Goal: Task Accomplishment & Management: Complete application form

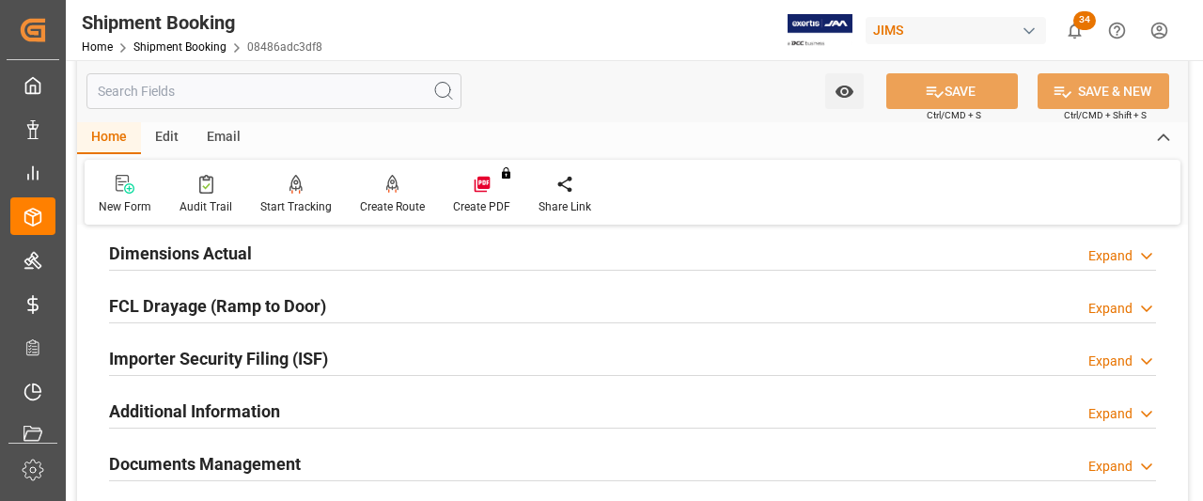
scroll to position [289, 0]
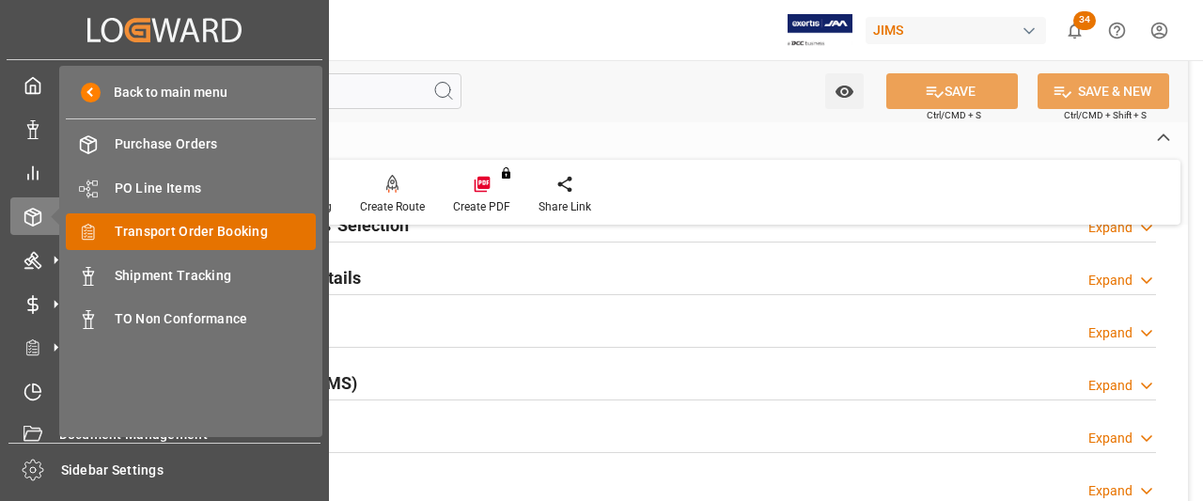
click at [157, 232] on span "Transport Order Booking" at bounding box center [216, 232] width 202 height 20
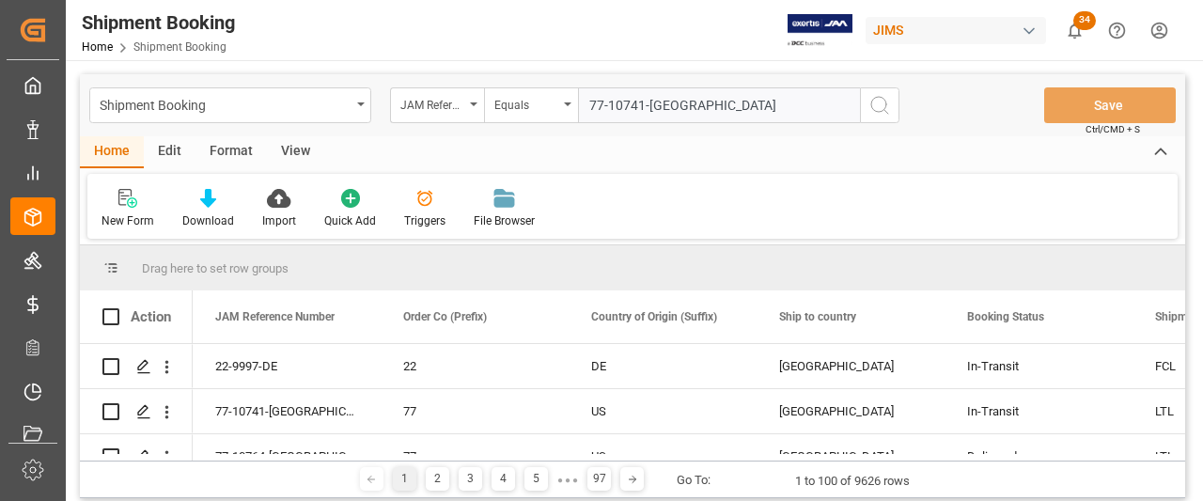
type input "77-10741-[GEOGRAPHIC_DATA]"
click at [883, 100] on icon "search button" at bounding box center [879, 105] width 23 height 23
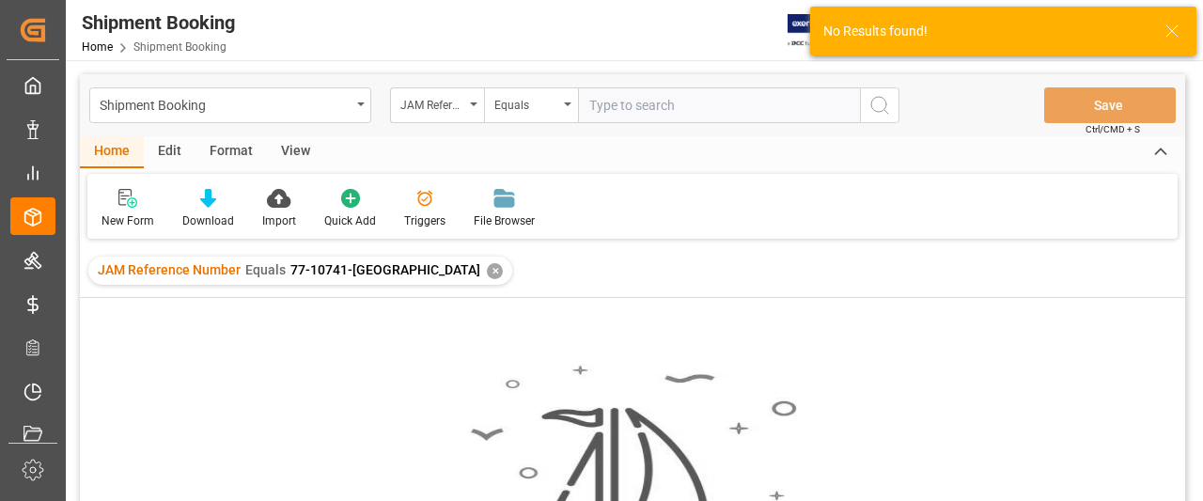
click at [487, 271] on div "✕" at bounding box center [495, 271] width 16 height 16
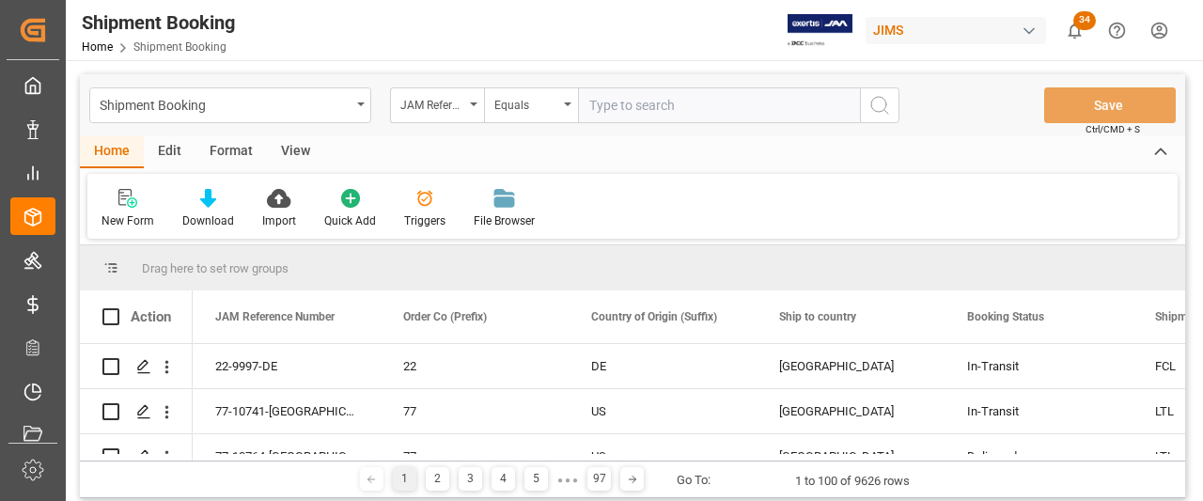
paste input "77-10741-[GEOGRAPHIC_DATA]"
click at [593, 110] on input "77-10741-[GEOGRAPHIC_DATA]" at bounding box center [719, 105] width 282 height 36
type input "77-10741-[GEOGRAPHIC_DATA]"
click at [883, 104] on icon "search button" at bounding box center [879, 105] width 23 height 23
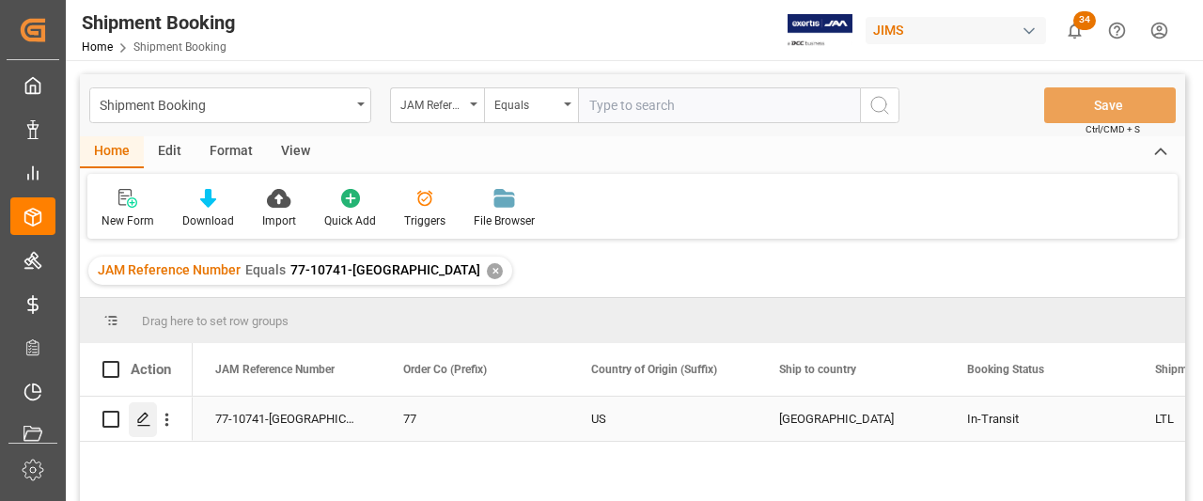
click at [137, 414] on icon "Press SPACE to select this row." at bounding box center [143, 419] width 15 height 15
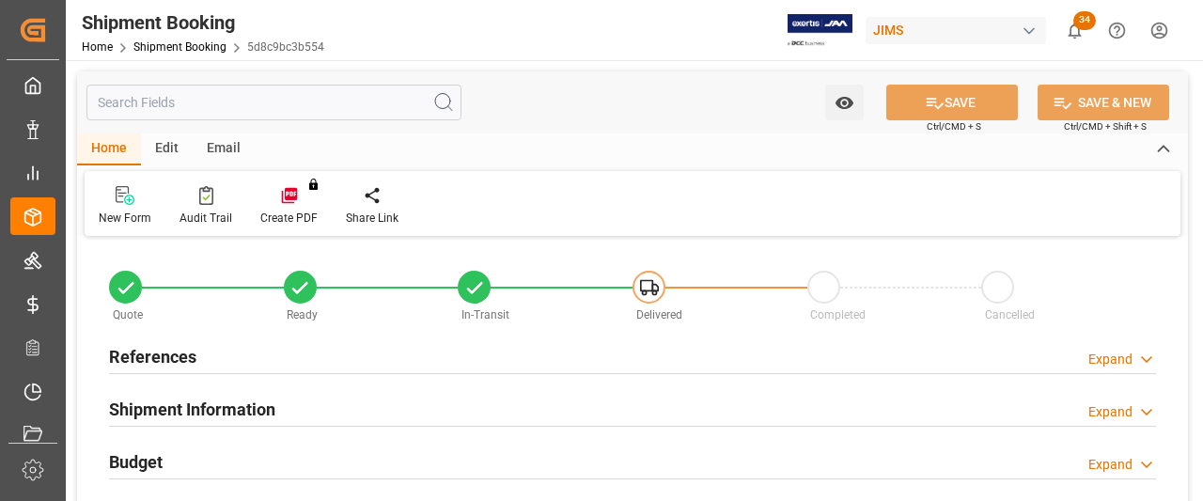
type input "0"
type input "[DATE] 00:00"
type input "[DATE]"
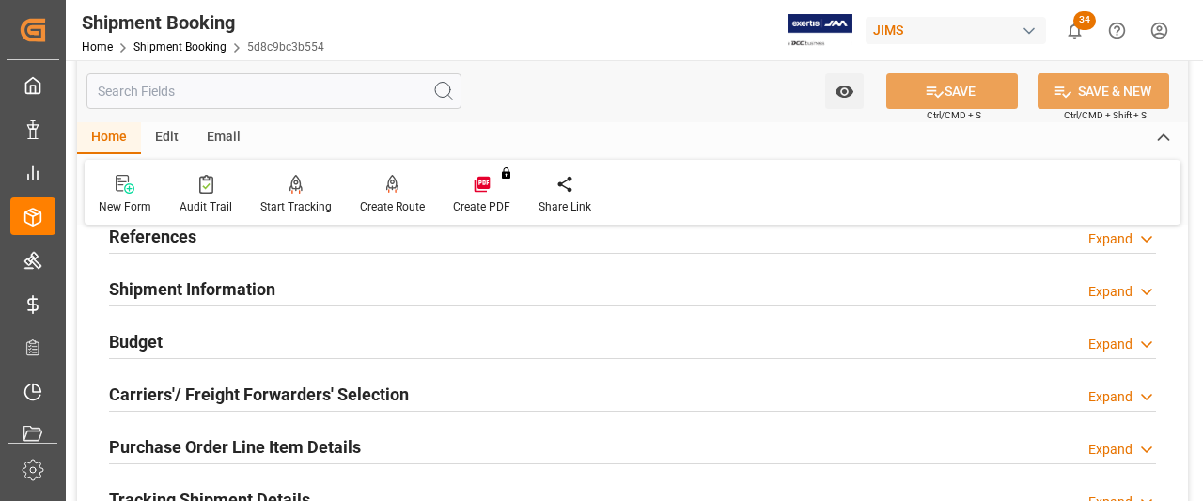
scroll to position [94, 0]
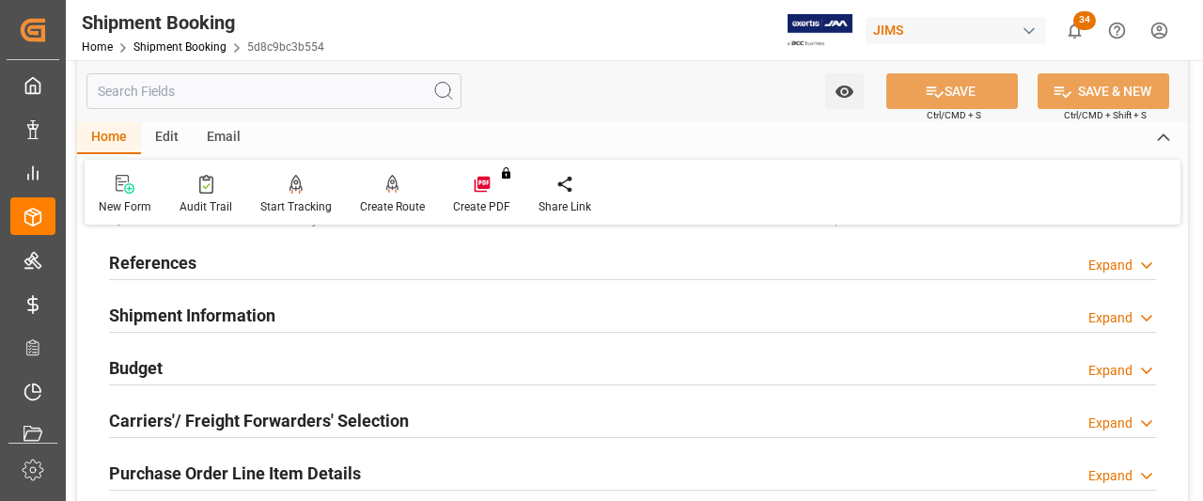
click at [156, 263] on h2 "References" at bounding box center [152, 262] width 87 height 25
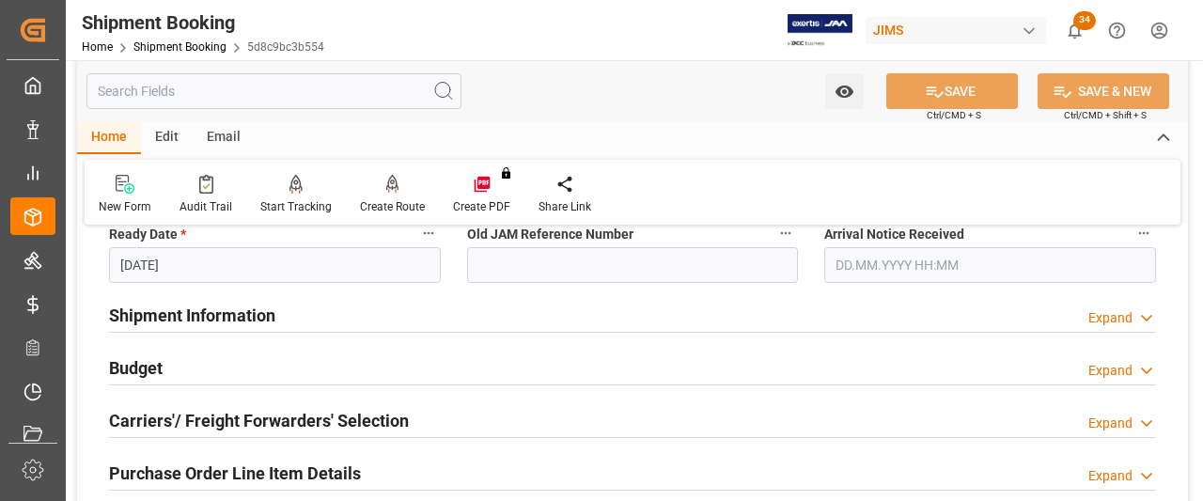
click at [195, 316] on h2 "Shipment Information" at bounding box center [192, 315] width 166 height 25
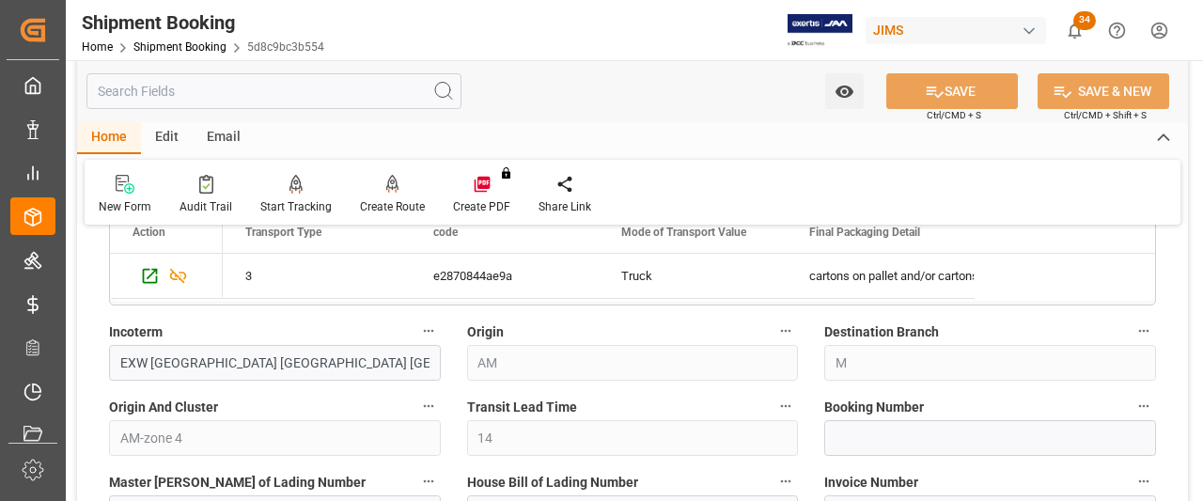
scroll to position [1128, 0]
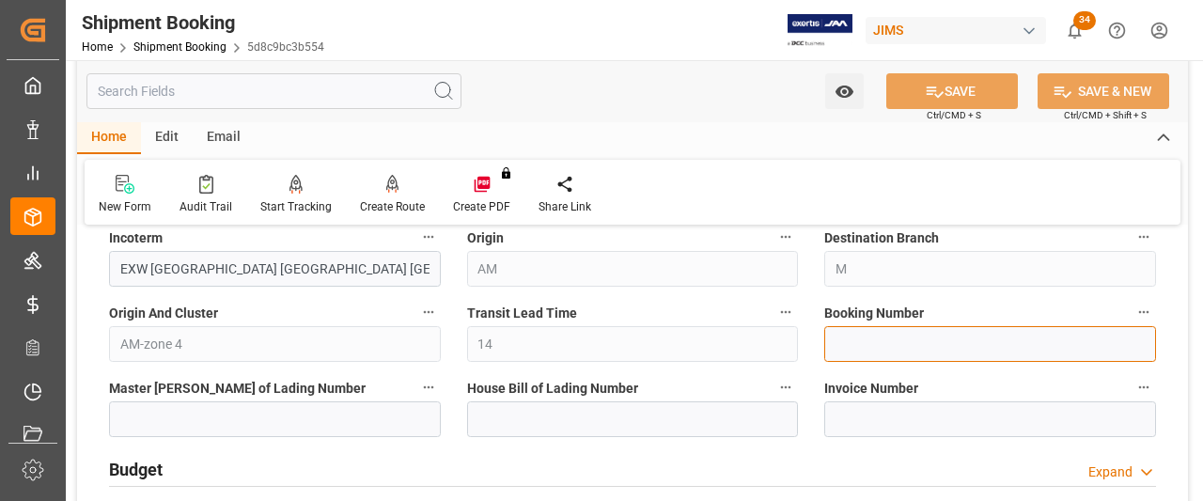
paste input "C1401968"
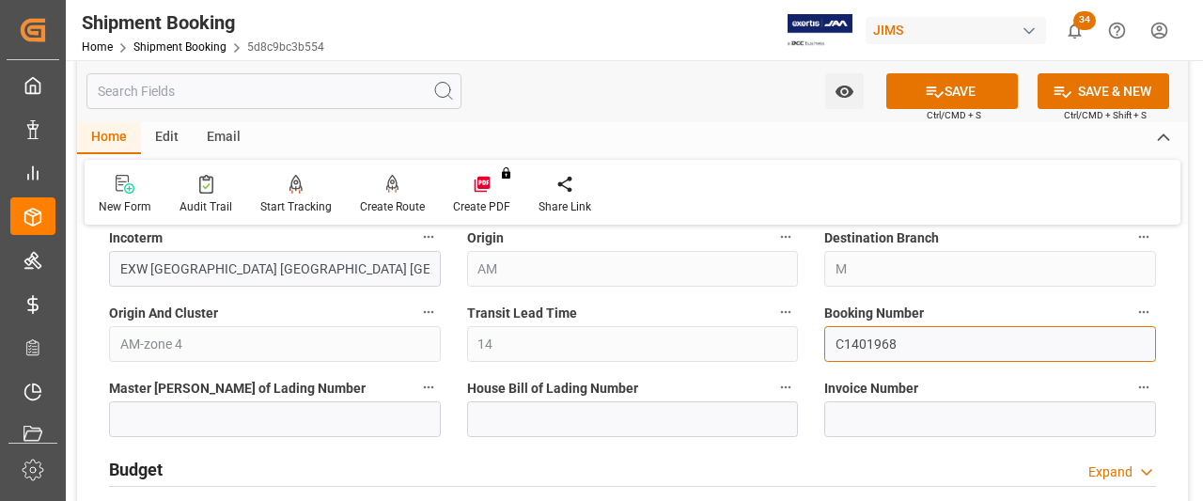
type input "C1401968"
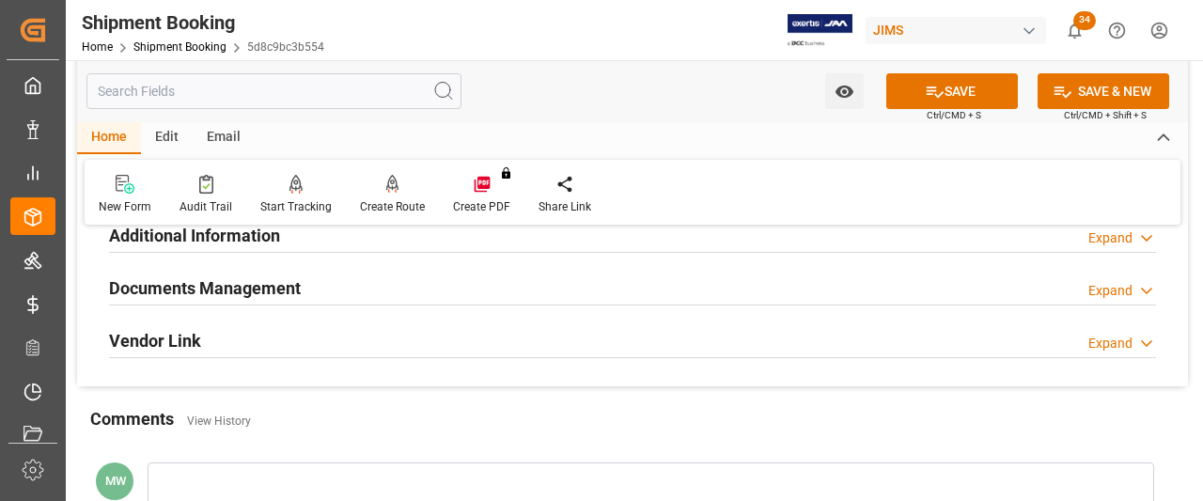
scroll to position [1785, 0]
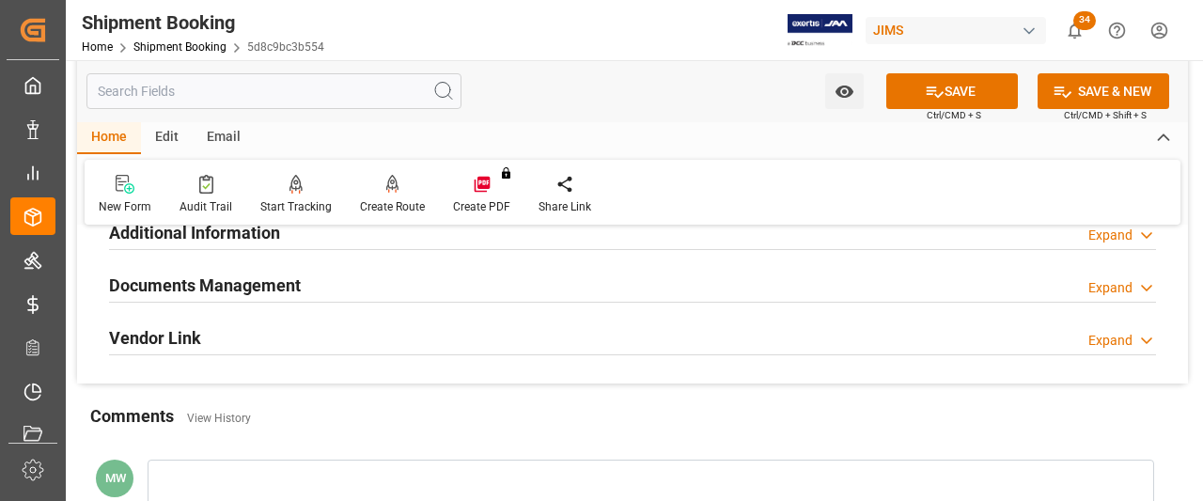
click at [258, 280] on h2 "Documents Management" at bounding box center [205, 284] width 192 height 25
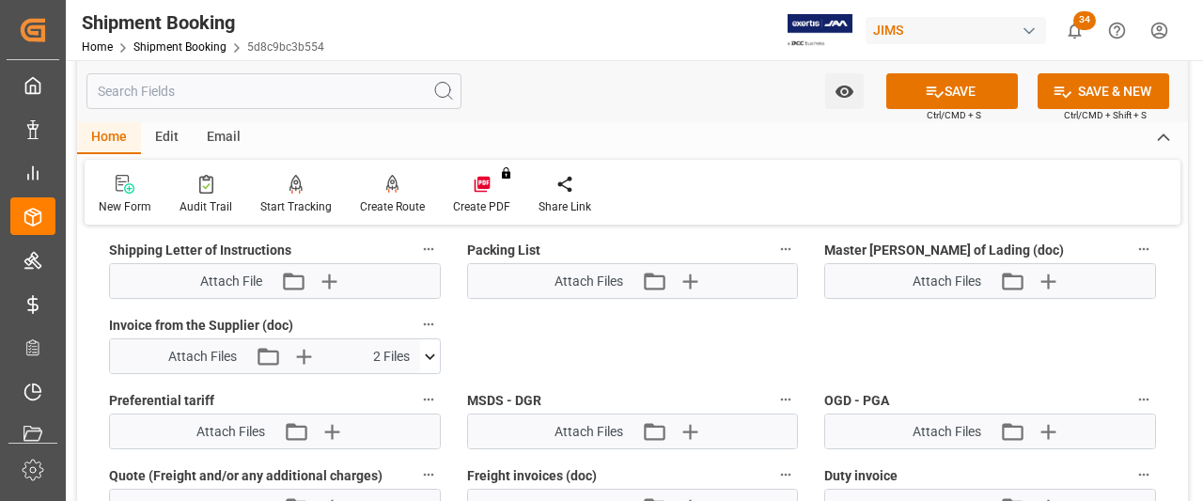
scroll to position [2255, 0]
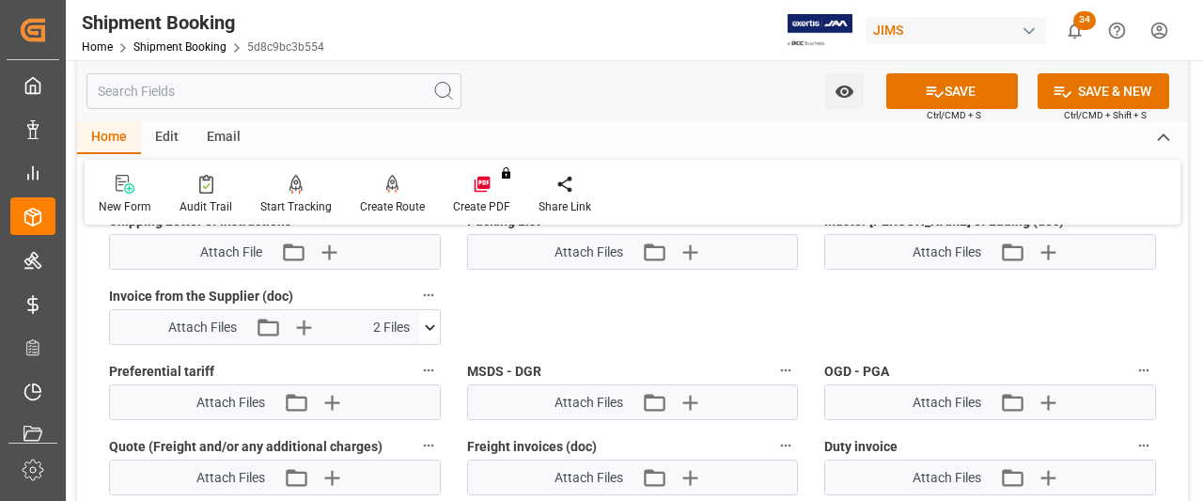
click at [428, 318] on icon at bounding box center [430, 328] width 20 height 20
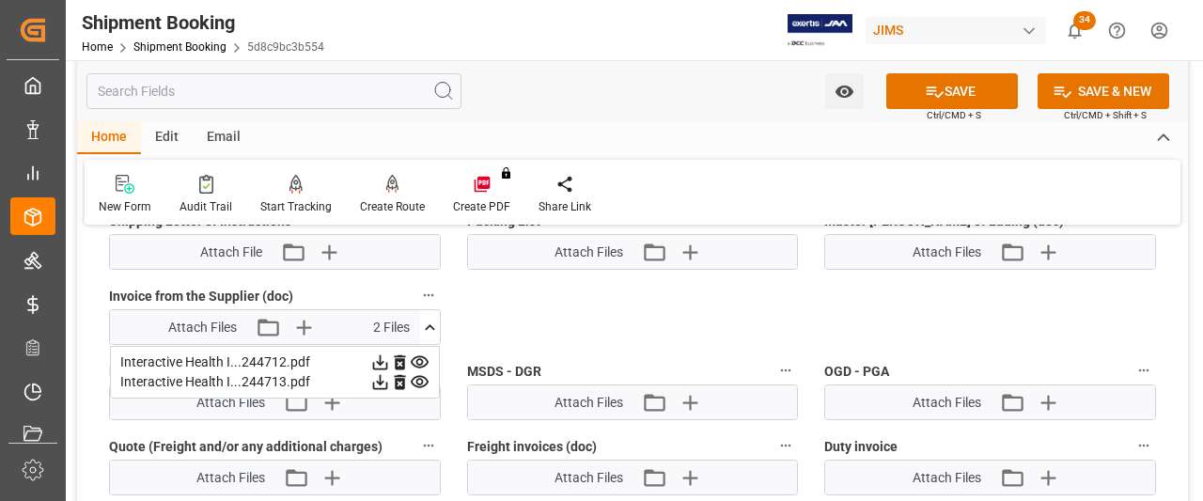
click at [382, 355] on icon at bounding box center [379, 362] width 15 height 15
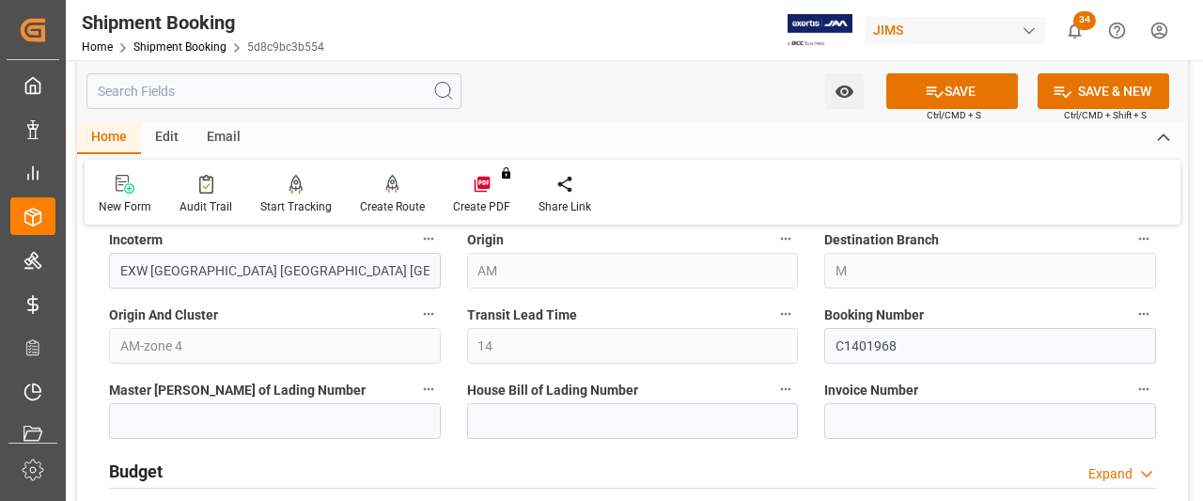
scroll to position [1128, 0]
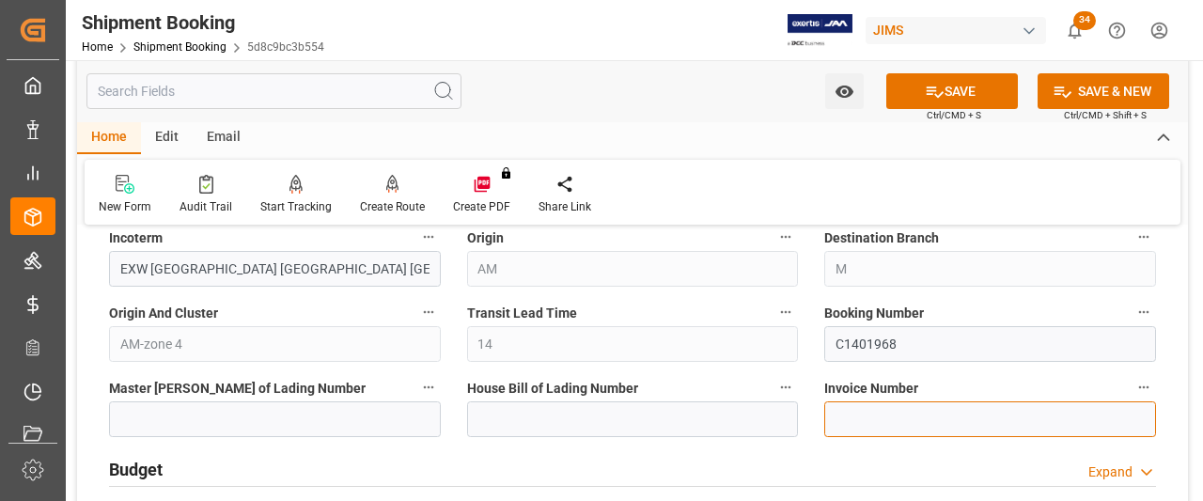
paste input "1244712"
type input "1244712"
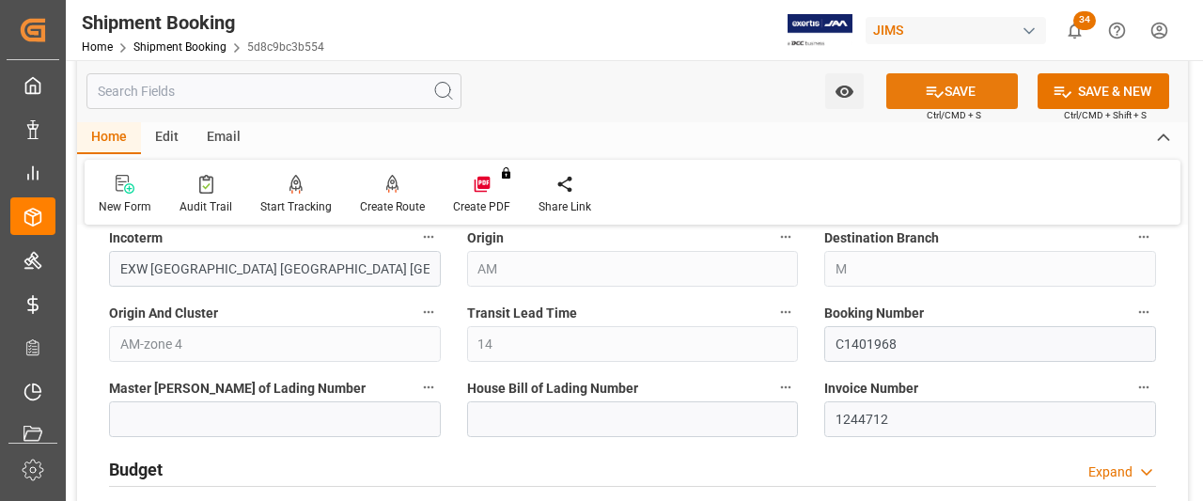
click at [972, 97] on button "SAVE" at bounding box center [952, 91] width 132 height 36
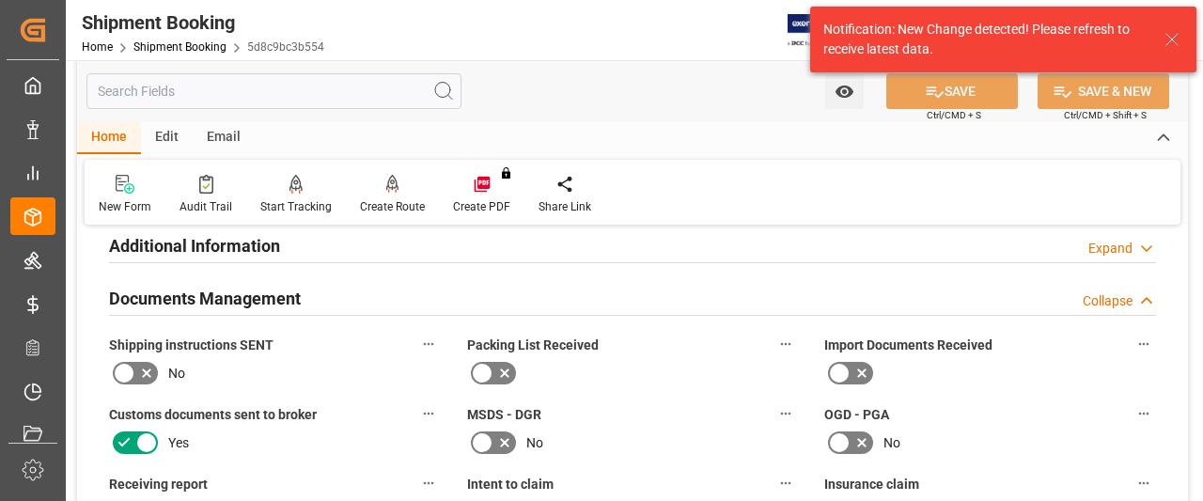
scroll to position [1785, 0]
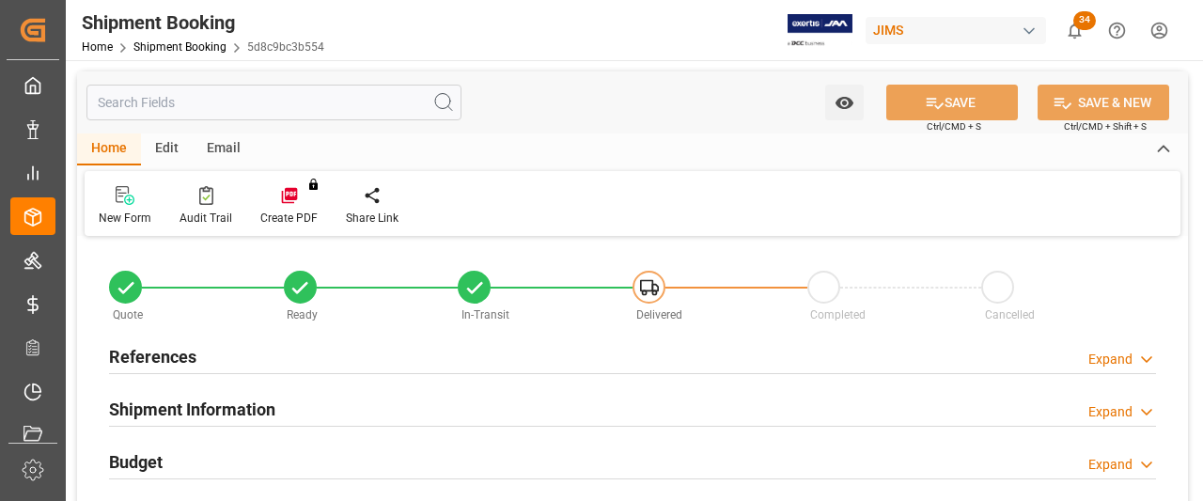
type input "14"
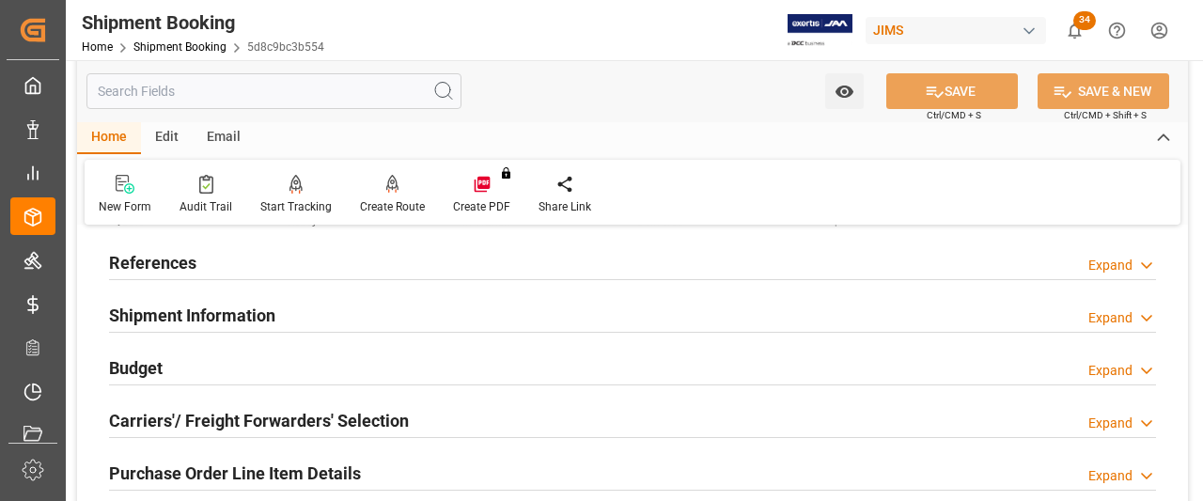
click at [229, 311] on h2 "Shipment Information" at bounding box center [192, 315] width 166 height 25
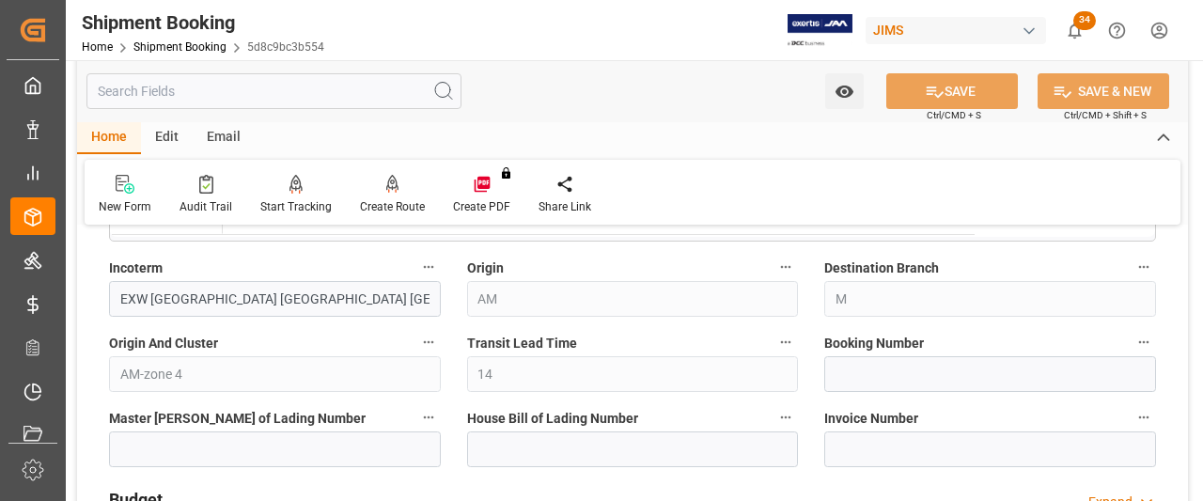
scroll to position [752, 0]
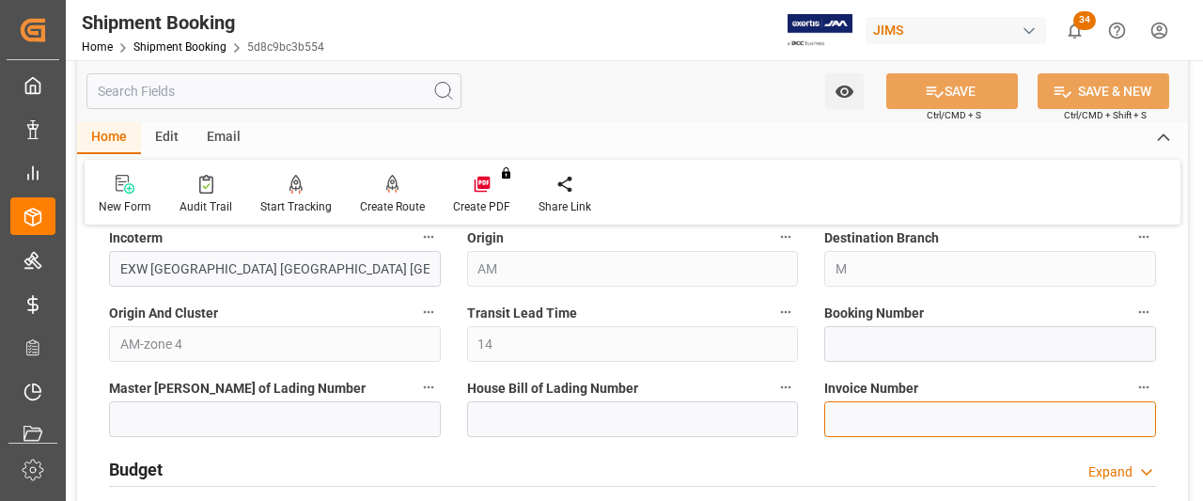
drag, startPoint x: 838, startPoint y: 335, endPoint x: 842, endPoint y: 431, distance: 95.9
click at [842, 431] on input at bounding box center [990, 419] width 332 height 36
paste input "1244712"
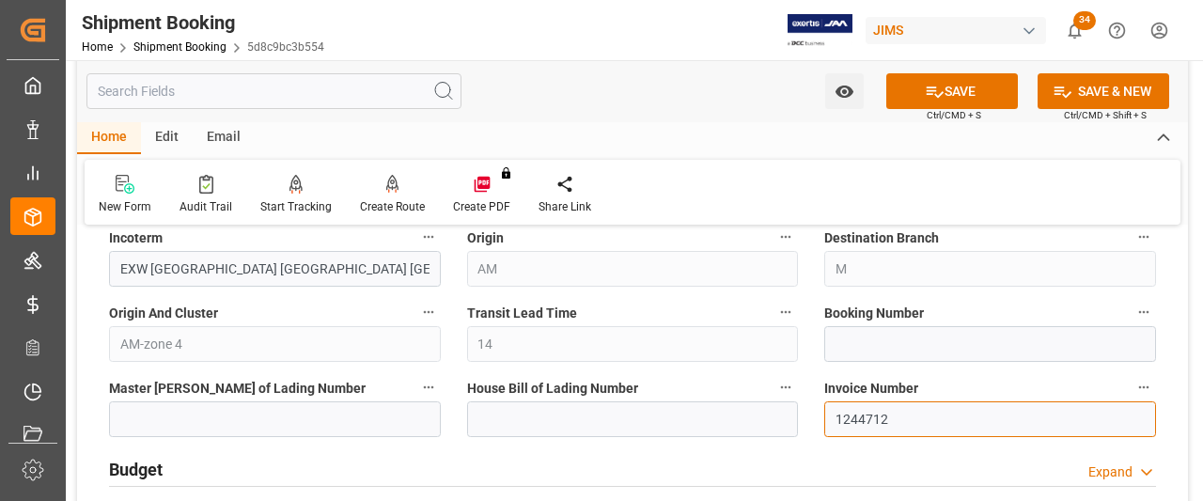
type input "1244712"
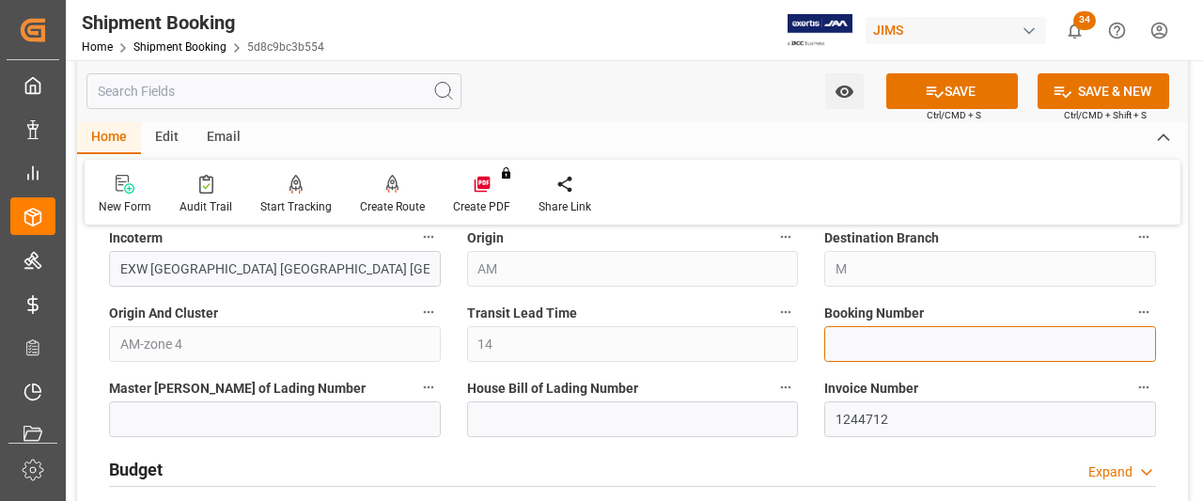
paste input "C1401968"
type input "C1401968"
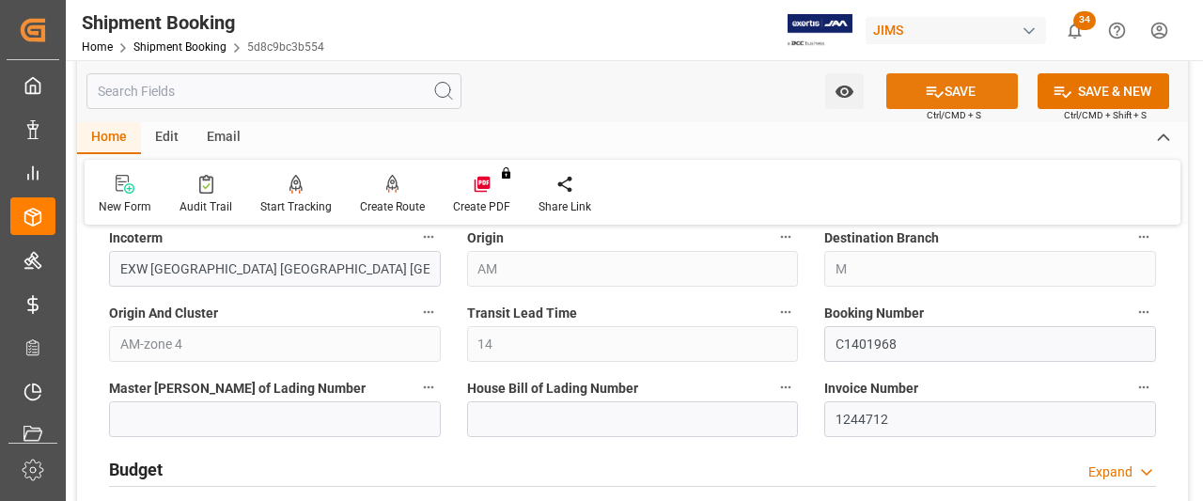
click at [962, 80] on button "SAVE" at bounding box center [952, 91] width 132 height 36
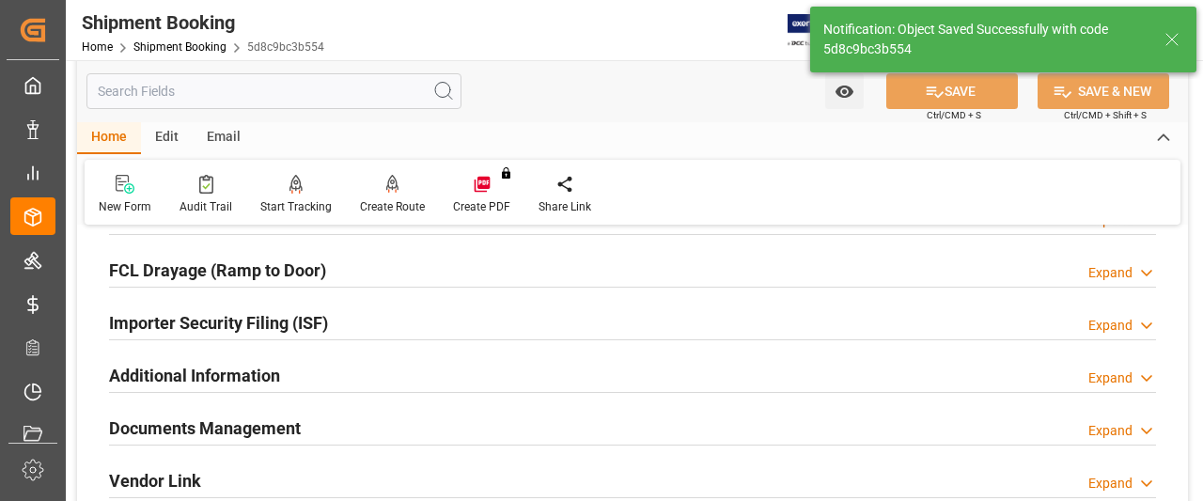
scroll to position [558, 0]
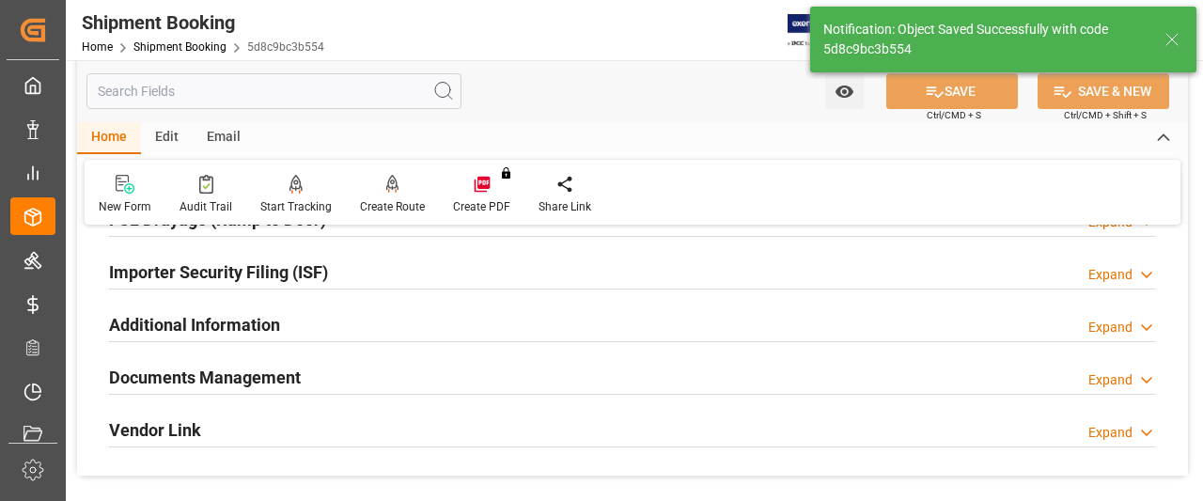
click at [179, 376] on h2 "Documents Management" at bounding box center [205, 377] width 192 height 25
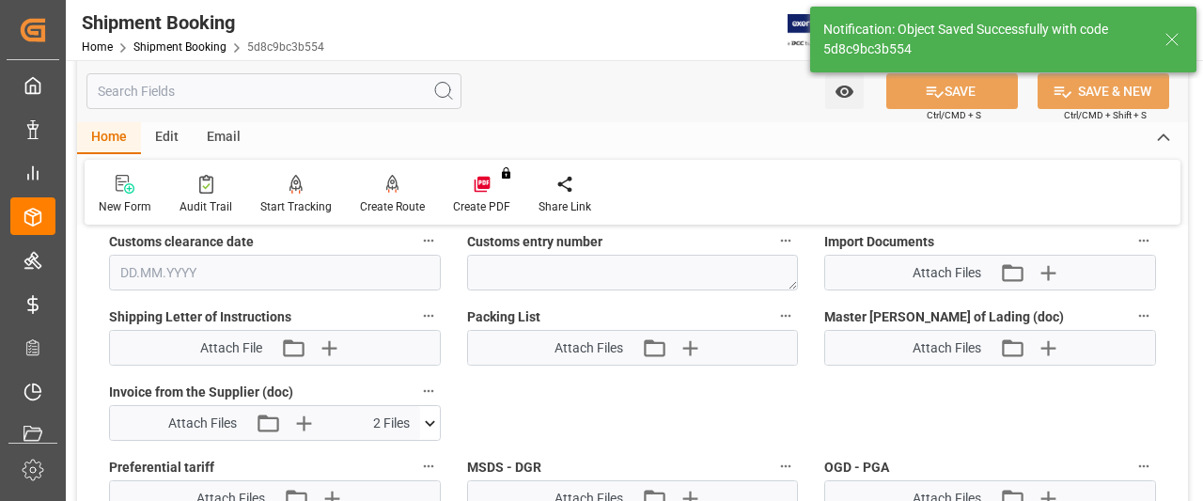
scroll to position [1122, 0]
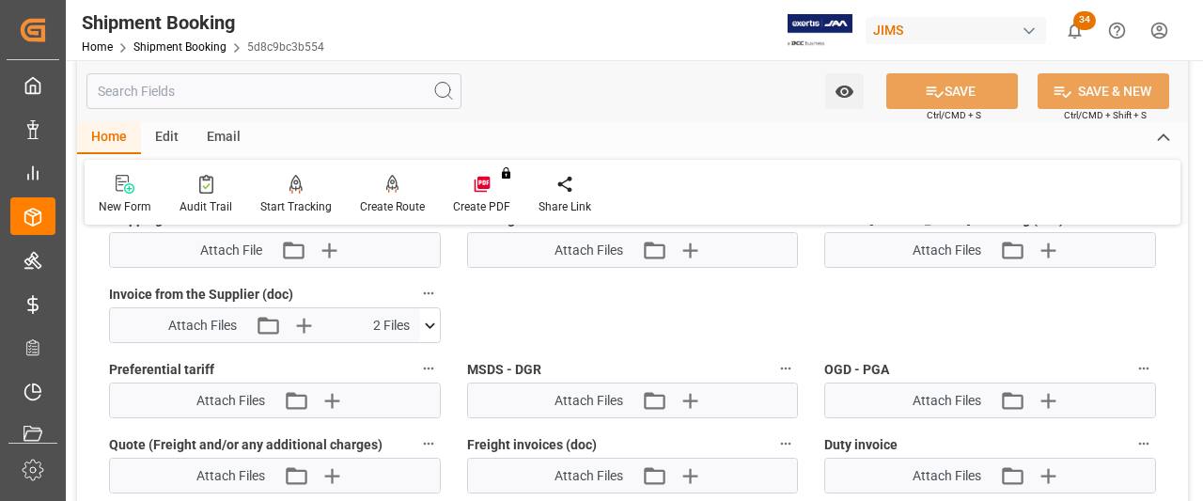
click at [428, 316] on icon at bounding box center [430, 326] width 20 height 20
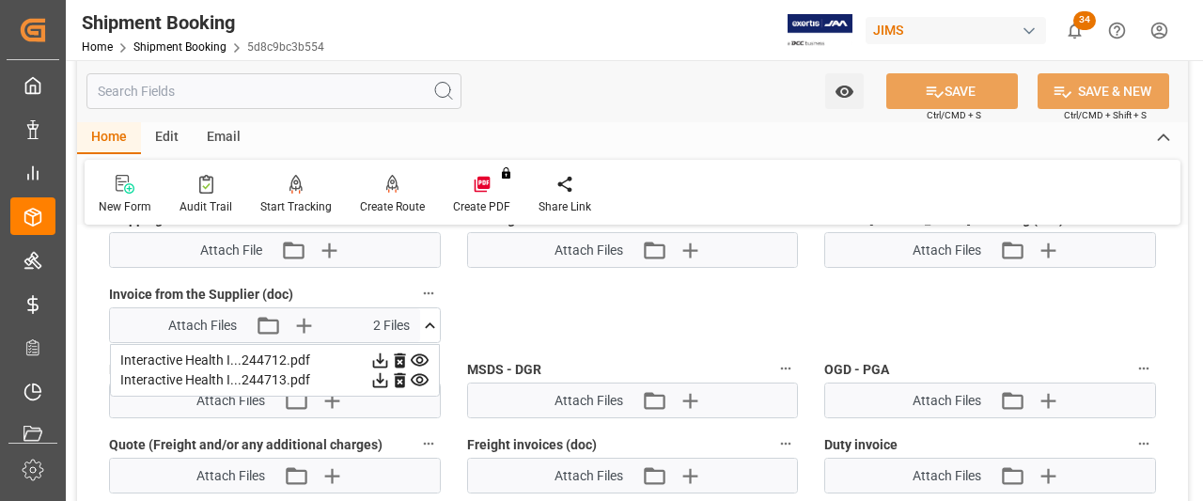
click at [384, 373] on icon at bounding box center [380, 380] width 20 height 20
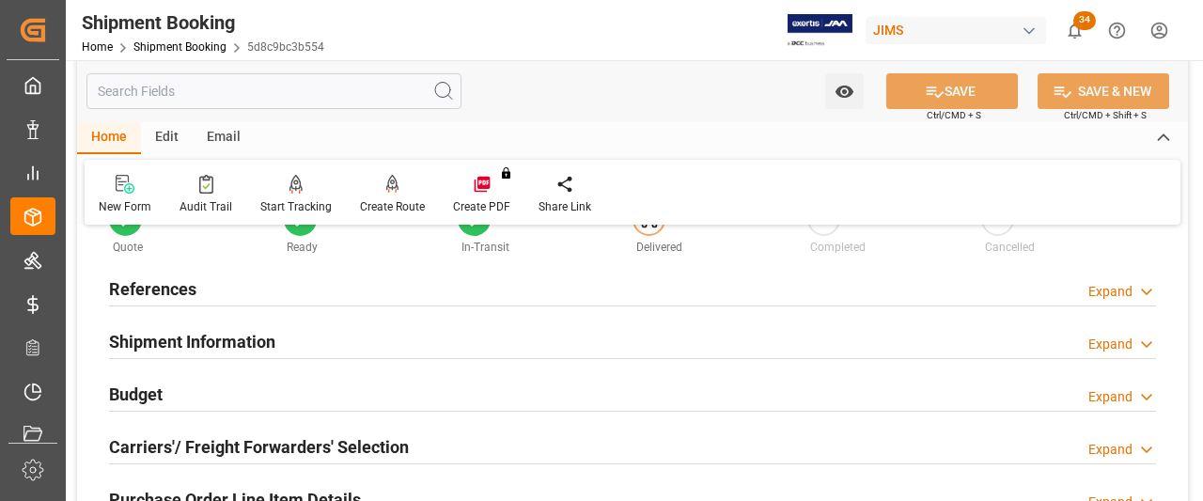
scroll to position [94, 0]
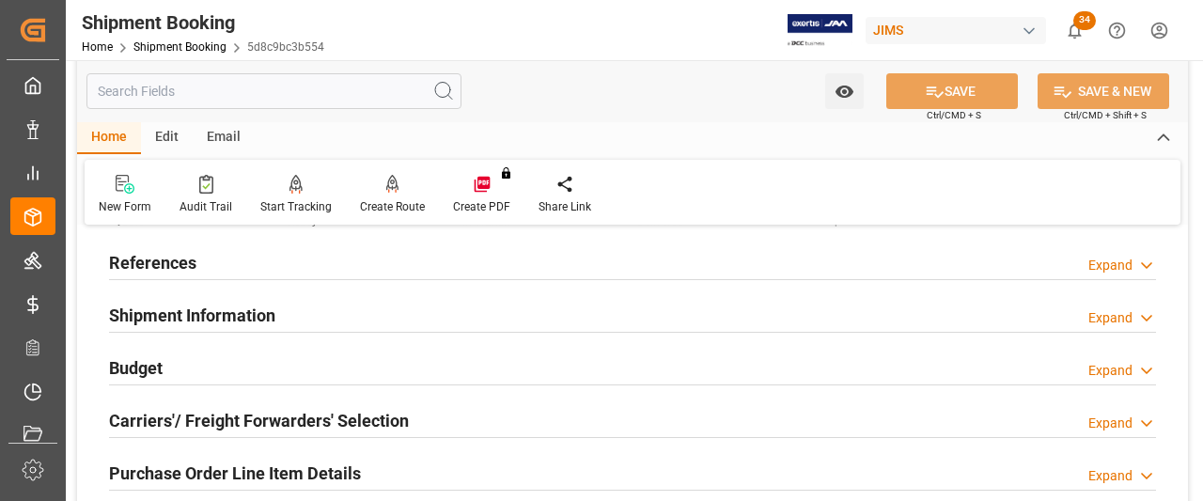
click at [191, 322] on h2 "Shipment Information" at bounding box center [192, 315] width 166 height 25
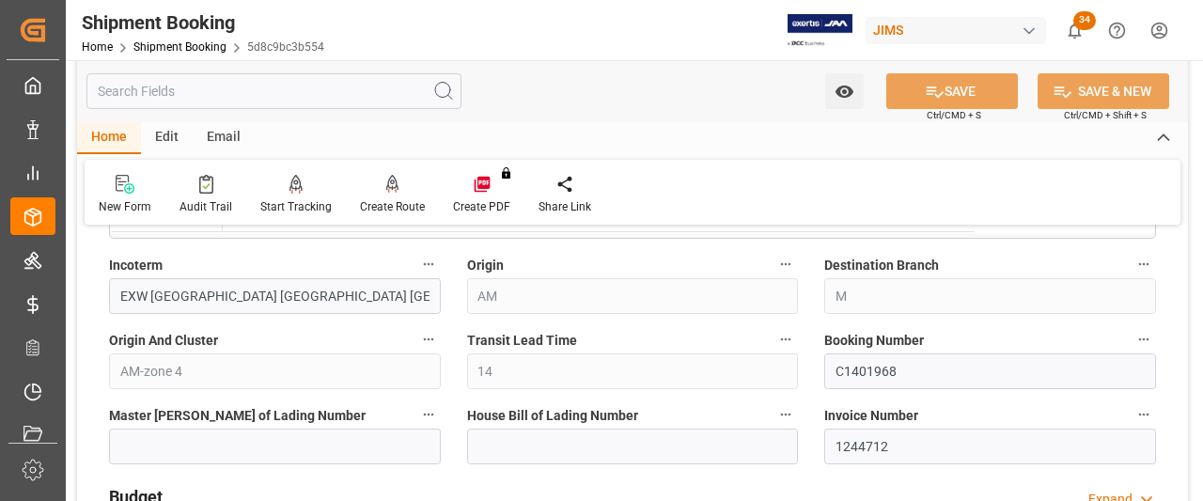
scroll to position [752, 0]
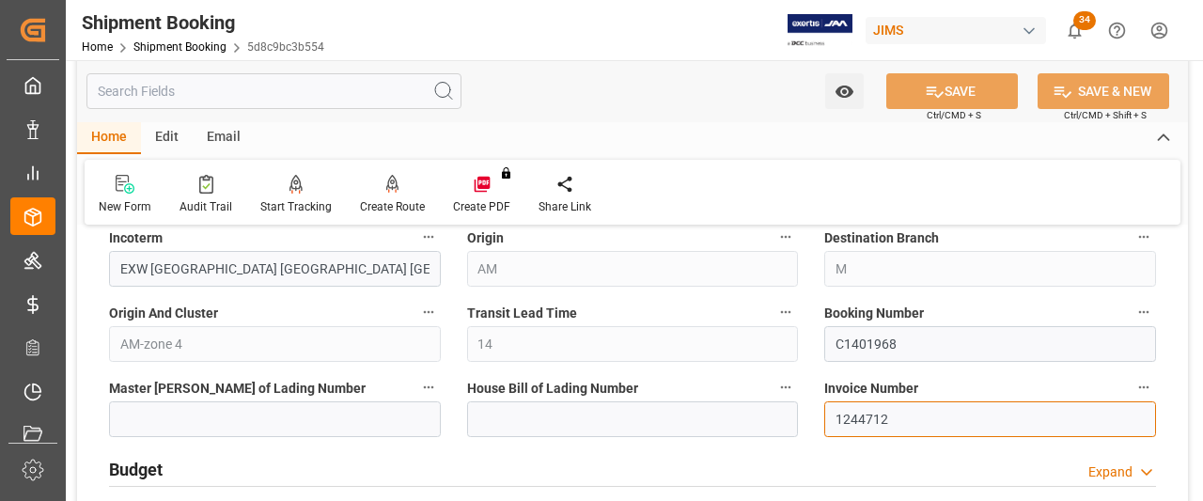
click at [907, 423] on input "1244712" at bounding box center [990, 419] width 332 height 36
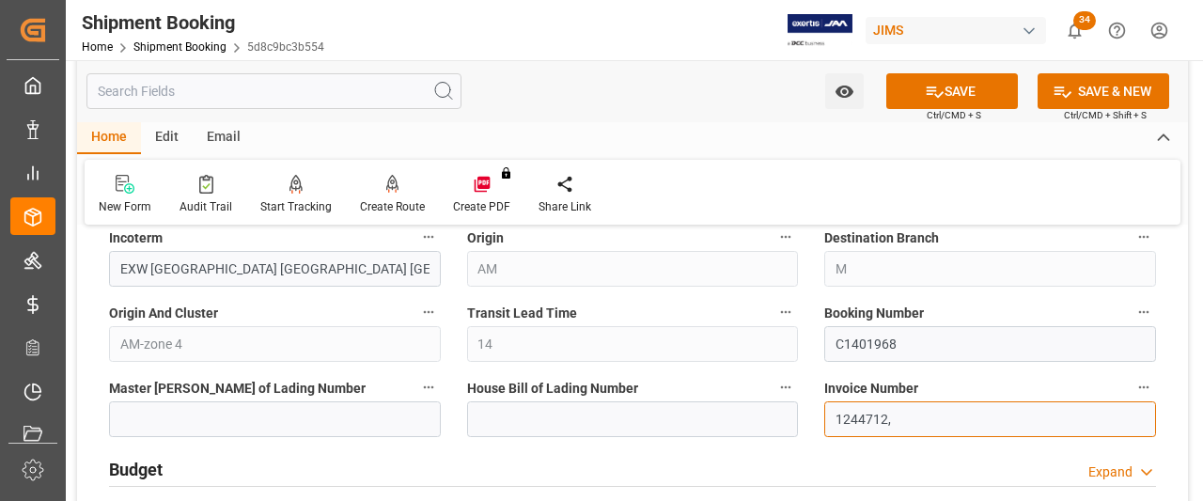
paste input "1244713"
type input "1244712,1244713"
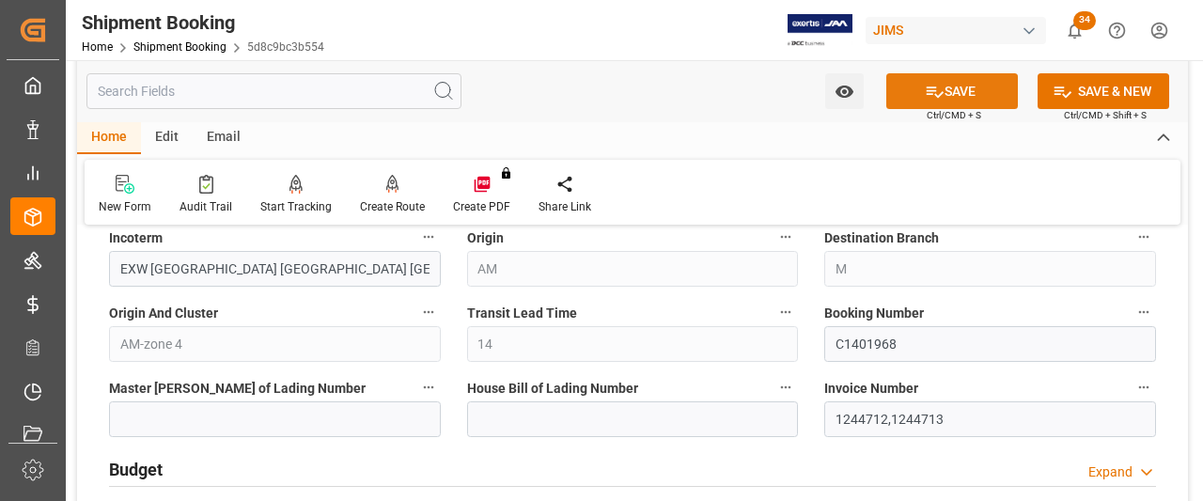
click at [969, 85] on button "SAVE" at bounding box center [952, 91] width 132 height 36
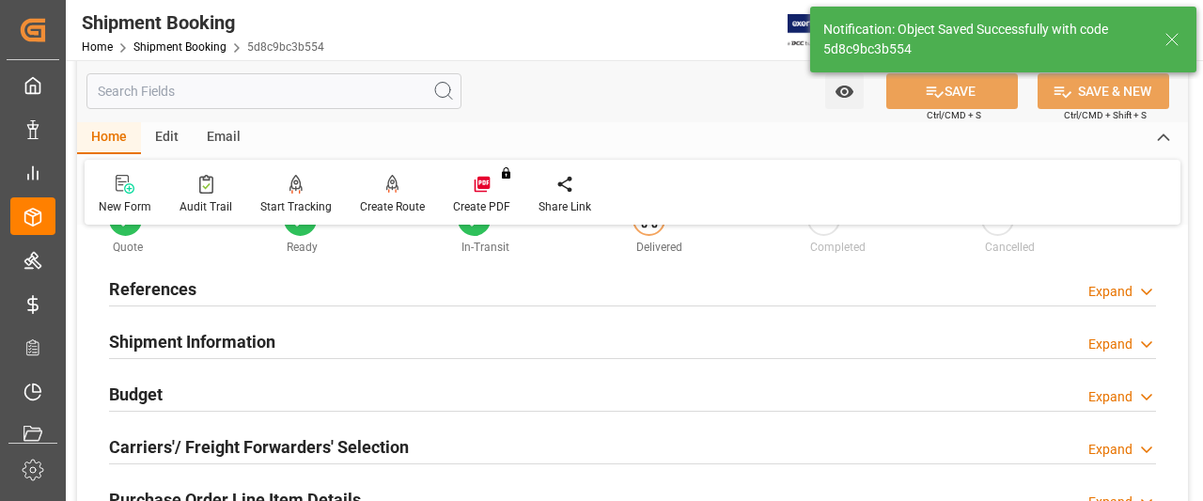
scroll to position [94, 0]
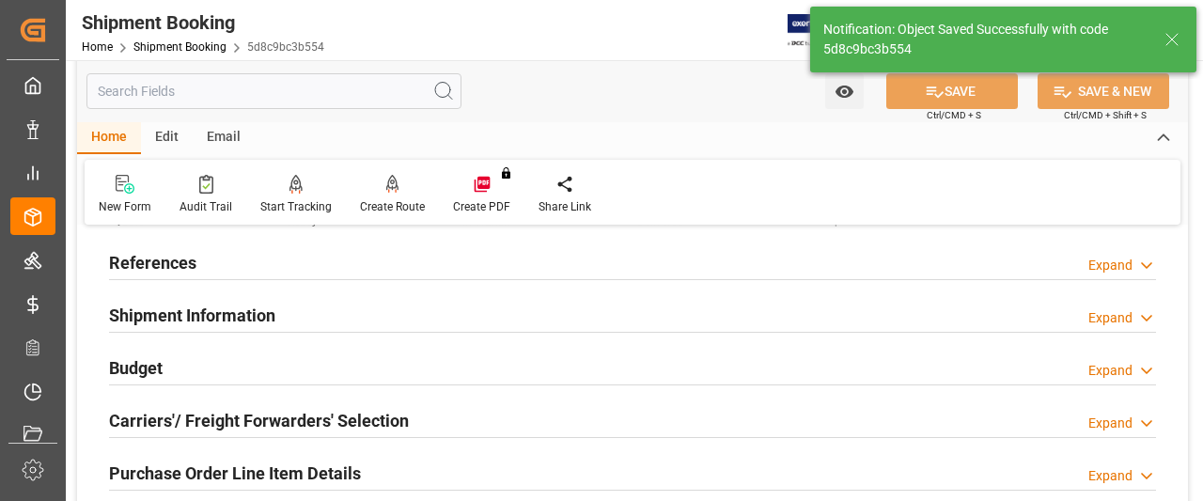
click at [179, 307] on h2 "Shipment Information" at bounding box center [192, 315] width 166 height 25
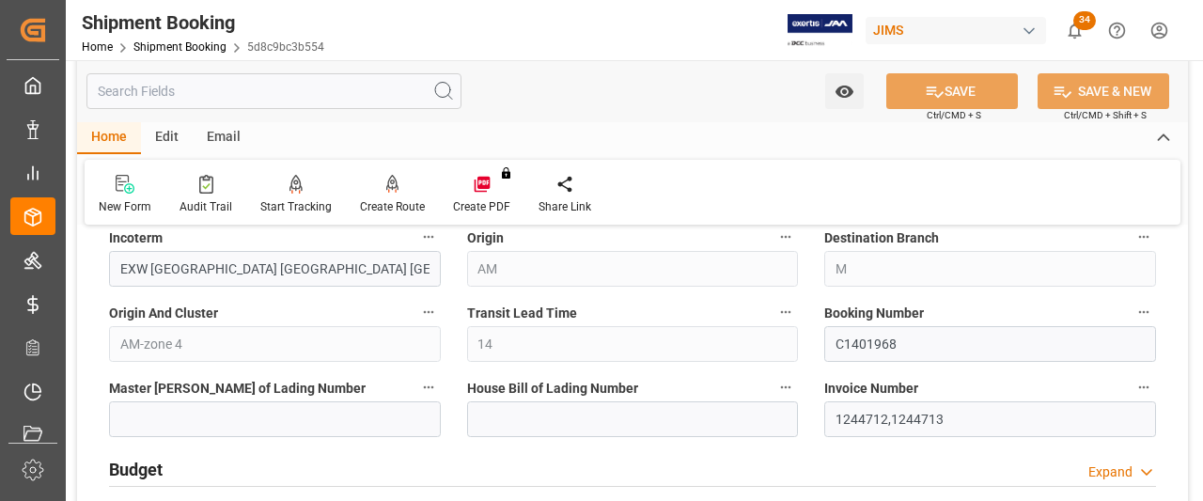
scroll to position [846, 0]
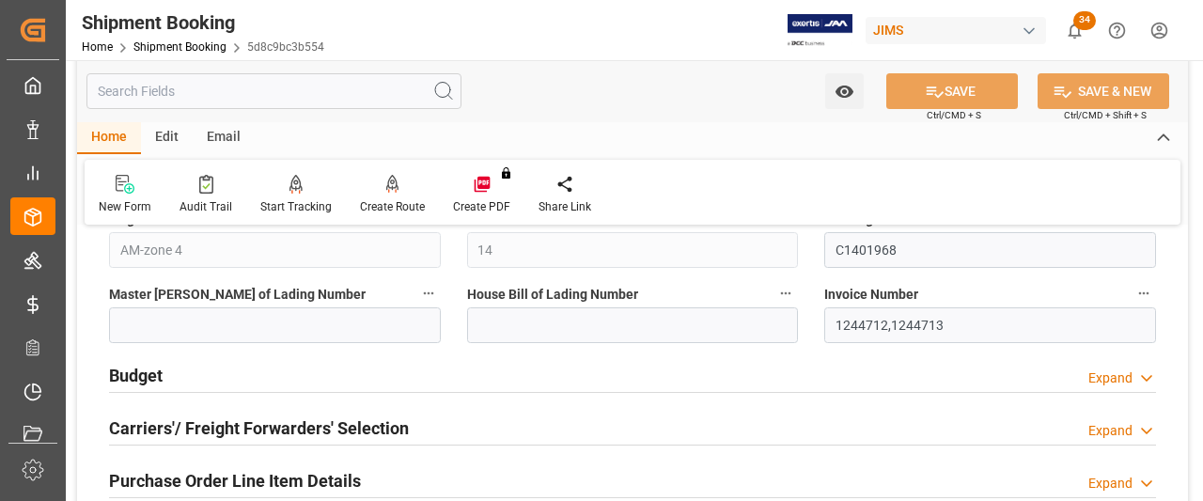
click at [144, 373] on h2 "Budget" at bounding box center [136, 375] width 54 height 25
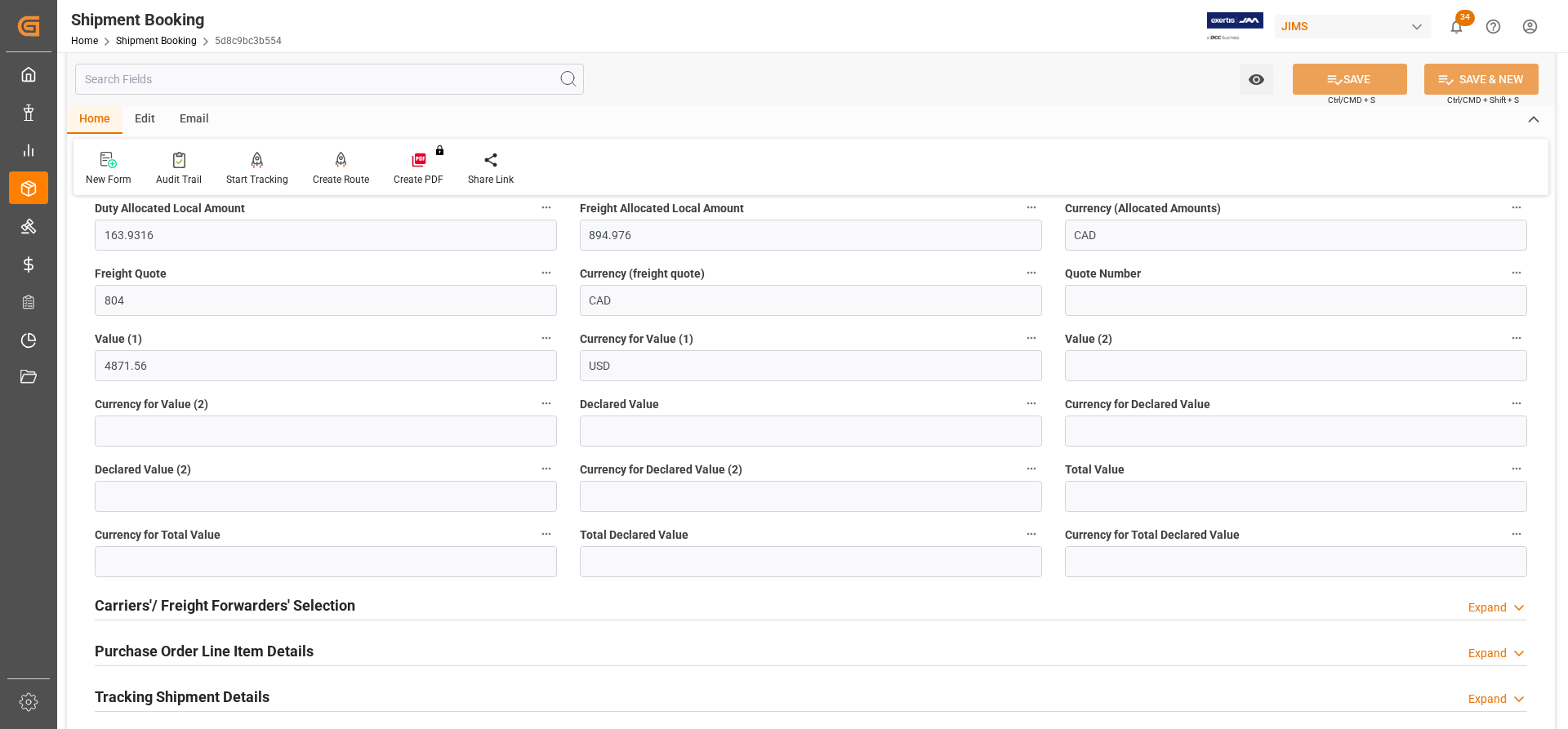
scroll to position [817, 0]
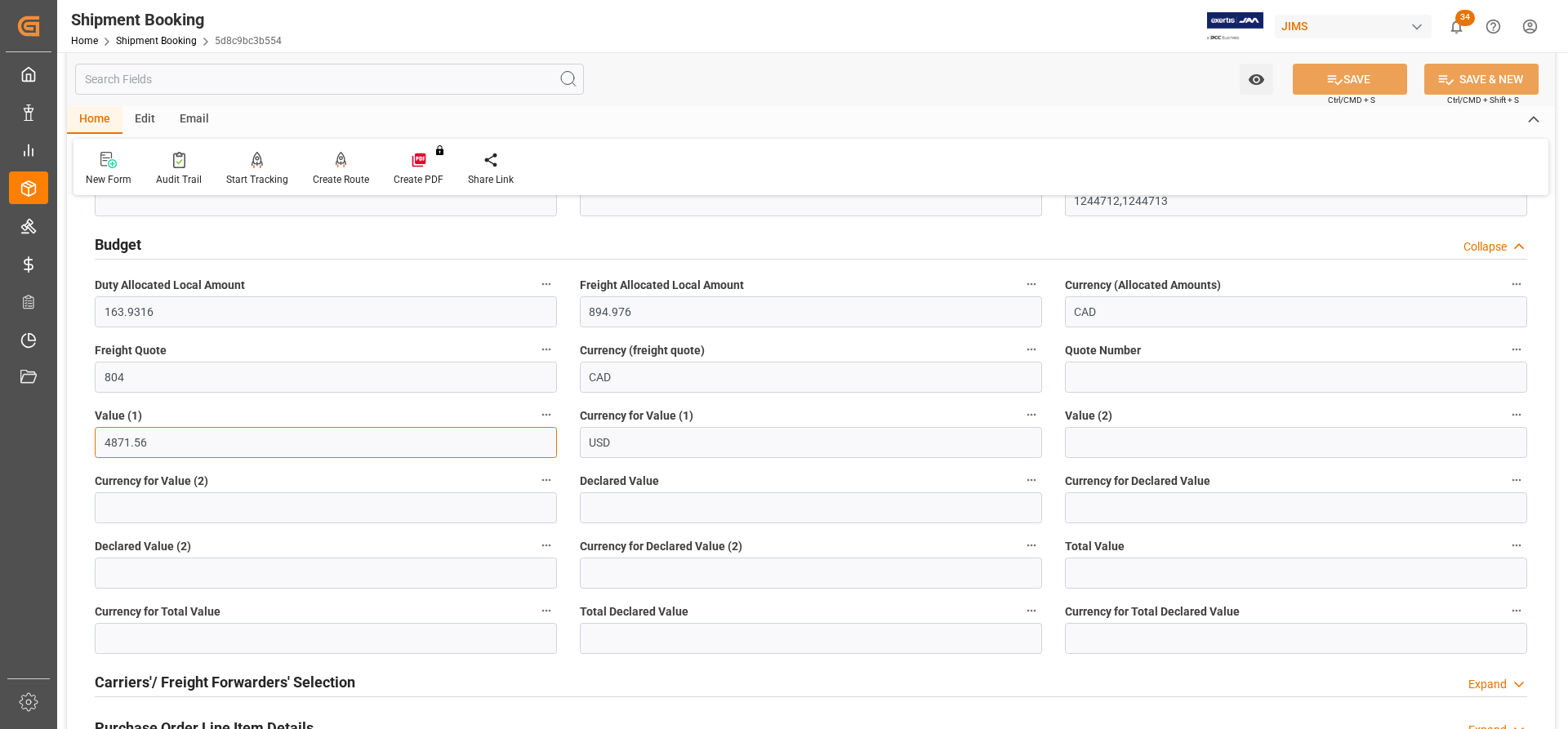
drag, startPoint x: 156, startPoint y: 441, endPoint x: 88, endPoint y: 439, distance: 68.0
click at [88, 434] on div "Value (1) 4871.56" at bounding box center [326, 431] width 485 height 65
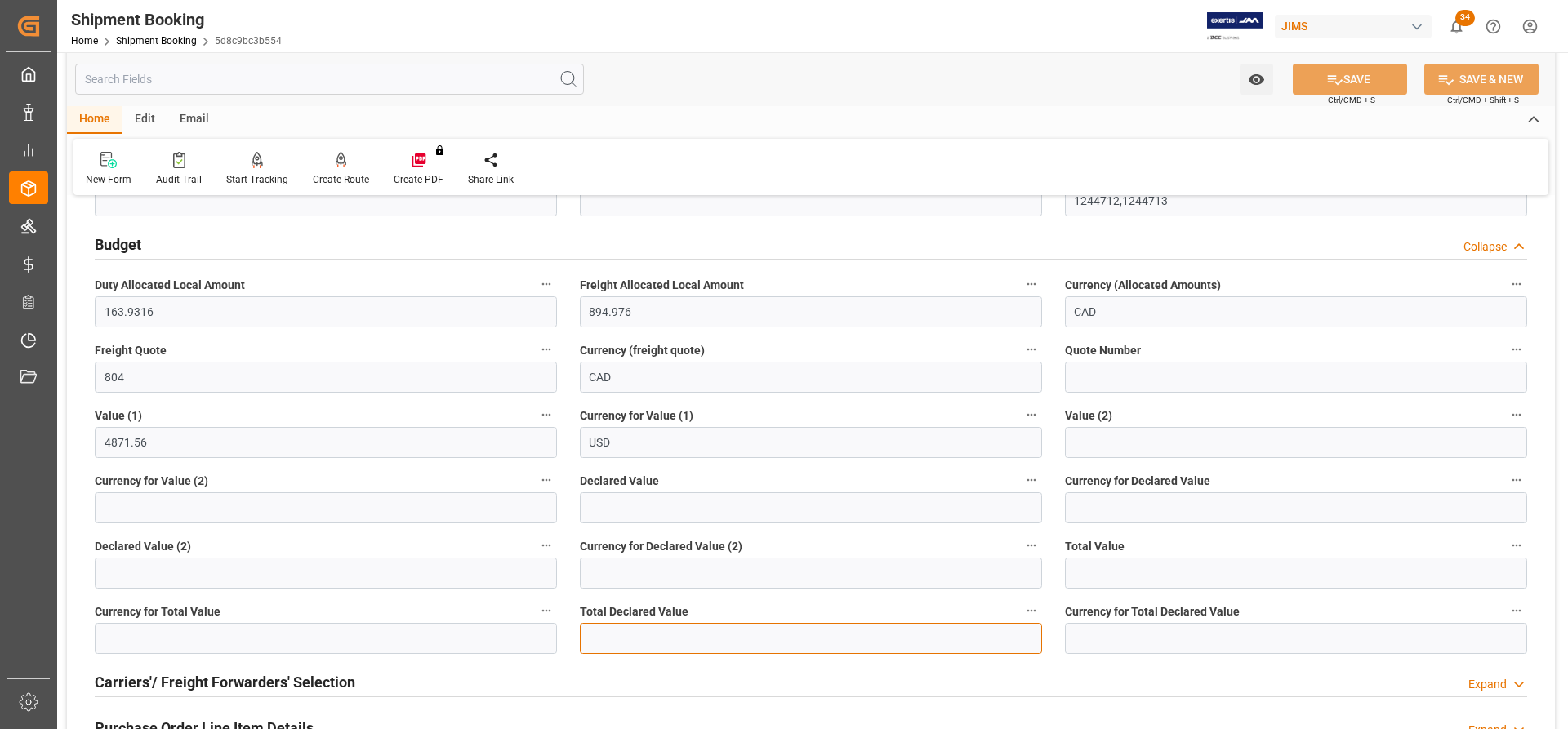
click at [610, 434] on input "text" at bounding box center [811, 639] width 462 height 31
paste input "4871.56"
type input "4871.56"
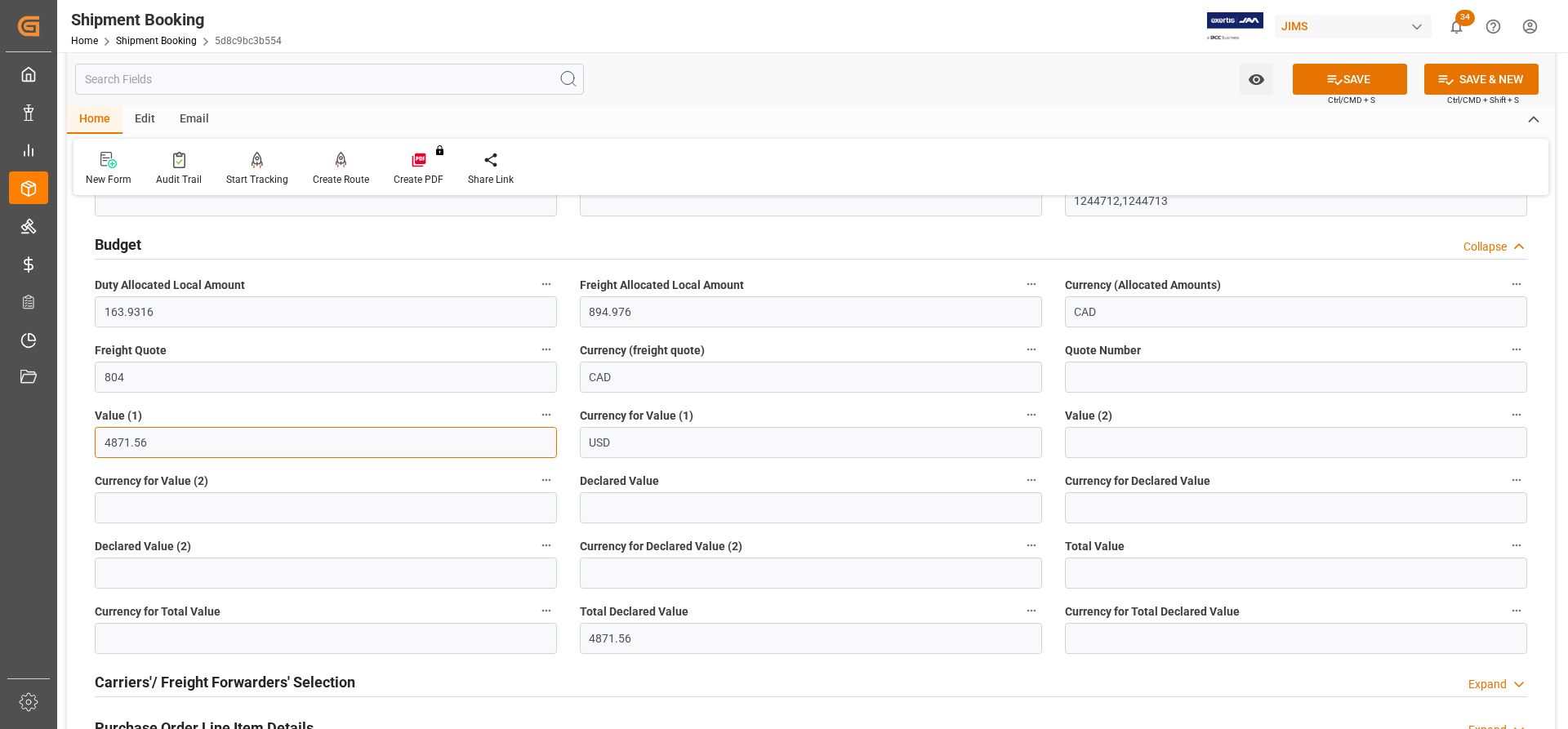
click at [155, 434] on input "4871.56" at bounding box center [326, 442] width 462 height 31
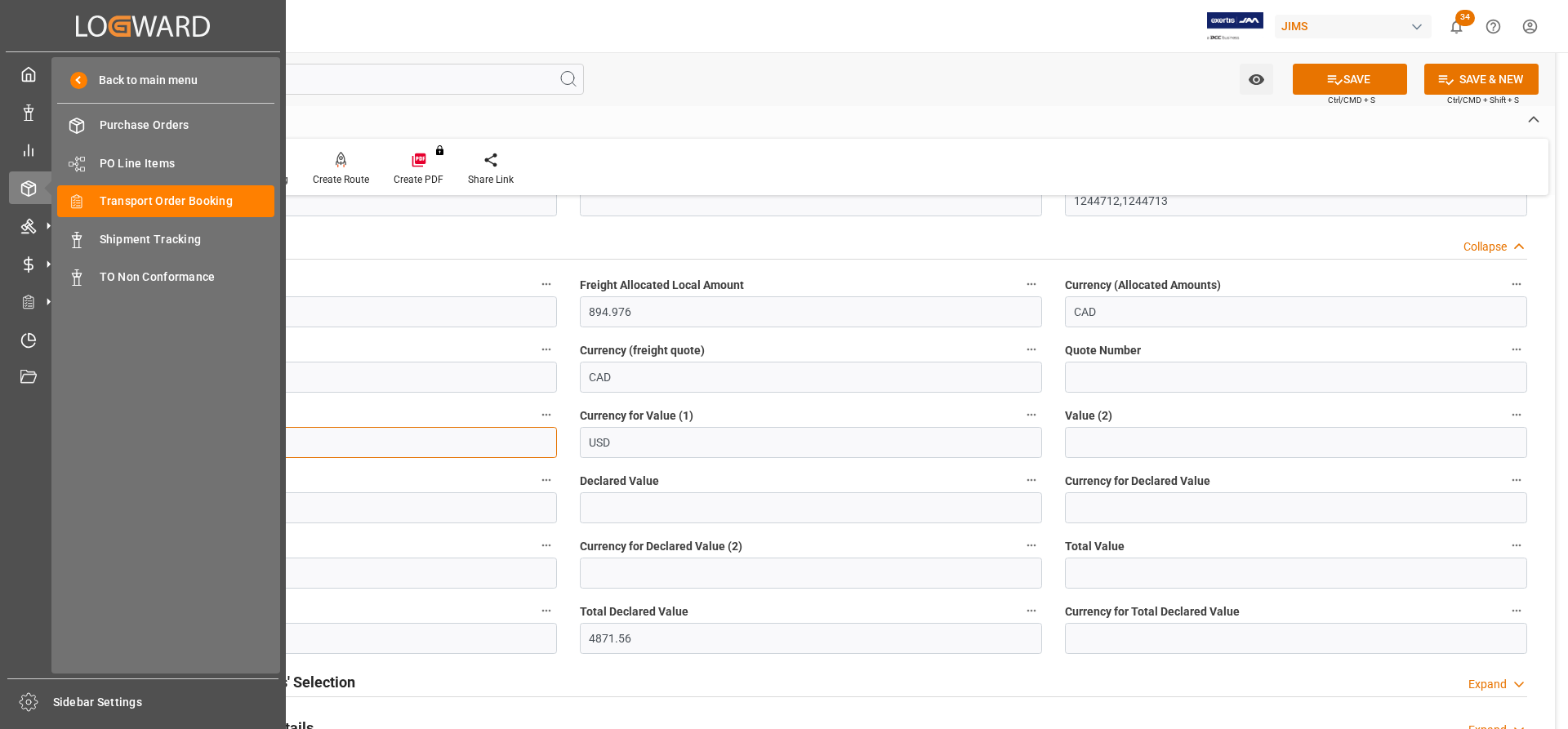
drag, startPoint x: 43, startPoint y: 440, endPoint x: 23, endPoint y: 440, distance: 20.0
click at [23, 434] on div "Created by potrace 1.15, written by Peter Selinger 2001-2017 Created by potrace…" at bounding box center [784, 364] width 1568 height 729
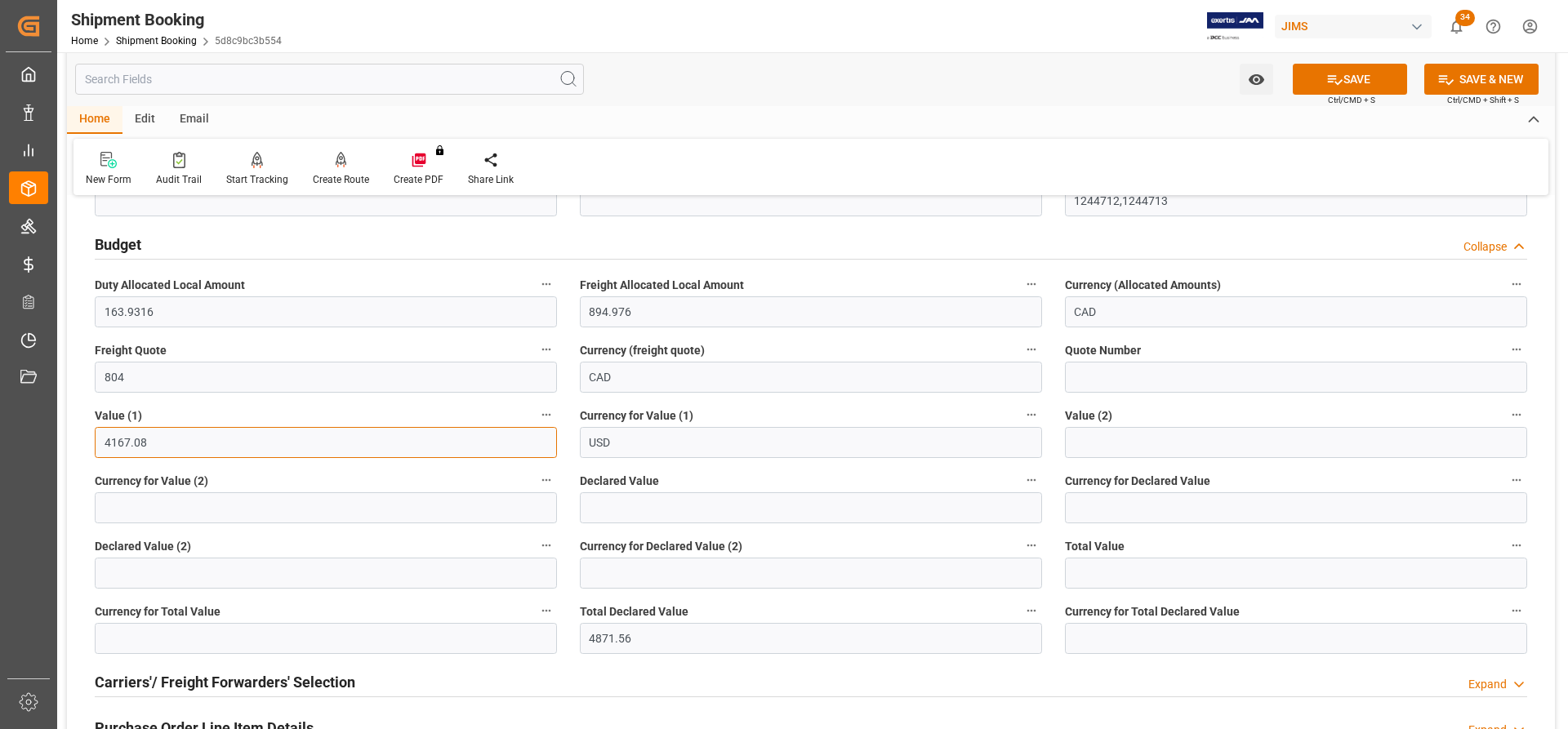
type input "4167.08"
click at [755, 434] on label "Declared Value" at bounding box center [811, 480] width 462 height 23
click at [1021, 434] on button "Declared Value" at bounding box center [1032, 480] width 21 height 21
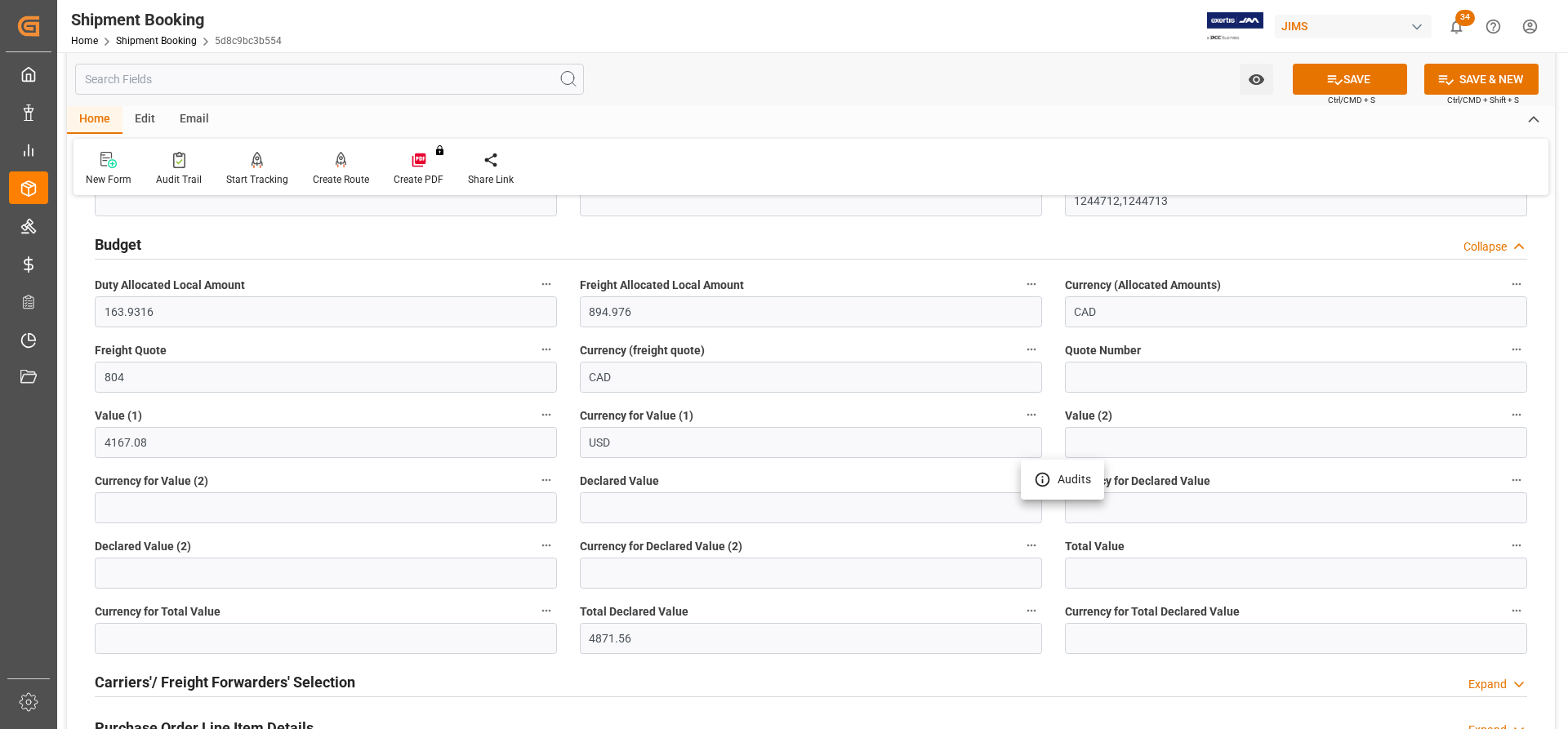
click at [1045, 76] on div at bounding box center [784, 364] width 1568 height 729
click at [1045, 82] on button "SAVE" at bounding box center [1350, 79] width 115 height 31
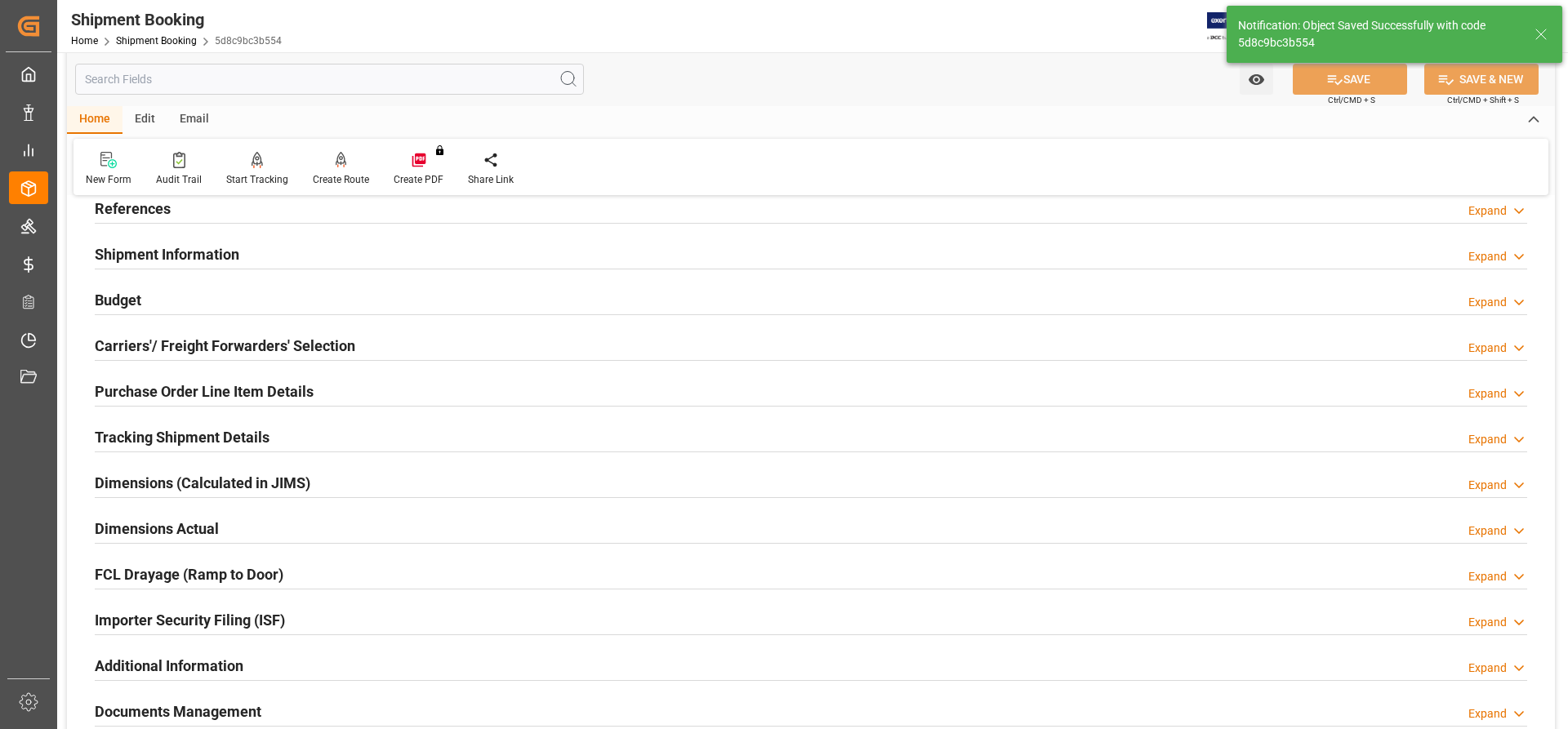
scroll to position [75, 0]
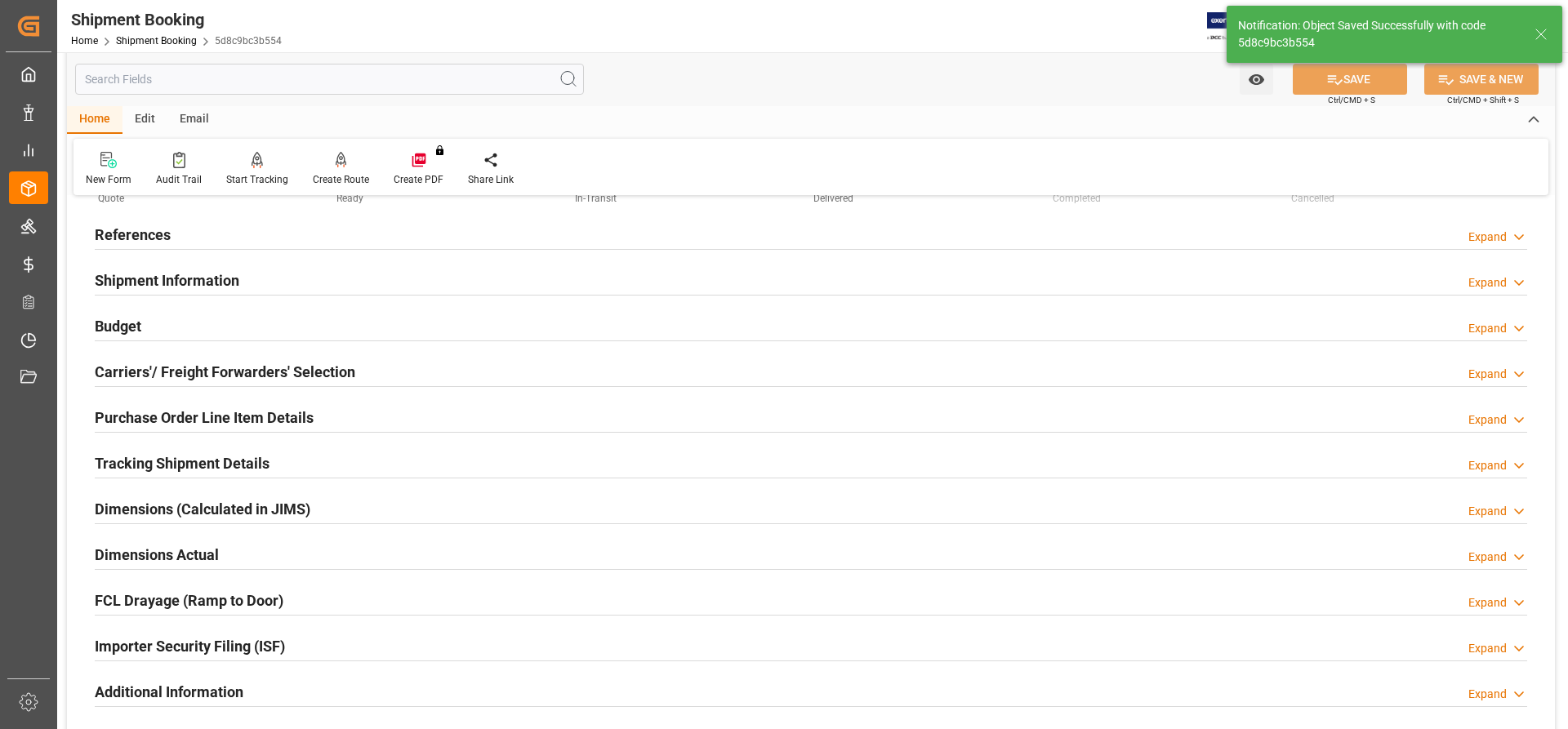
click at [145, 370] on h2 "Carriers'/ Freight Forwarders' Selection" at bounding box center [225, 371] width 261 height 22
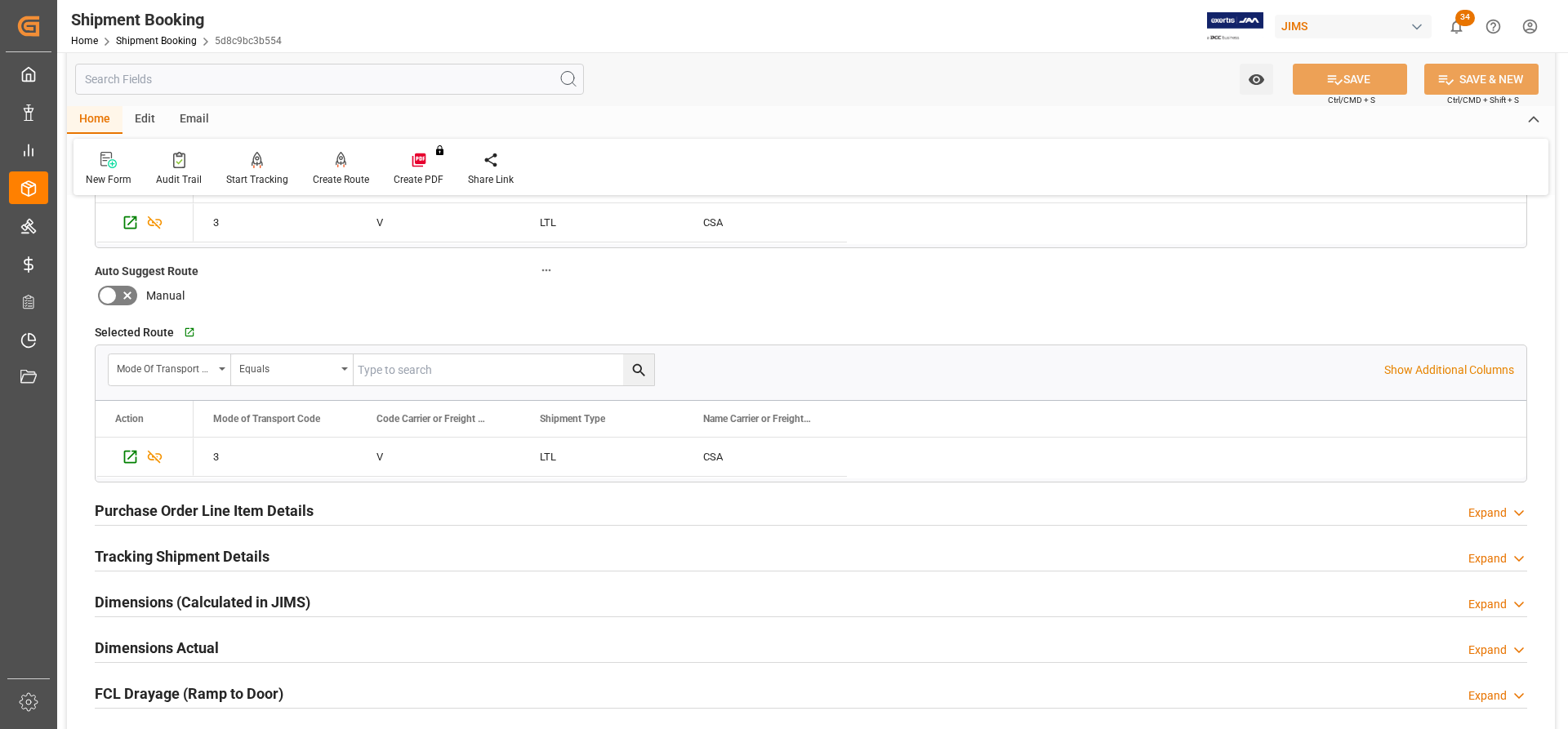
scroll to position [401, 0]
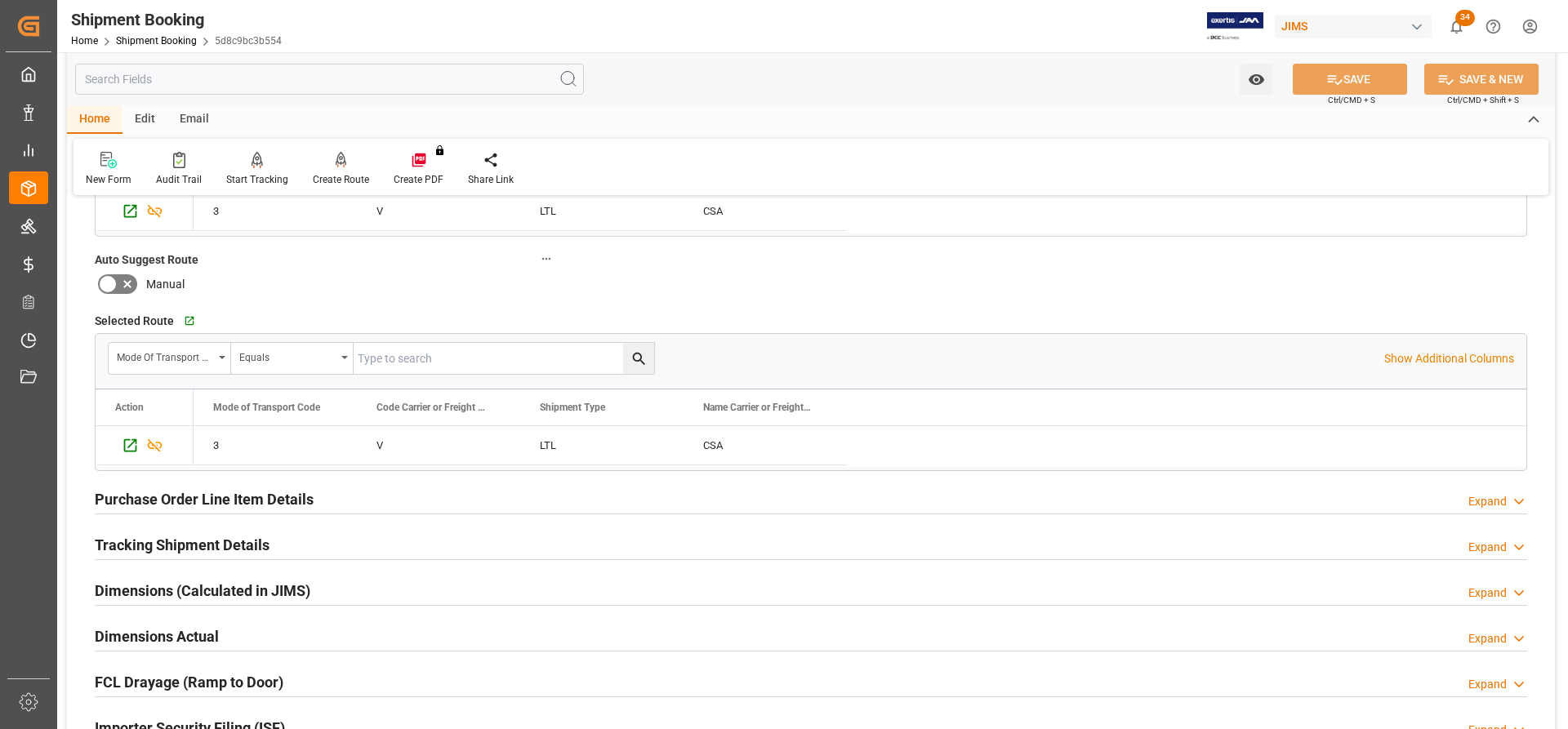
click at [183, 434] on h2 "Tracking Shipment Details" at bounding box center [182, 545] width 175 height 22
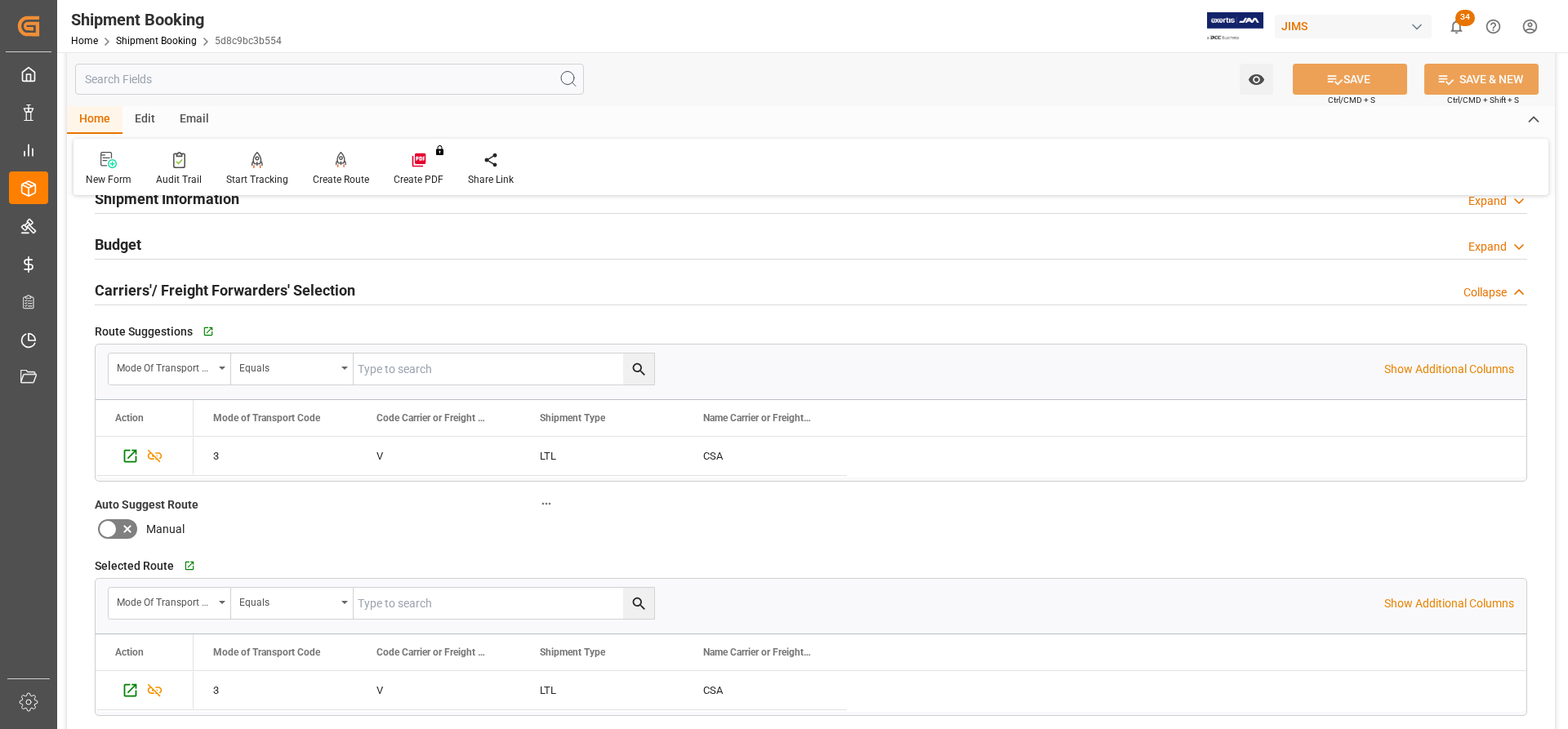
scroll to position [0, 0]
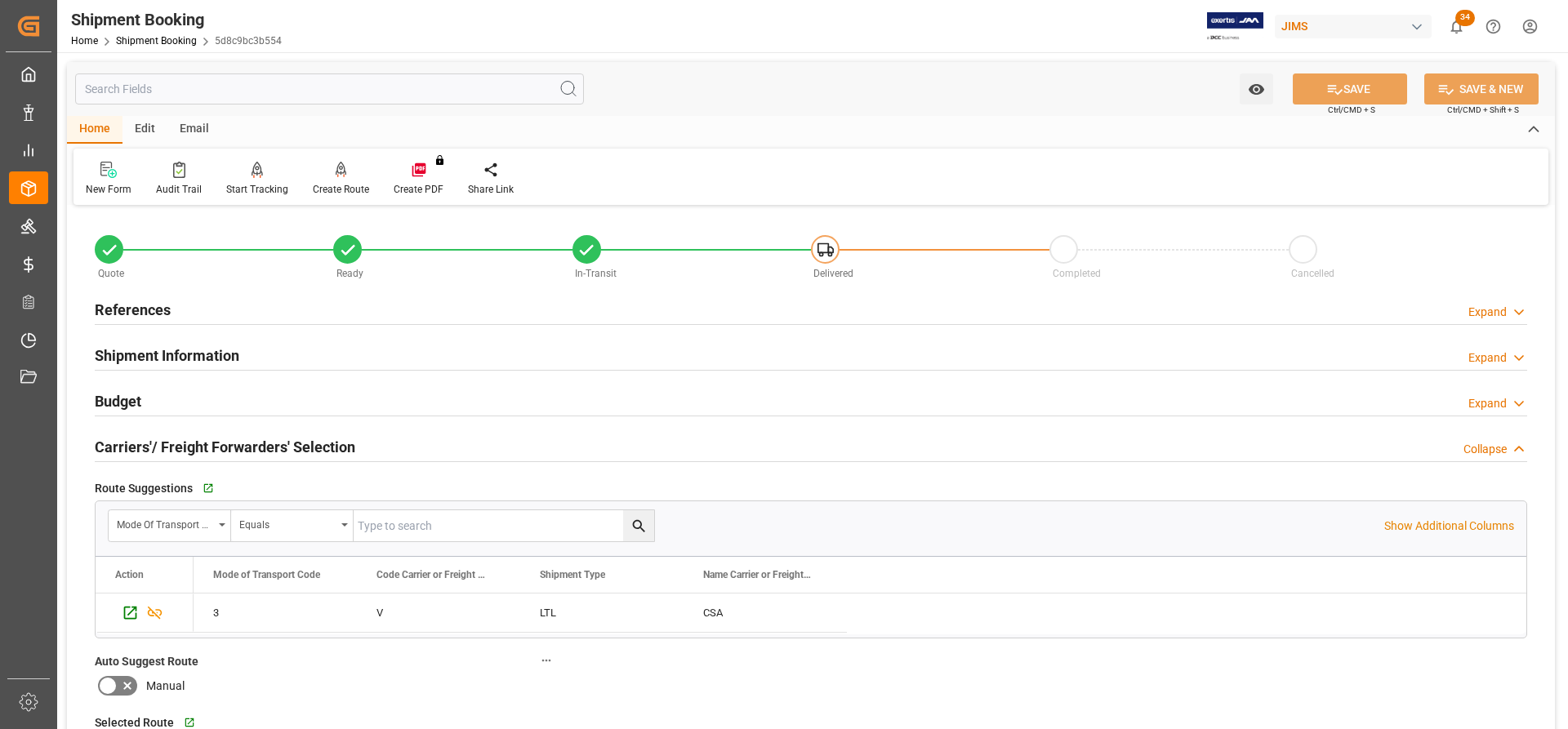
click at [142, 304] on h2 "References" at bounding box center [132, 309] width 76 height 22
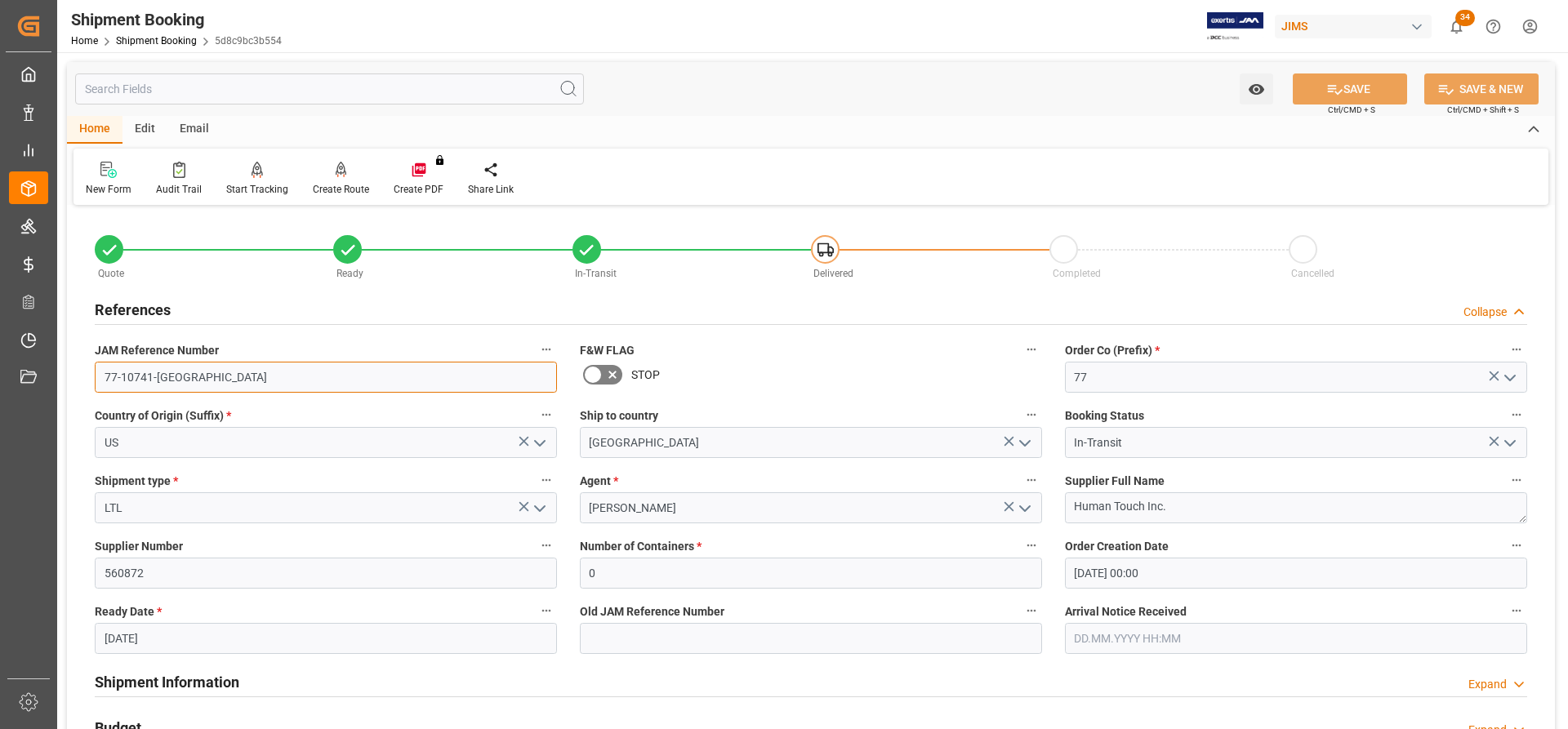
drag, startPoint x: 179, startPoint y: 380, endPoint x: 86, endPoint y: 373, distance: 93.3
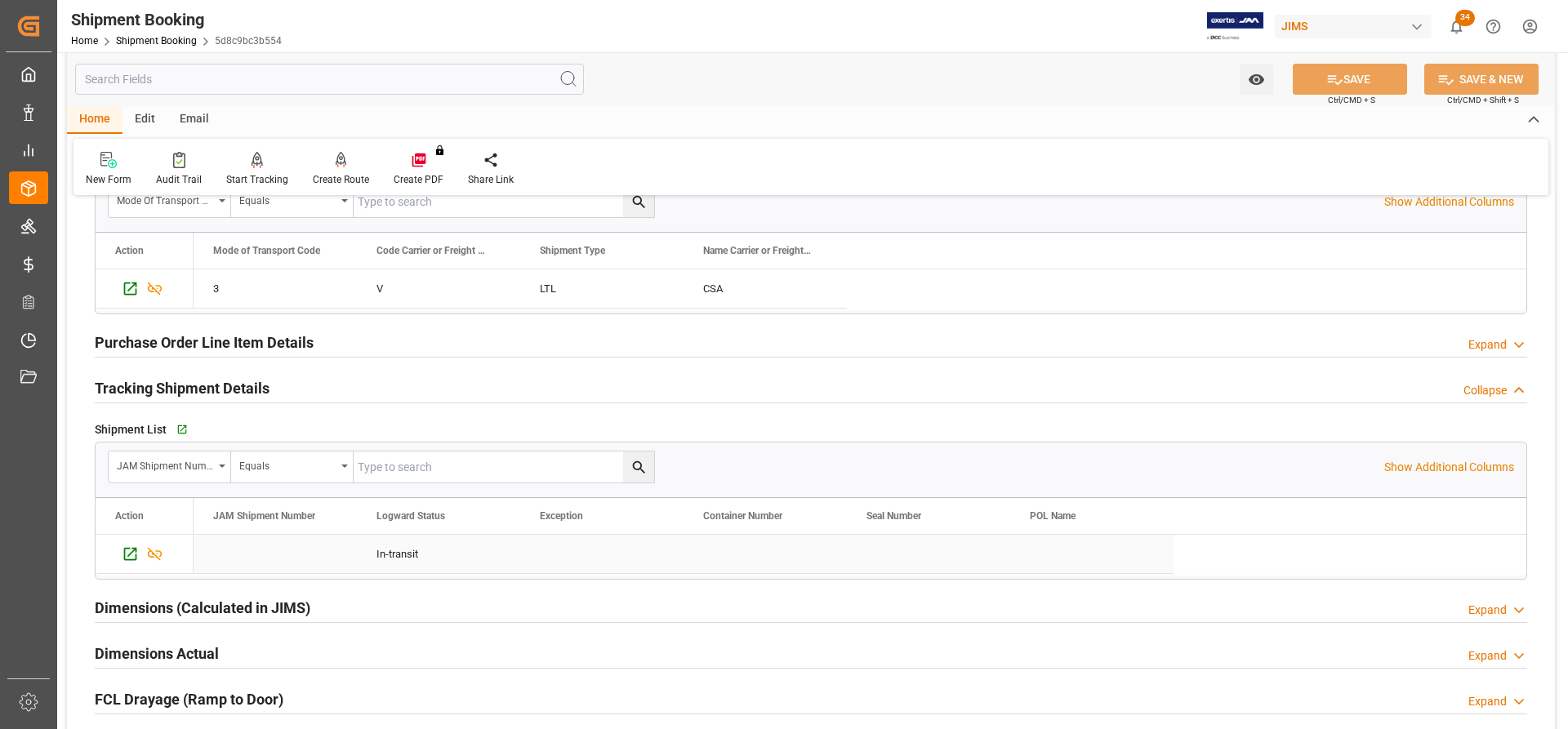
scroll to position [898, 0]
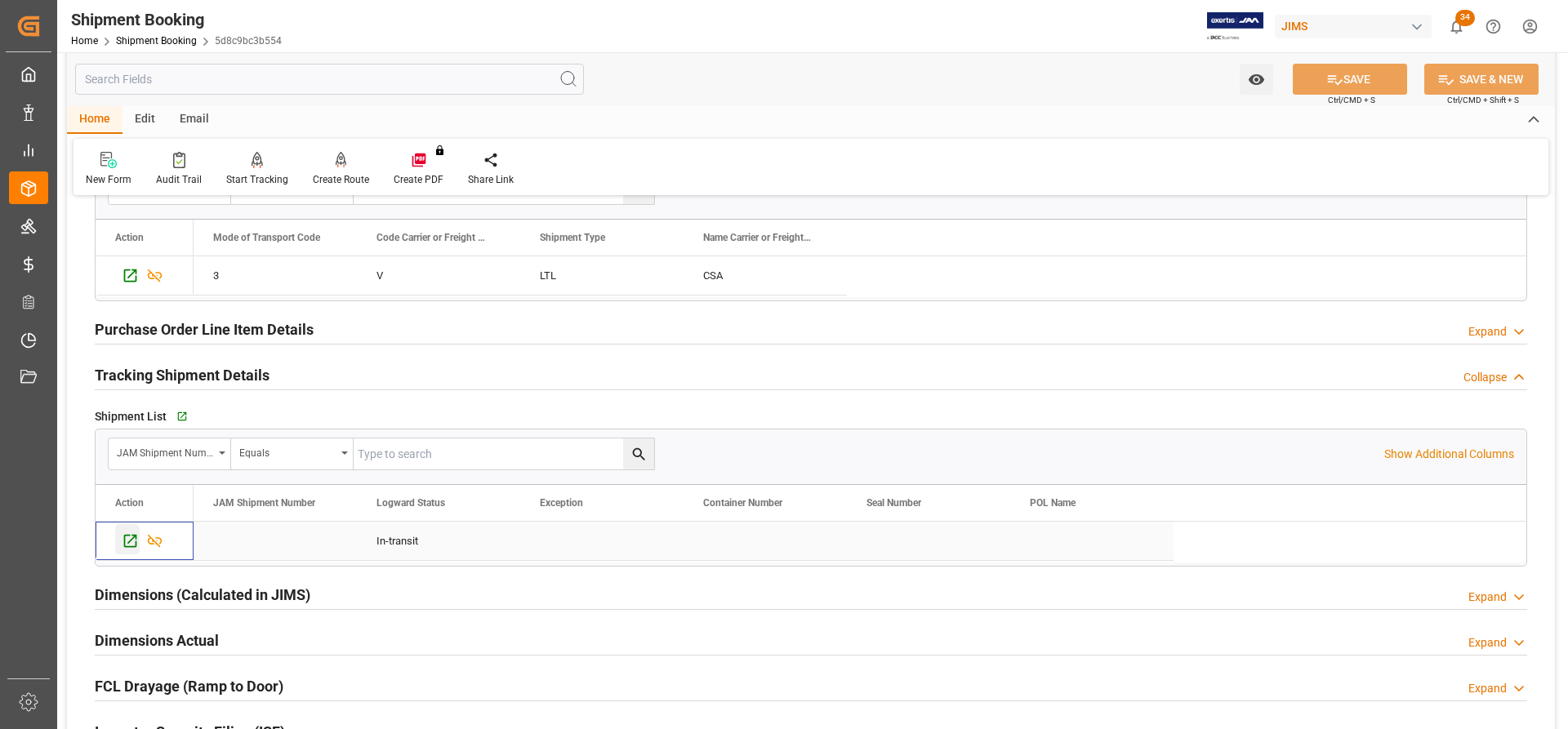
click at [125, 434] on icon "Press SPACE to select this row." at bounding box center [130, 540] width 13 height 13
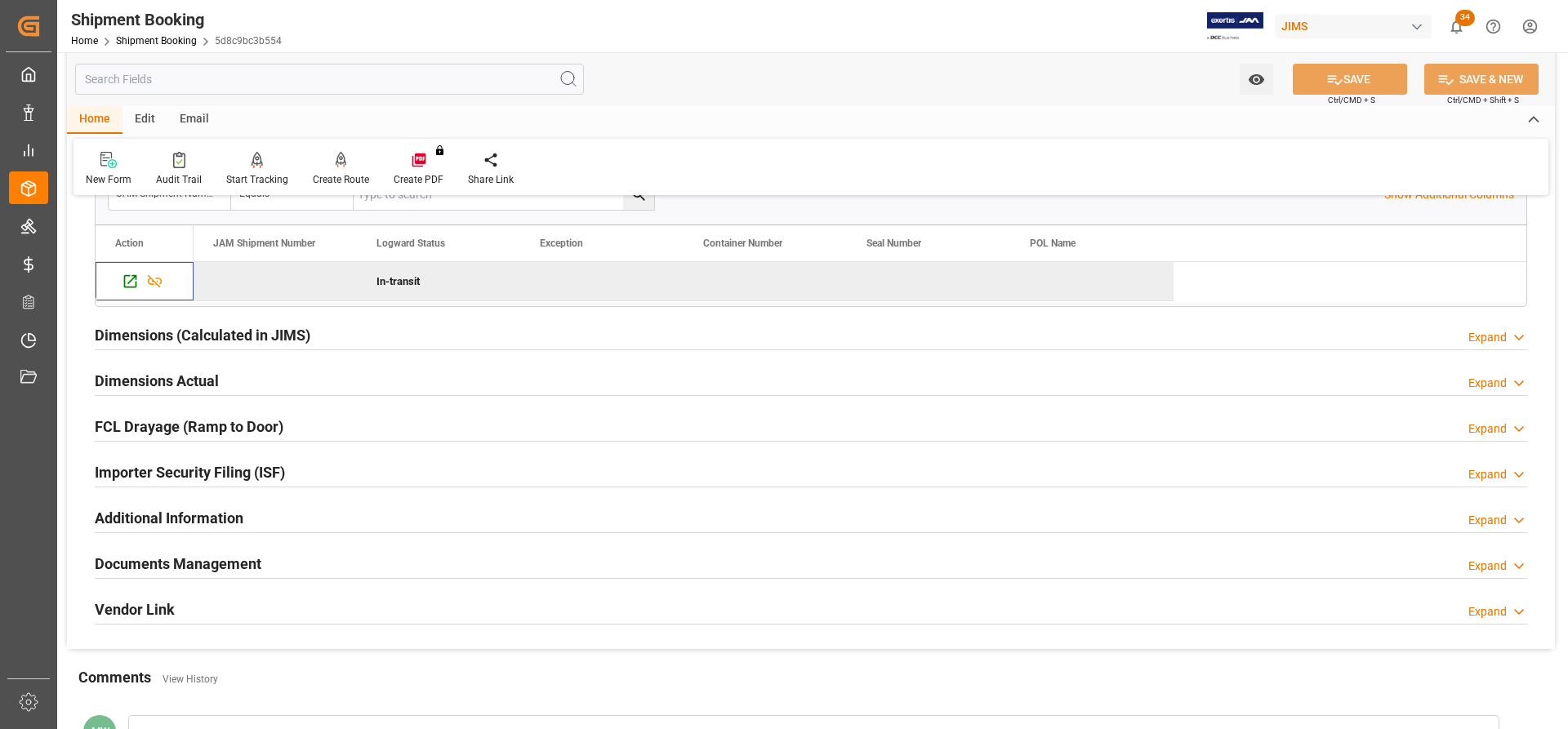
scroll to position [1306, 0]
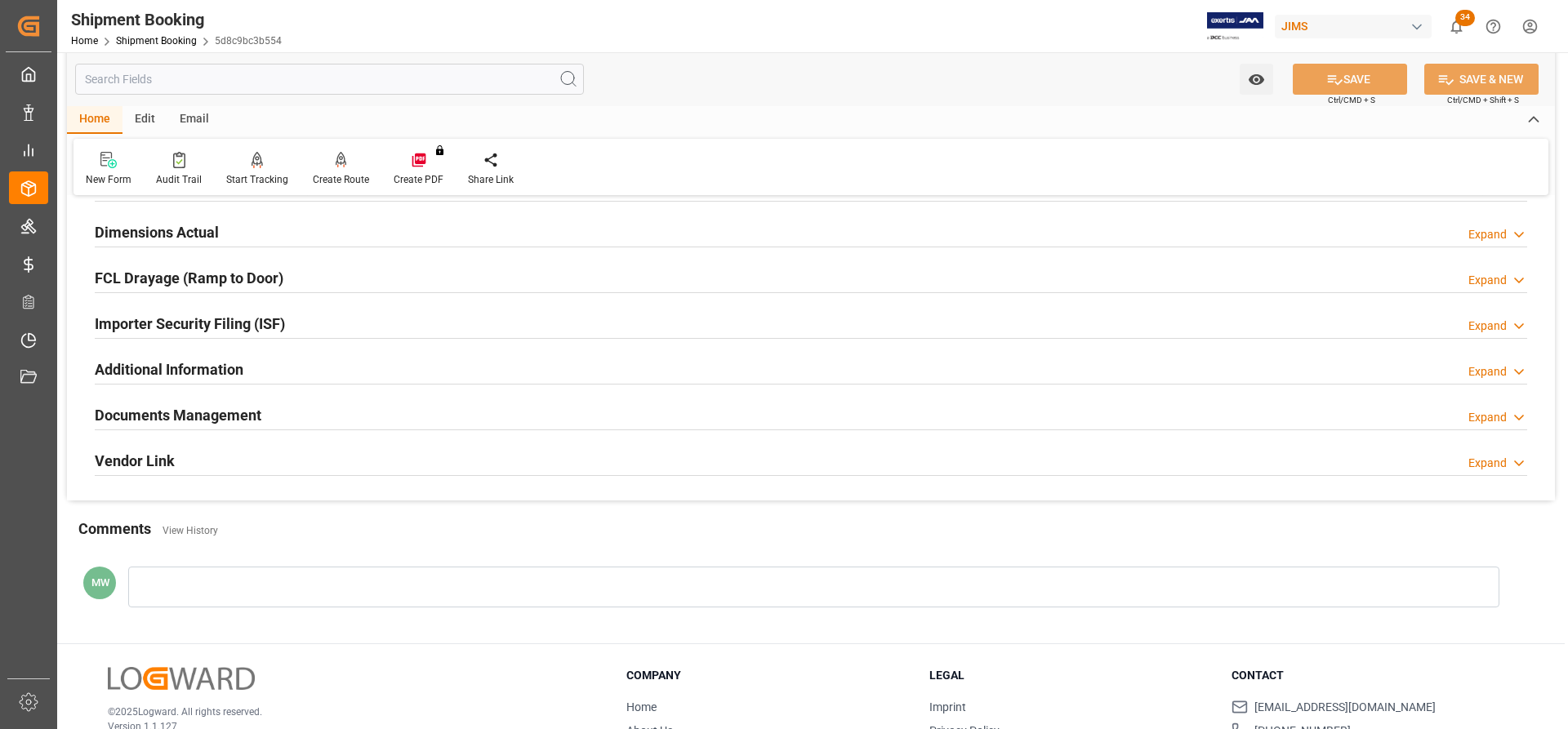
click at [142, 414] on h2 "Documents Management" at bounding box center [178, 414] width 167 height 22
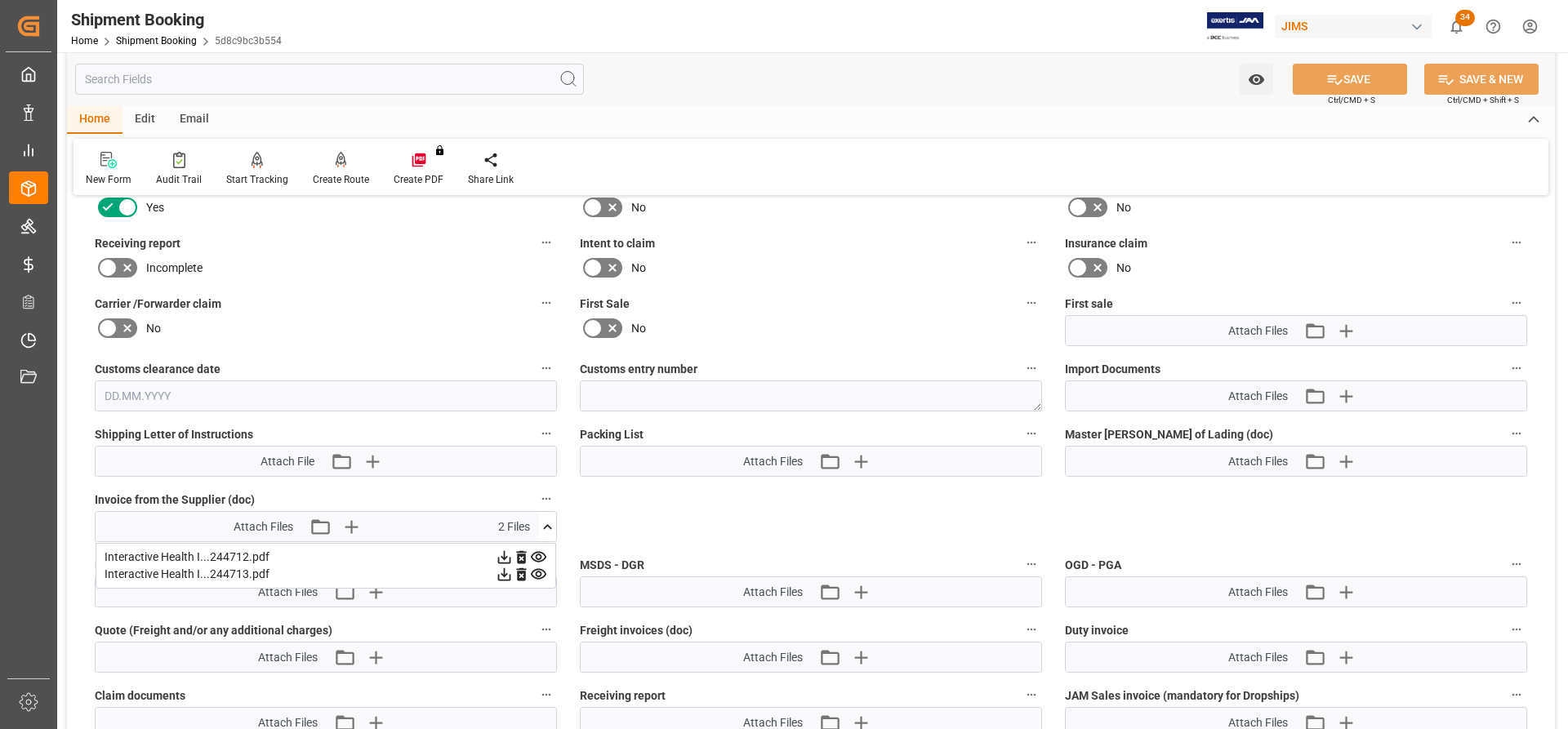
scroll to position [1633, 0]
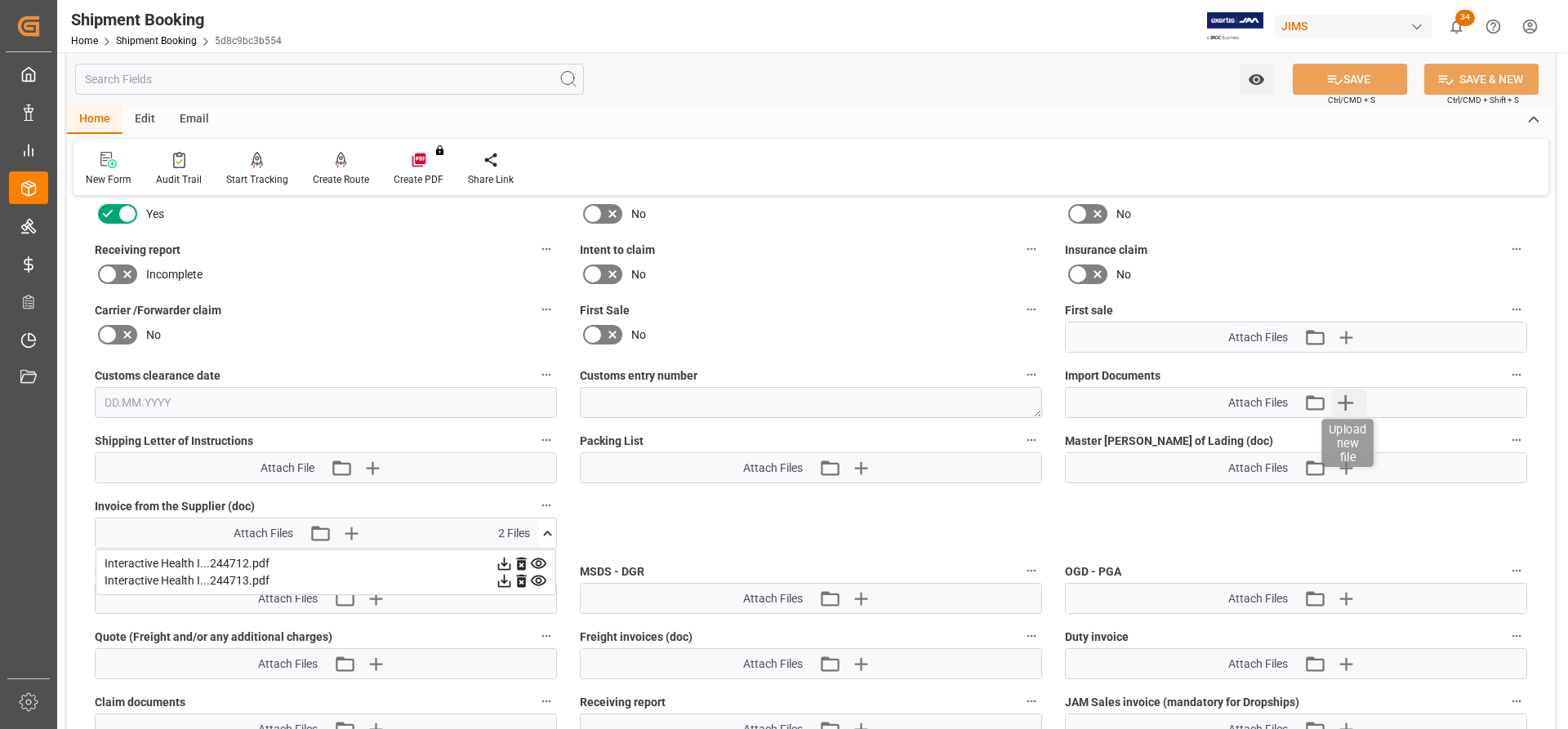
click at [1045, 403] on icon "button" at bounding box center [1345, 402] width 26 height 26
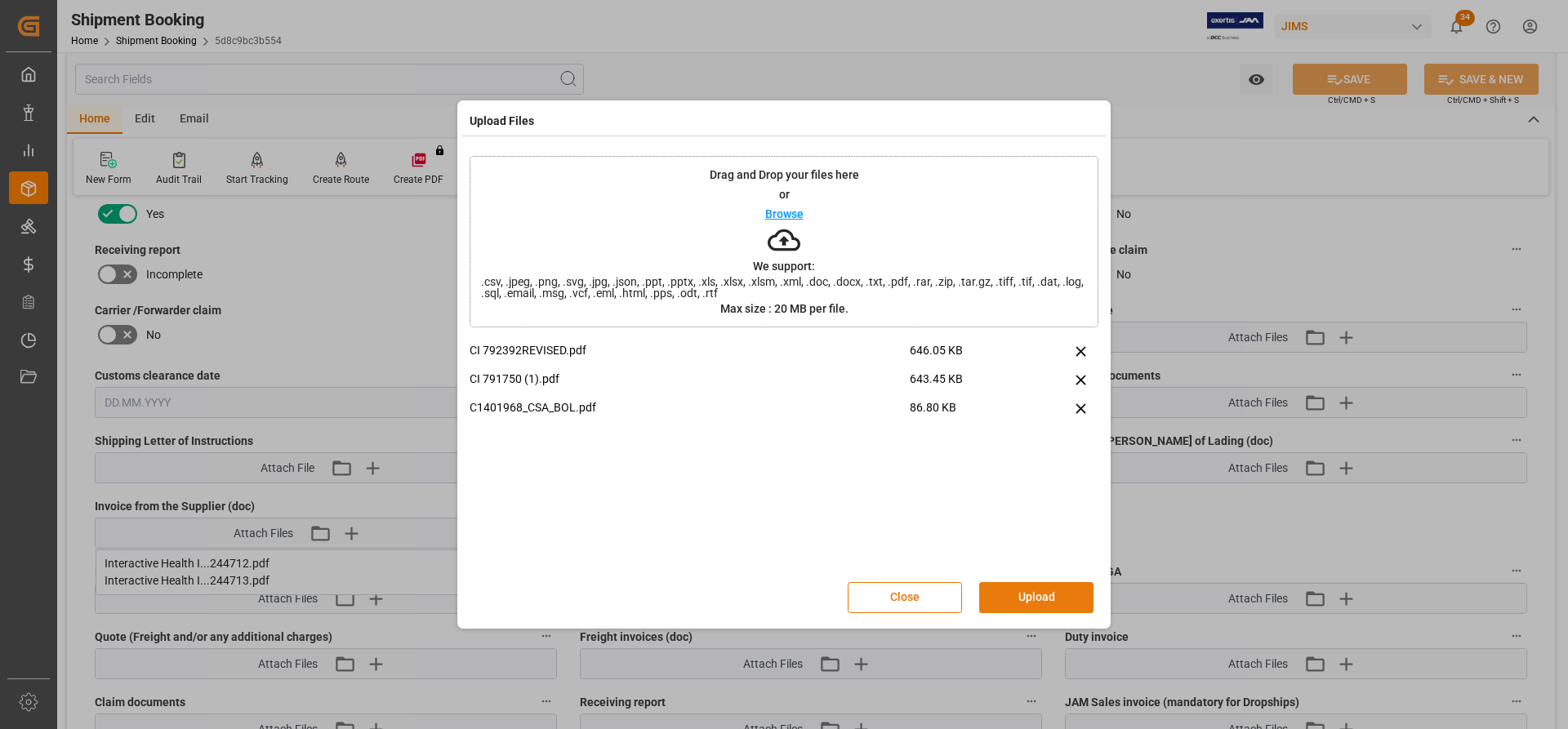
click at [1002, 434] on button "Upload" at bounding box center [1037, 598] width 115 height 31
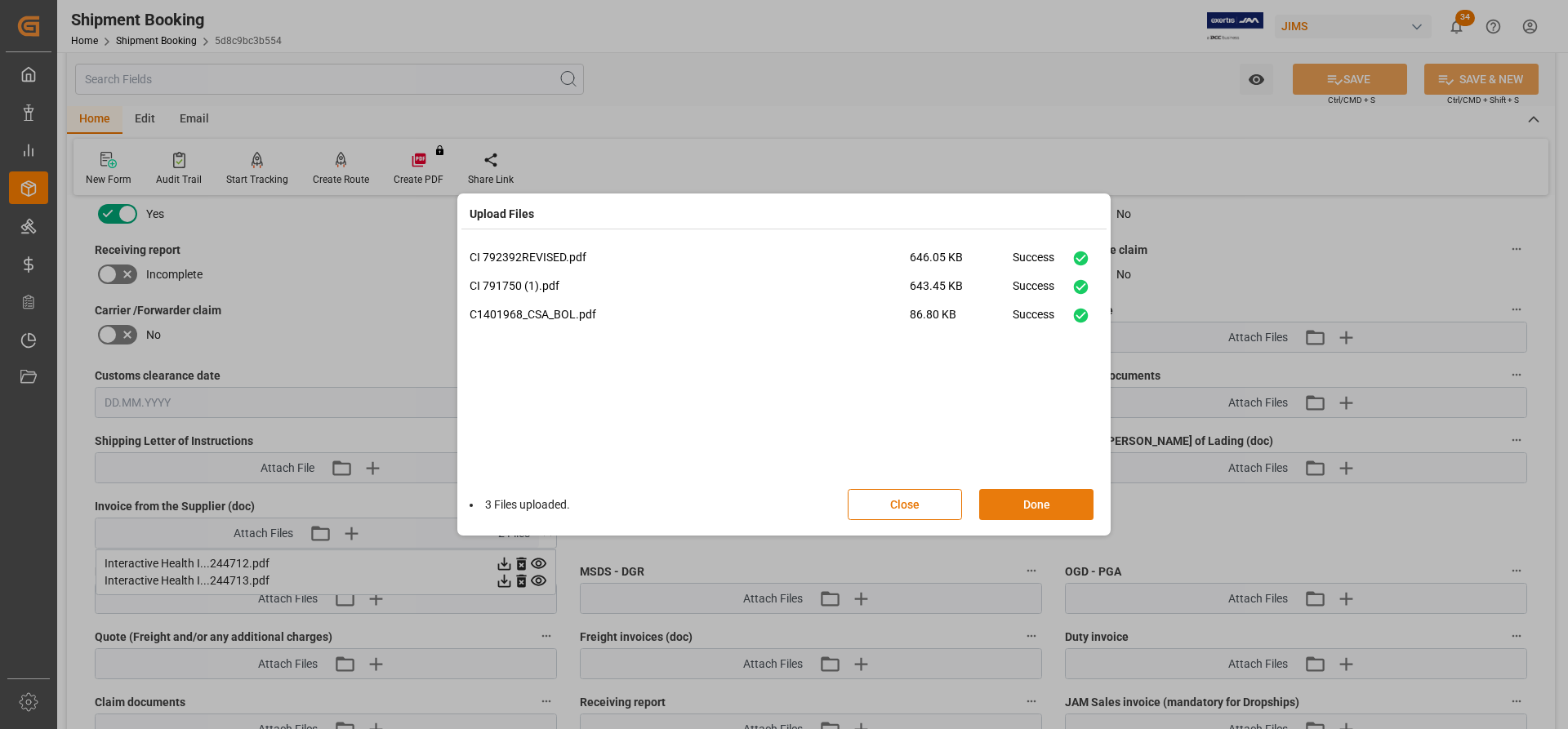
click at [1020, 434] on button "Done" at bounding box center [1037, 505] width 115 height 31
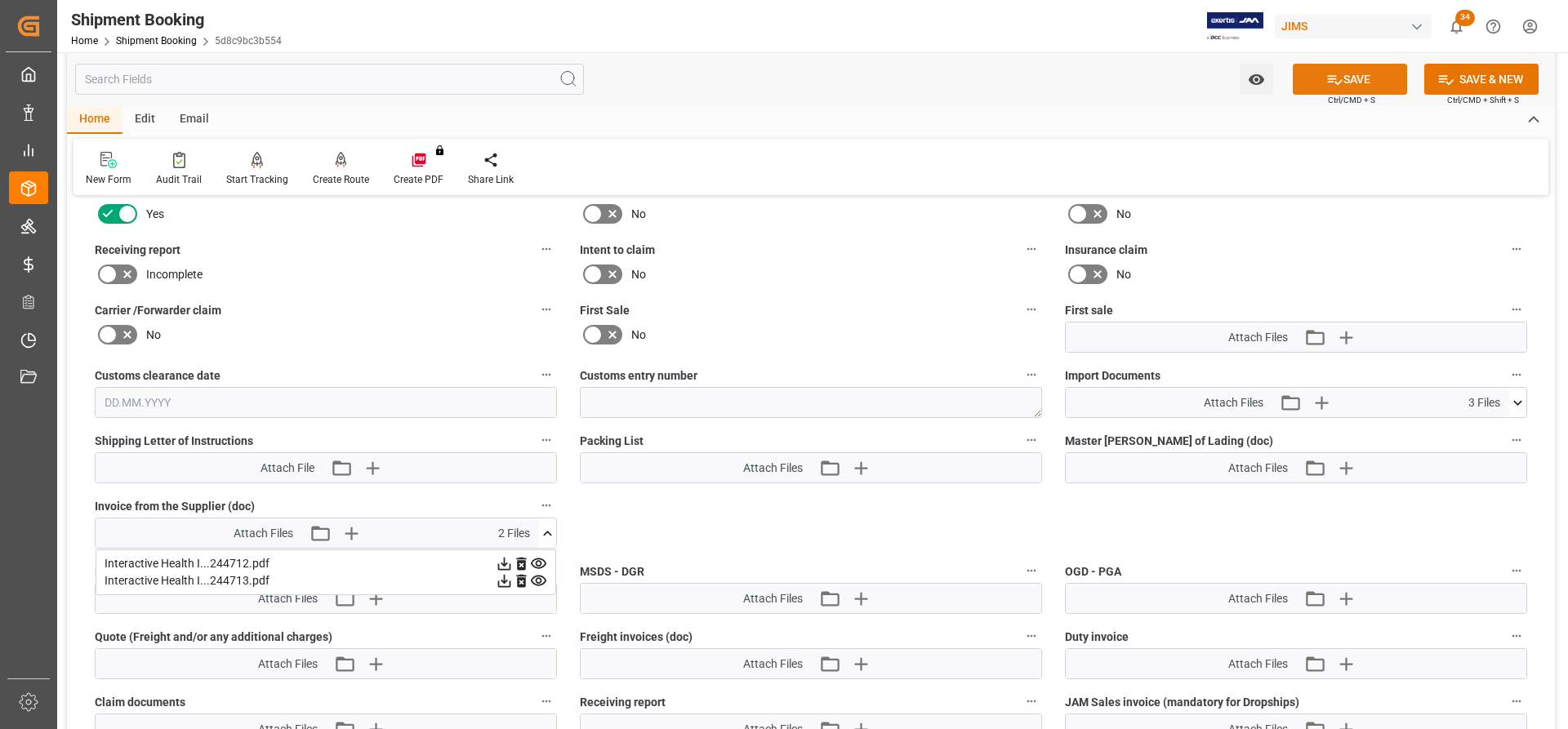
click at [1045, 84] on button "SAVE" at bounding box center [1350, 79] width 115 height 31
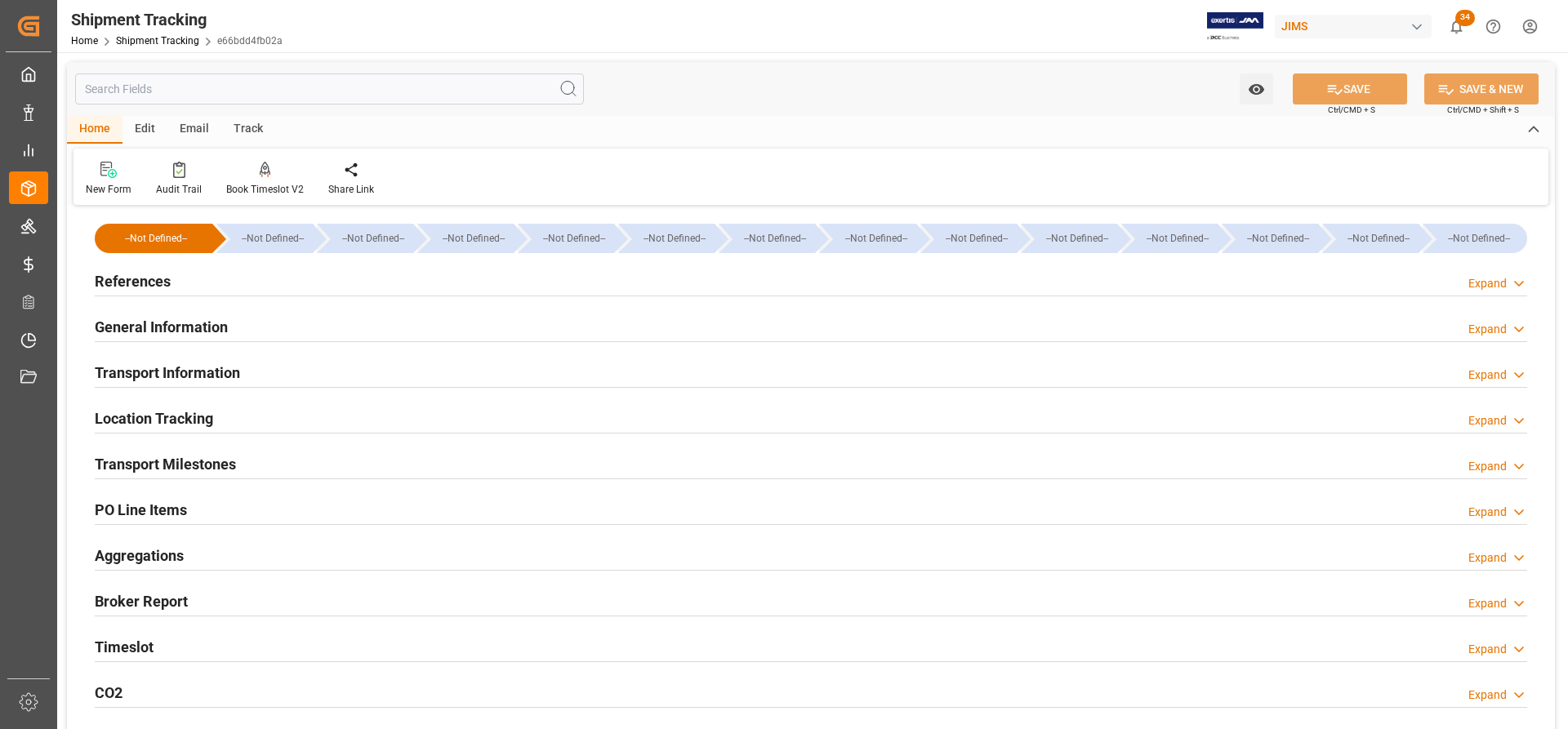
click at [116, 285] on h2 "References" at bounding box center [132, 281] width 76 height 22
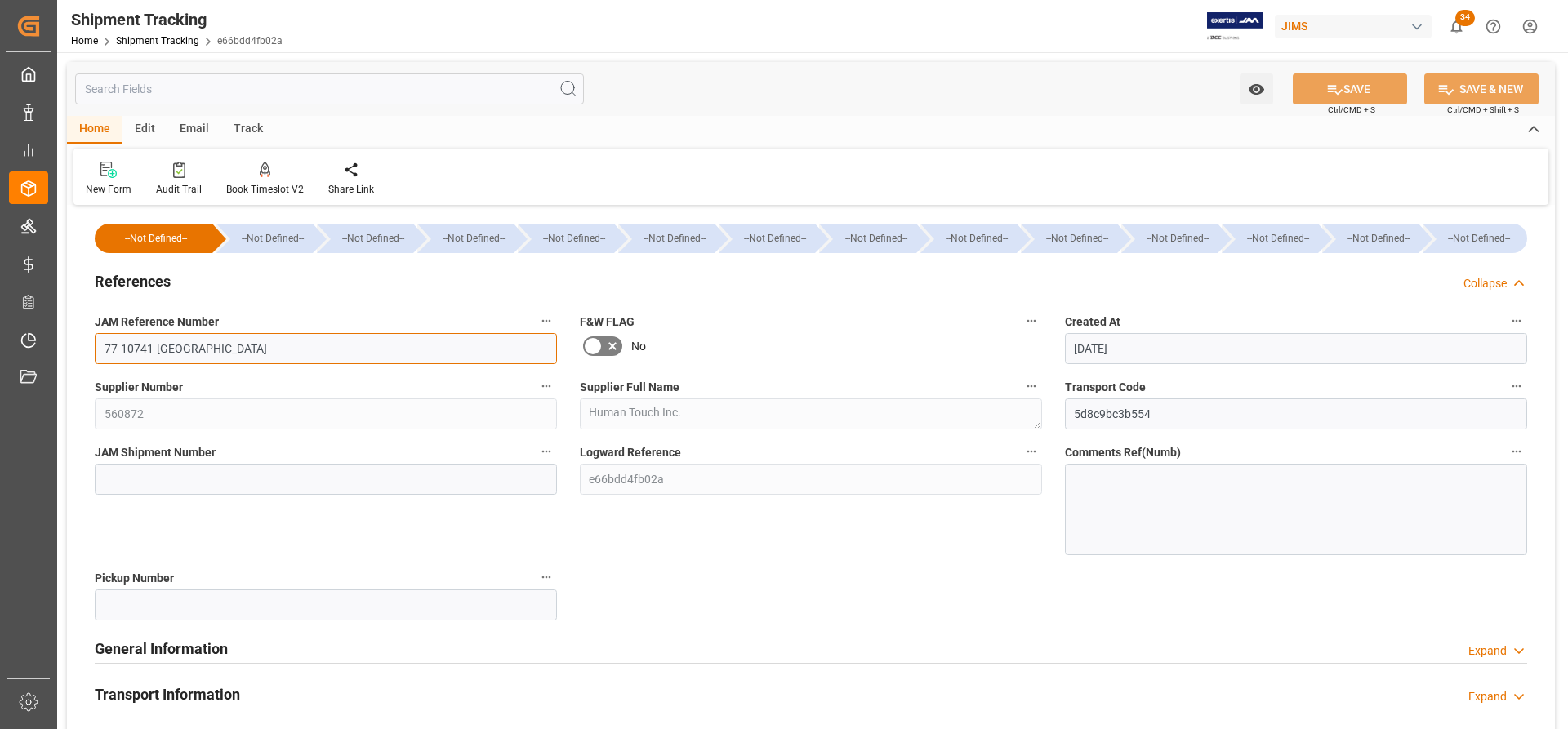
drag, startPoint x: 177, startPoint y: 350, endPoint x: 80, endPoint y: 336, distance: 98.0
click at [80, 336] on div "--Not Defined-- --Not Defined-- --Not Defined-- --Not Defined-- --Not Defined--…" at bounding box center [811, 654] width 1488 height 890
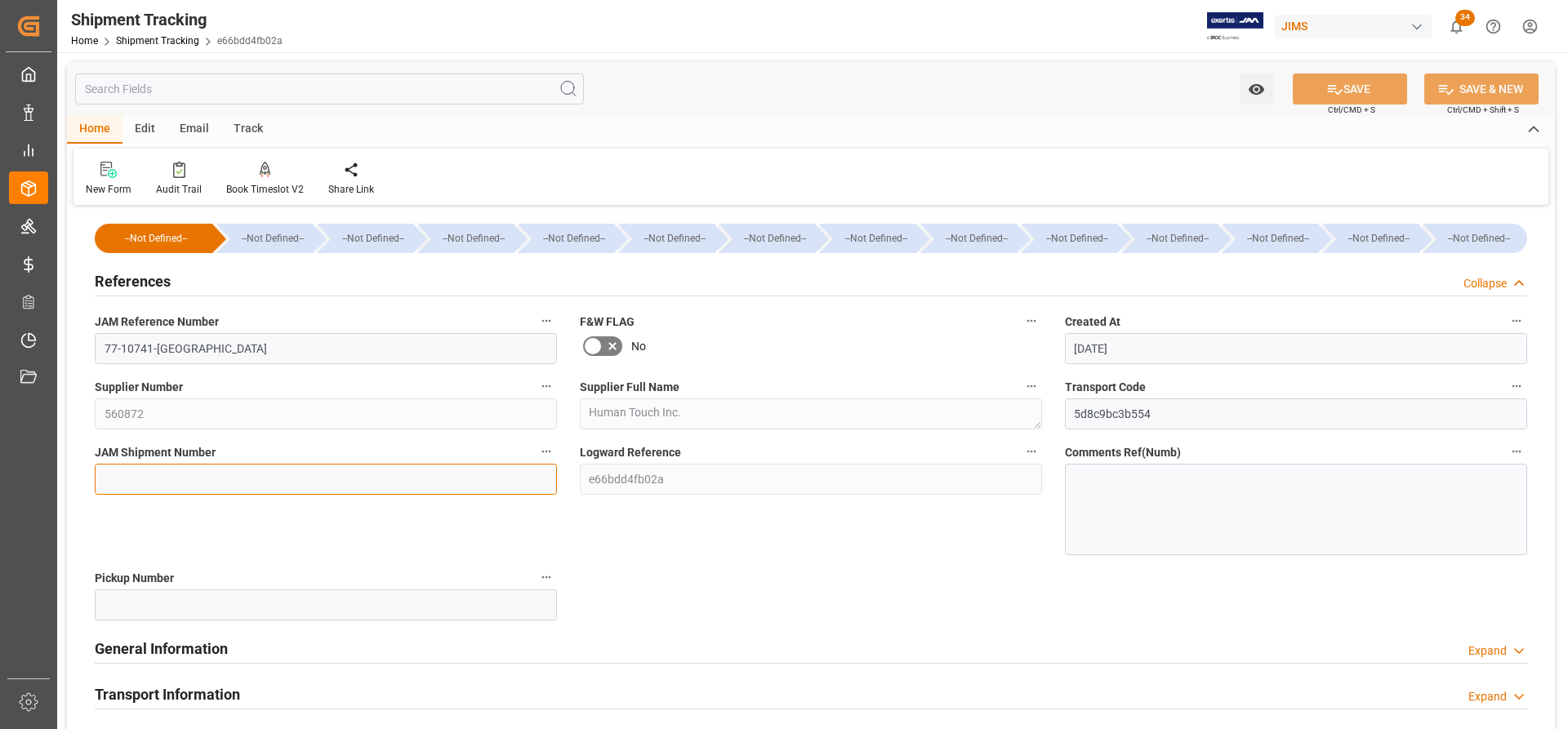
click at [127, 479] on input at bounding box center [326, 480] width 462 height 31
paste input "72832"
type input "72832"
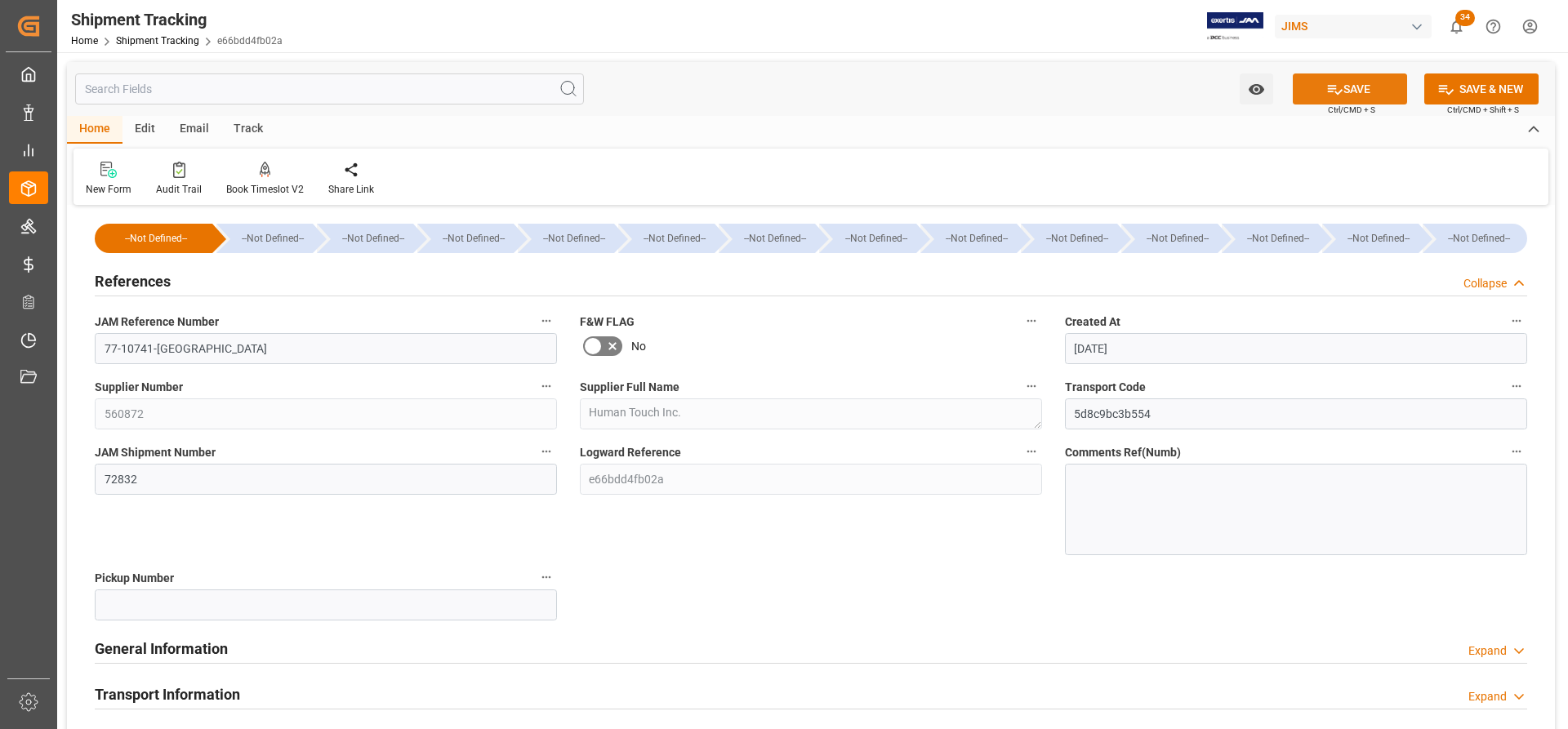
click at [1376, 88] on button "SAVE" at bounding box center [1350, 89] width 115 height 31
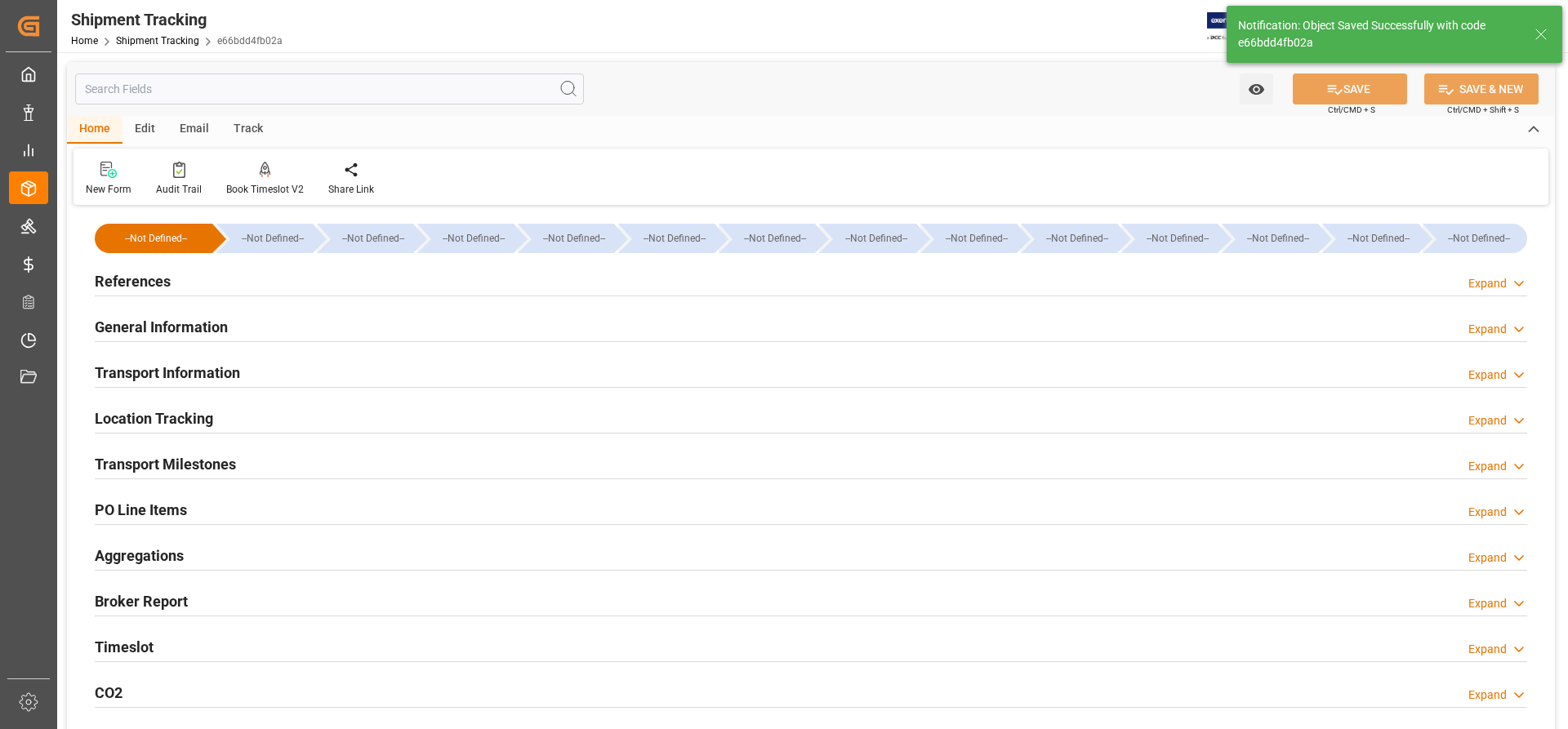
click at [108, 318] on h2 "General Information" at bounding box center [161, 327] width 133 height 22
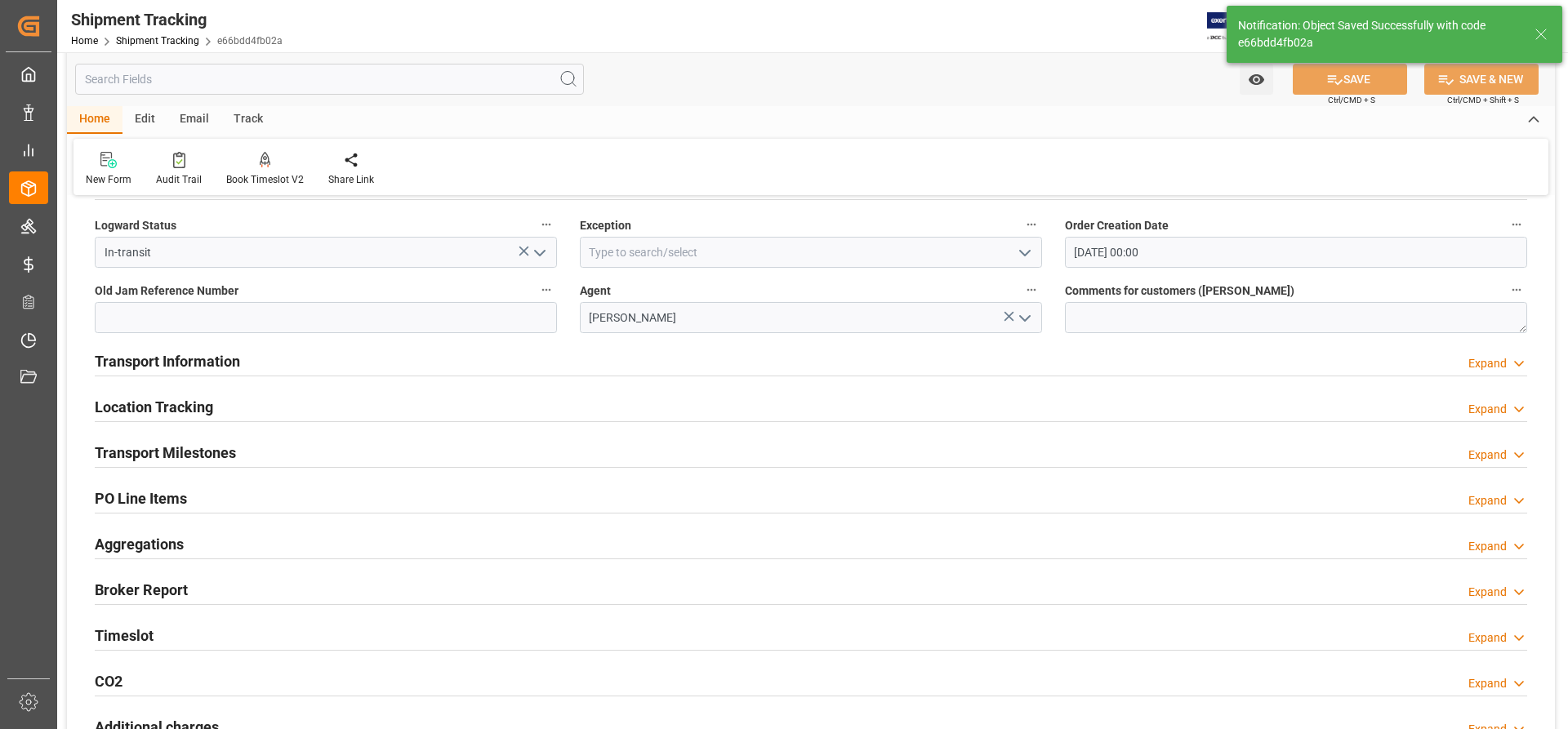
scroll to position [163, 0]
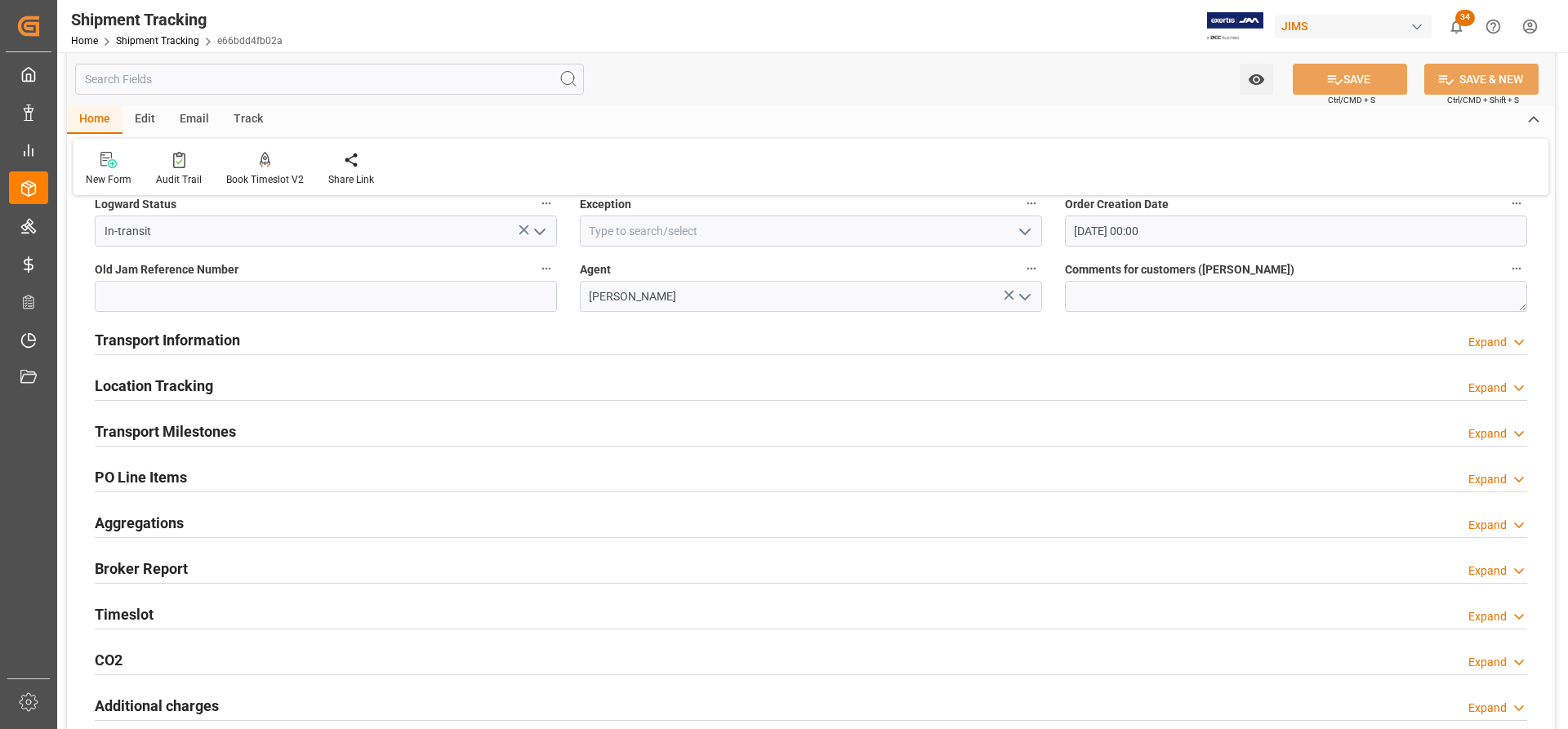
click at [137, 345] on h2 "Transport Information" at bounding box center [167, 340] width 145 height 22
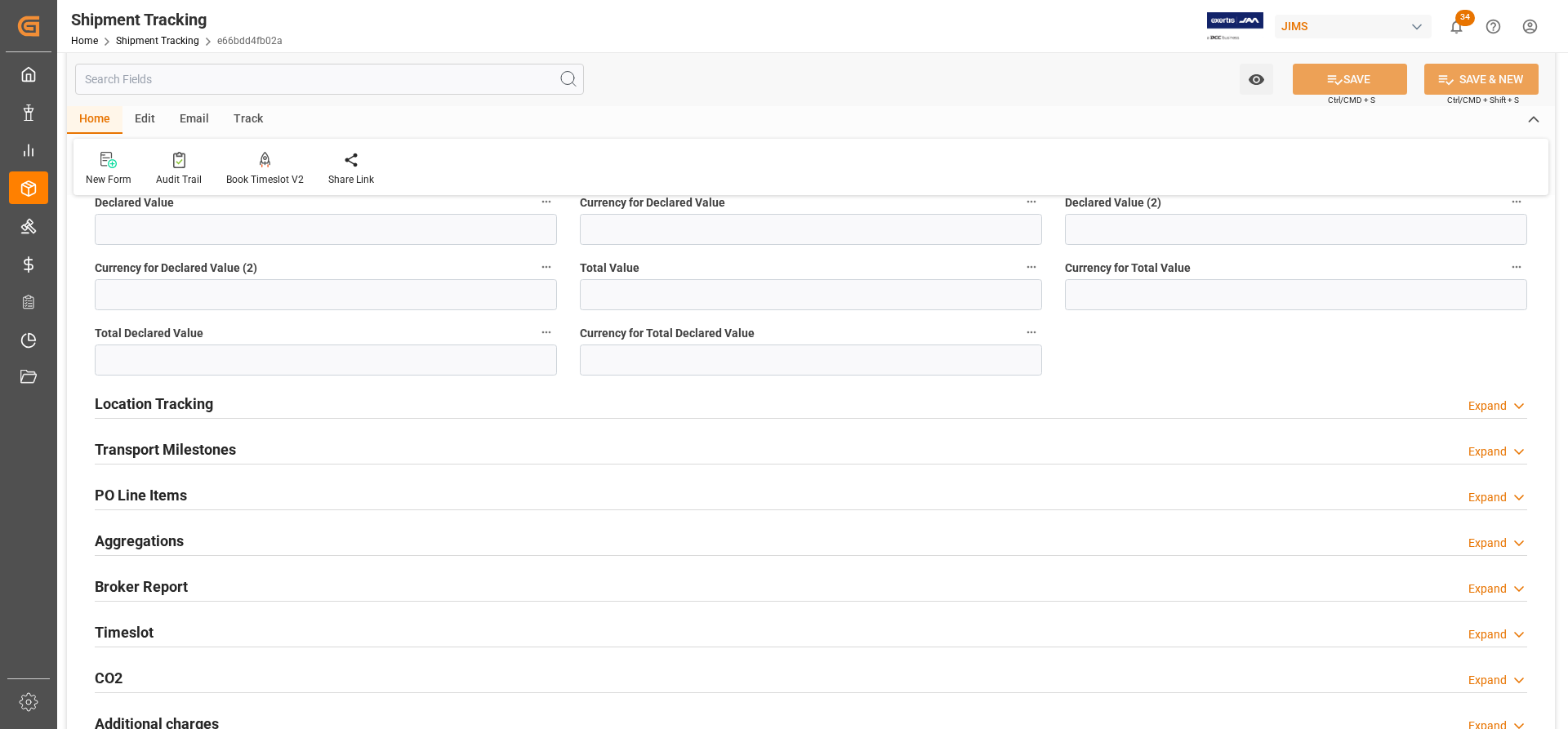
scroll to position [735, 0]
click at [136, 447] on h2 "Transport Milestones" at bounding box center [165, 447] width 142 height 22
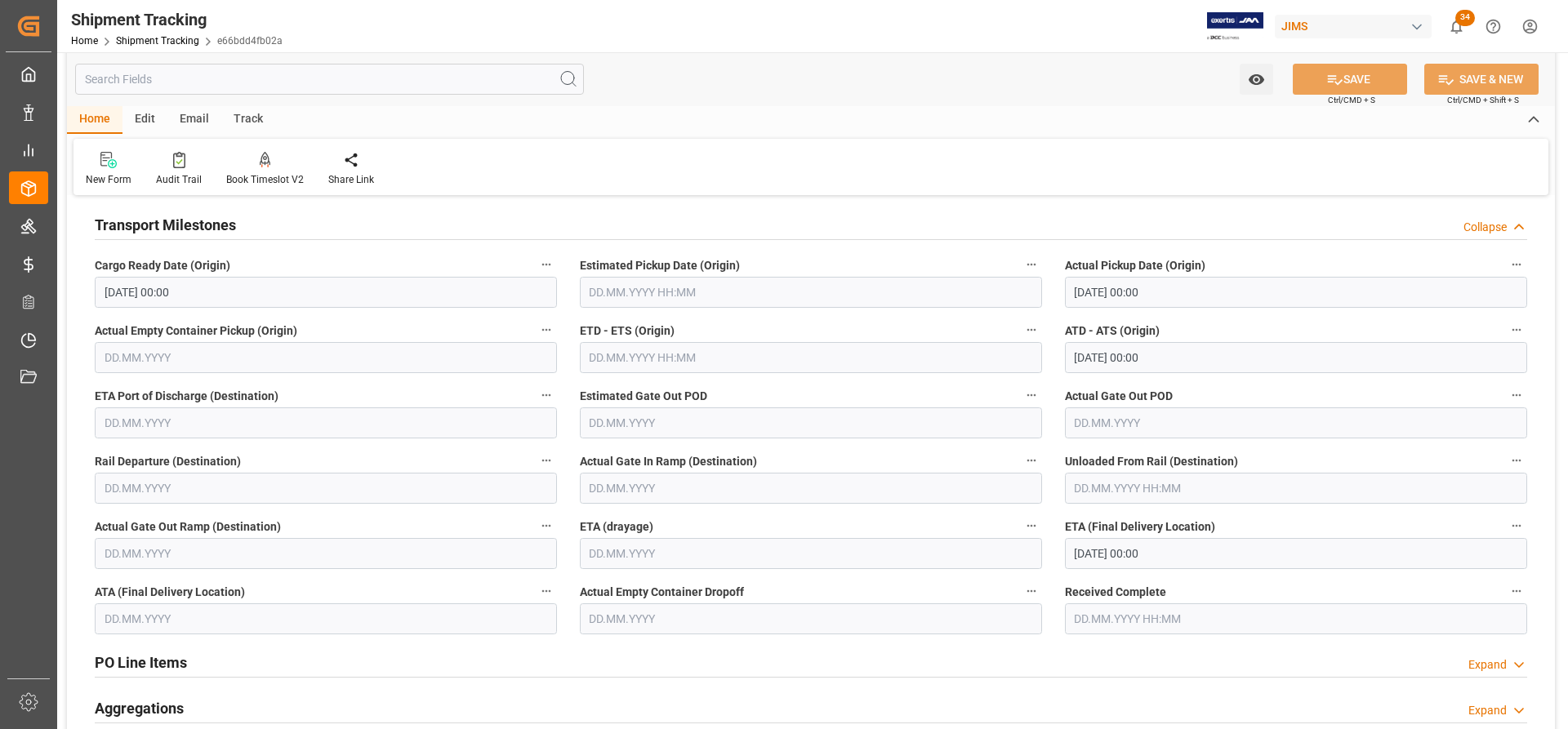
scroll to position [980, 0]
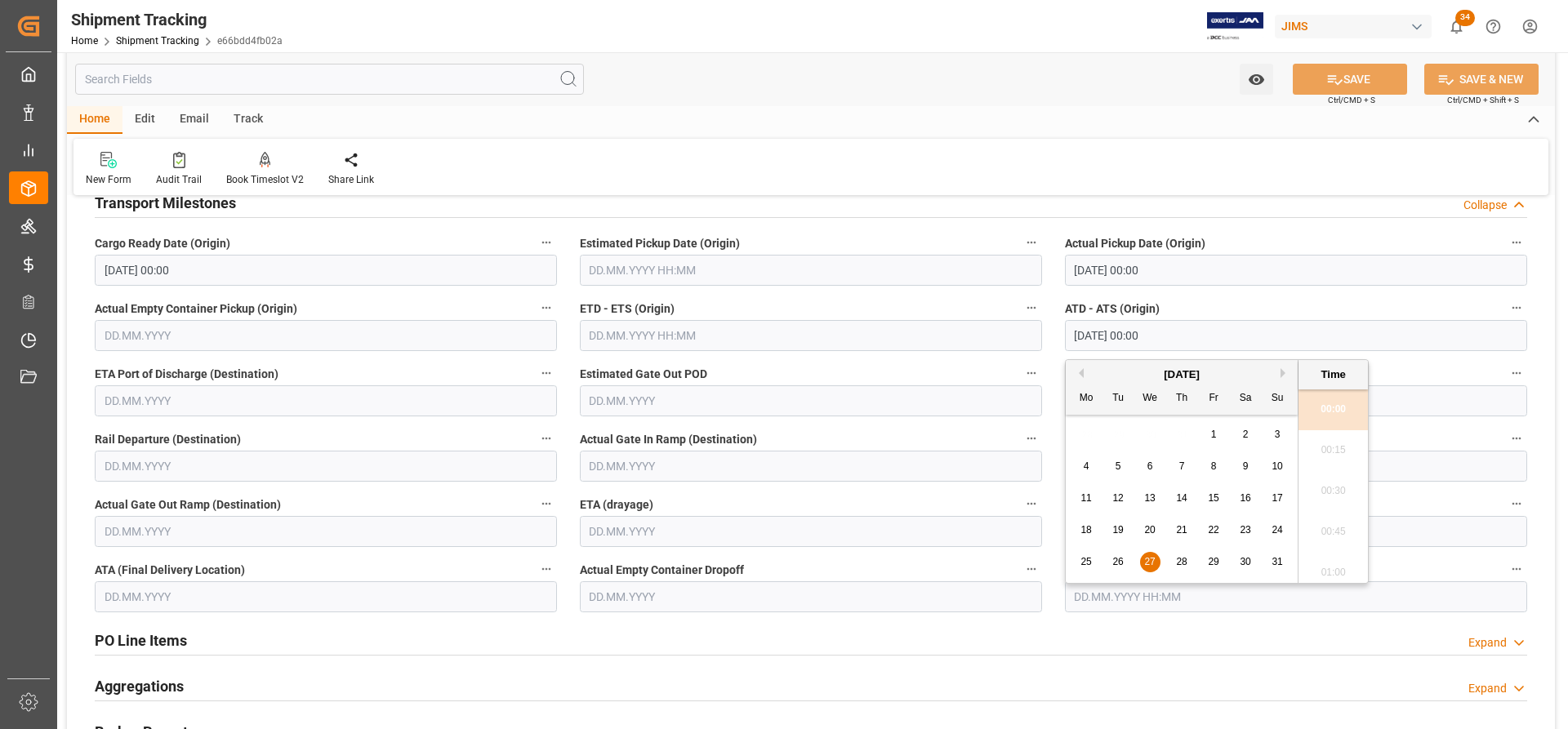
click at [1085, 336] on input "27.08.2025 00:00" at bounding box center [1296, 335] width 462 height 31
click at [1214, 564] on span "29" at bounding box center [1213, 561] width 10 height 11
type input "29.08.2025 00:00"
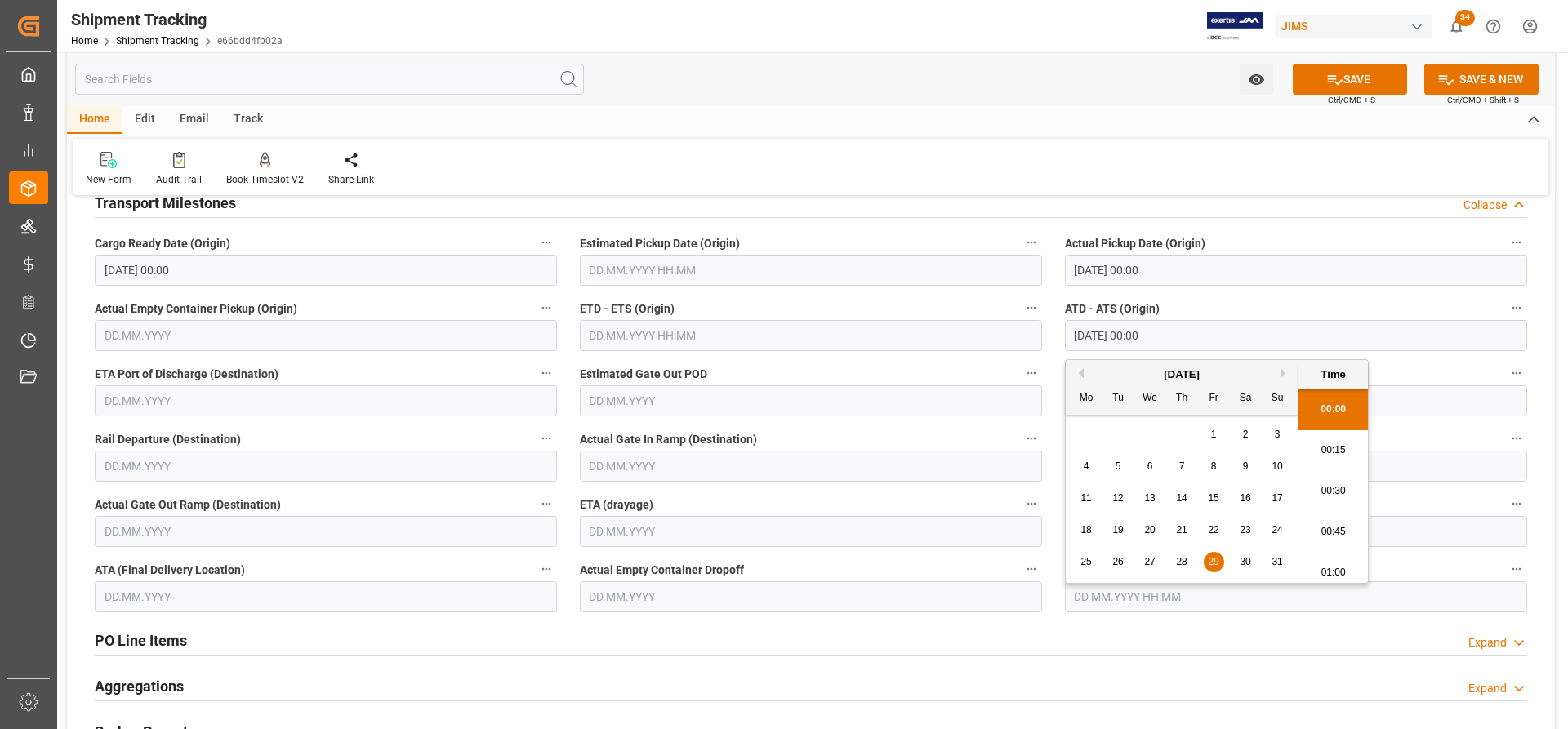
click at [668, 534] on input "text" at bounding box center [811, 532] width 462 height 31
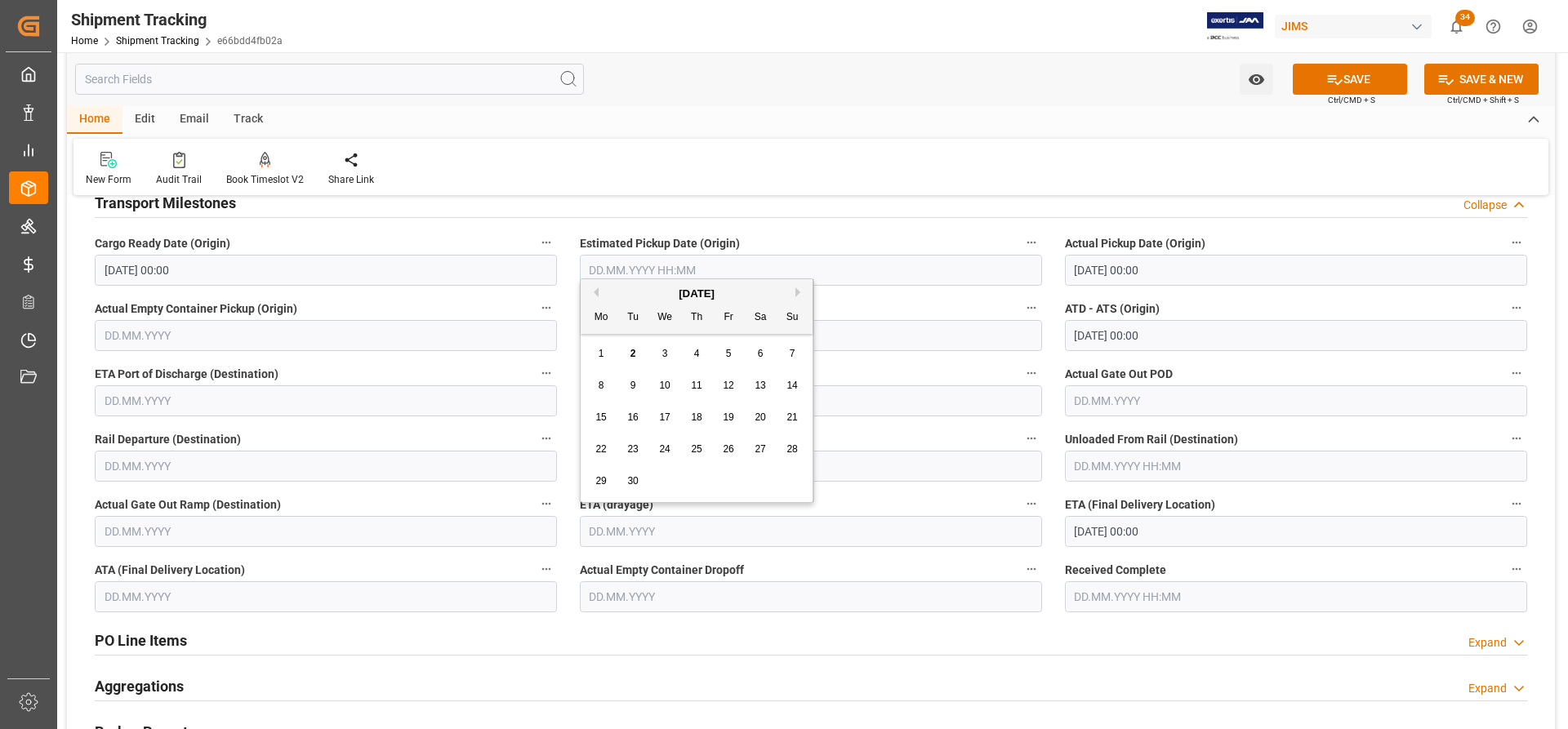
click at [1134, 529] on input "03.09.2025 00:00" at bounding box center [1296, 532] width 462 height 31
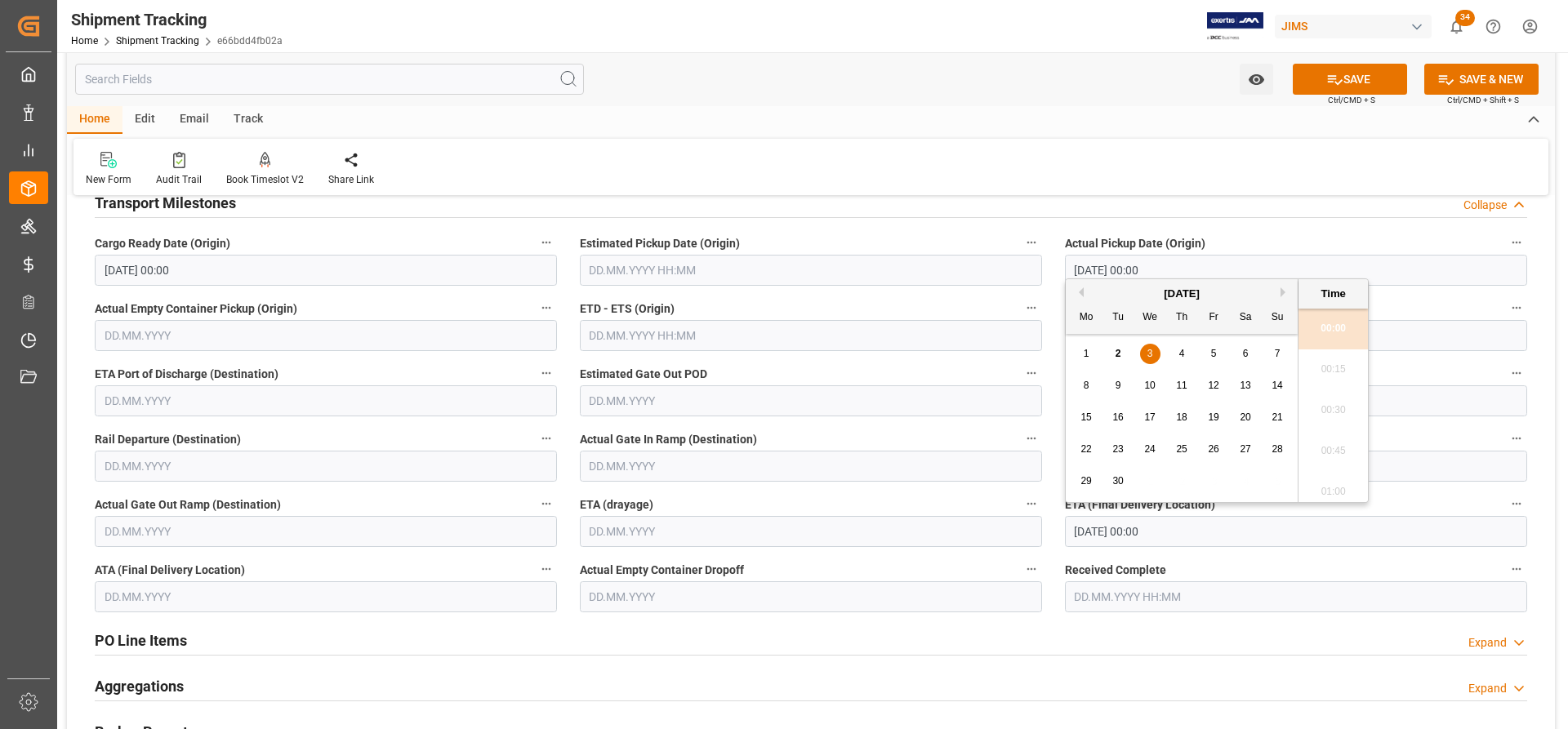
click at [1142, 531] on input "03.09.2025 00:00" at bounding box center [1296, 532] width 462 height 31
click at [1179, 386] on span "11" at bounding box center [1181, 385] width 10 height 11
type input "11.09.2025 00:00"
click at [1109, 662] on div "PO Line Items Expand" at bounding box center [811, 640] width 1455 height 46
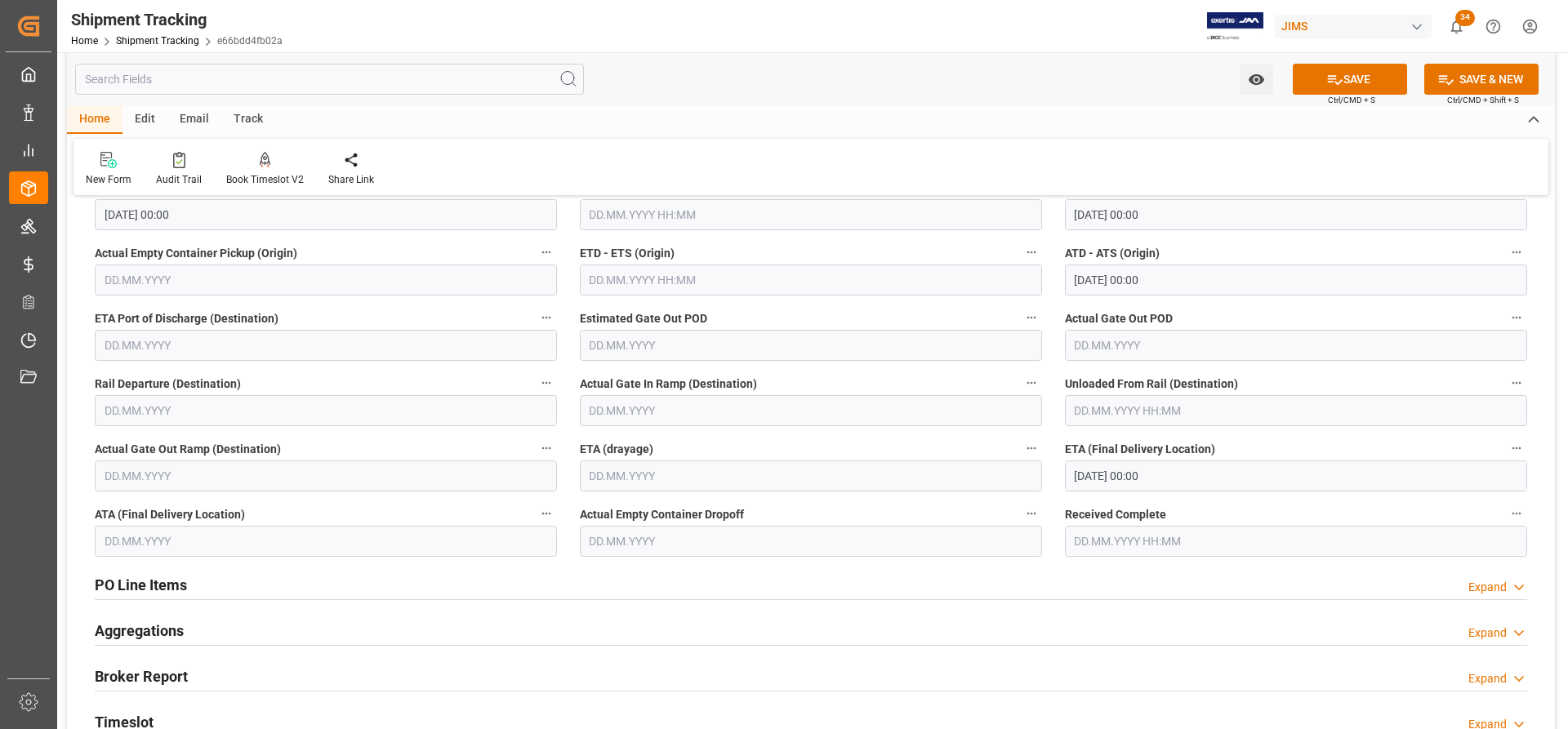
scroll to position [1062, 0]
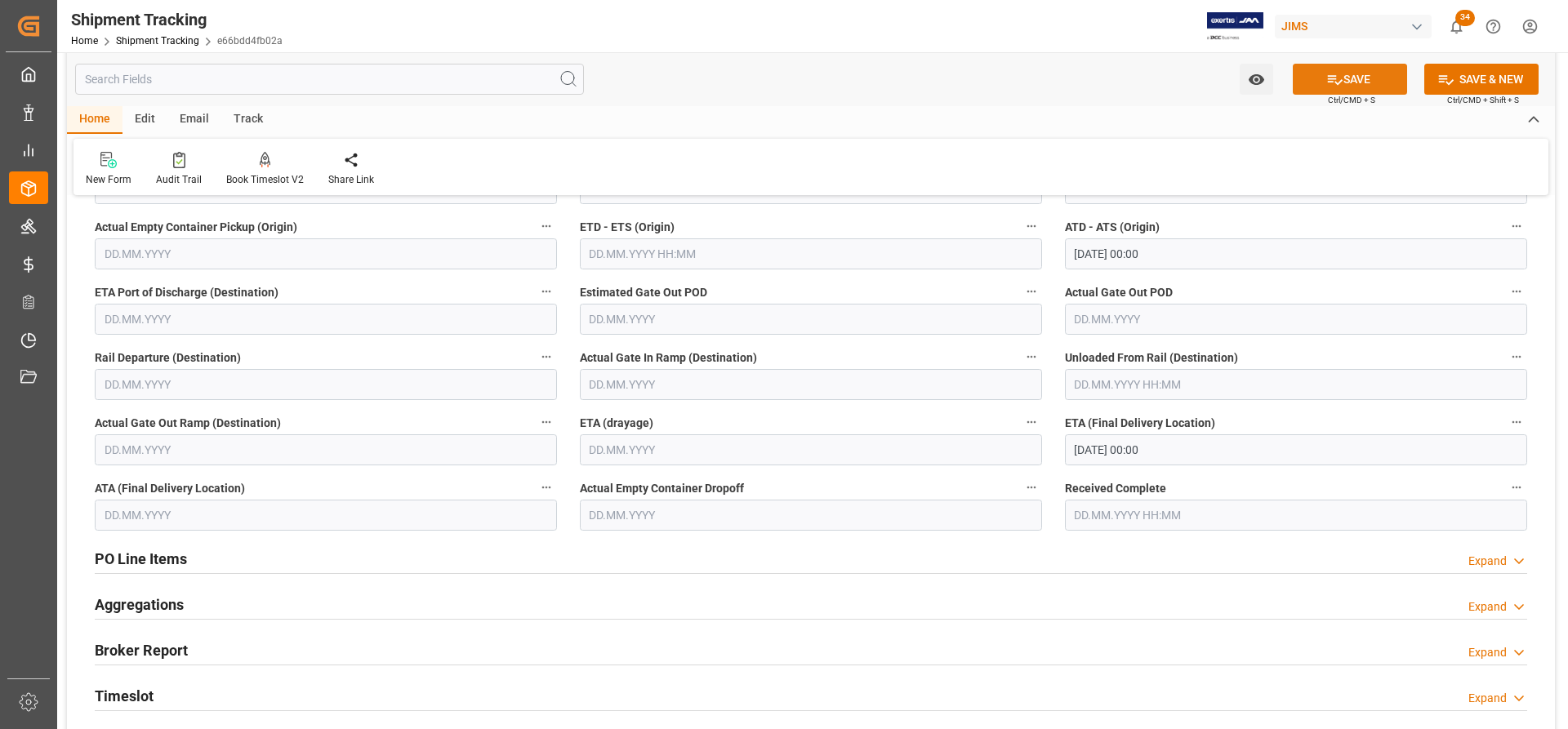
click at [1376, 76] on button "SAVE" at bounding box center [1350, 79] width 115 height 31
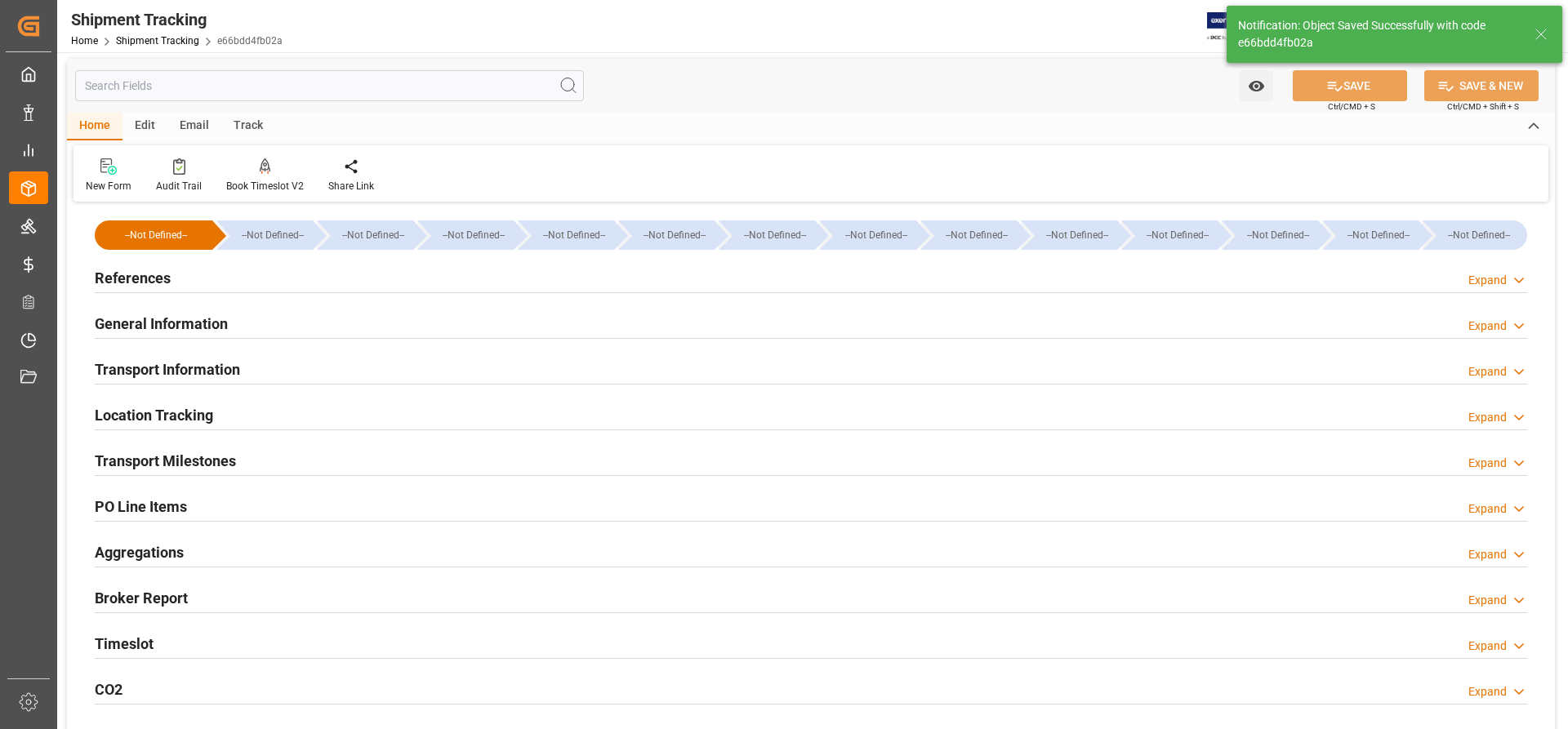
scroll to position [0, 0]
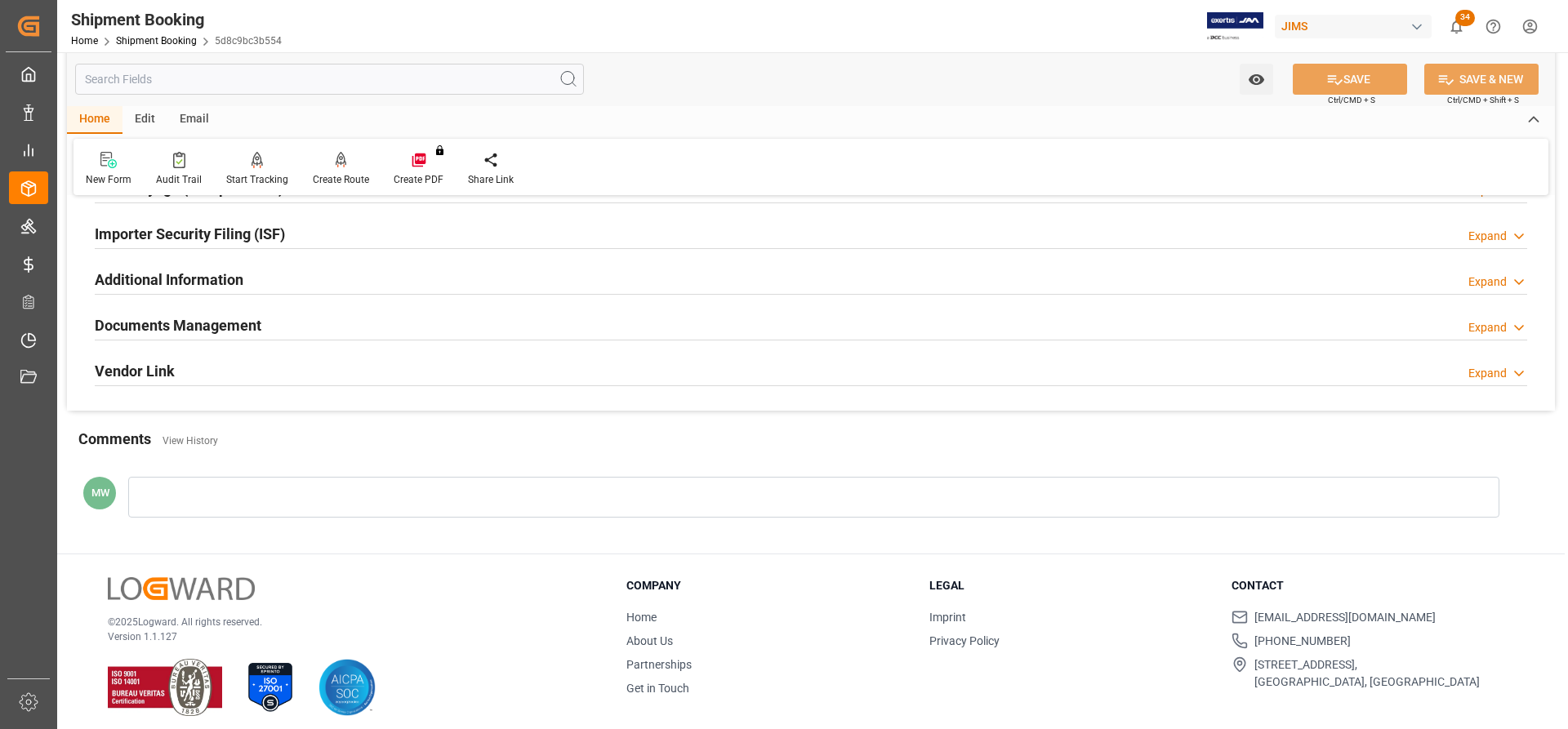
scroll to position [490, 0]
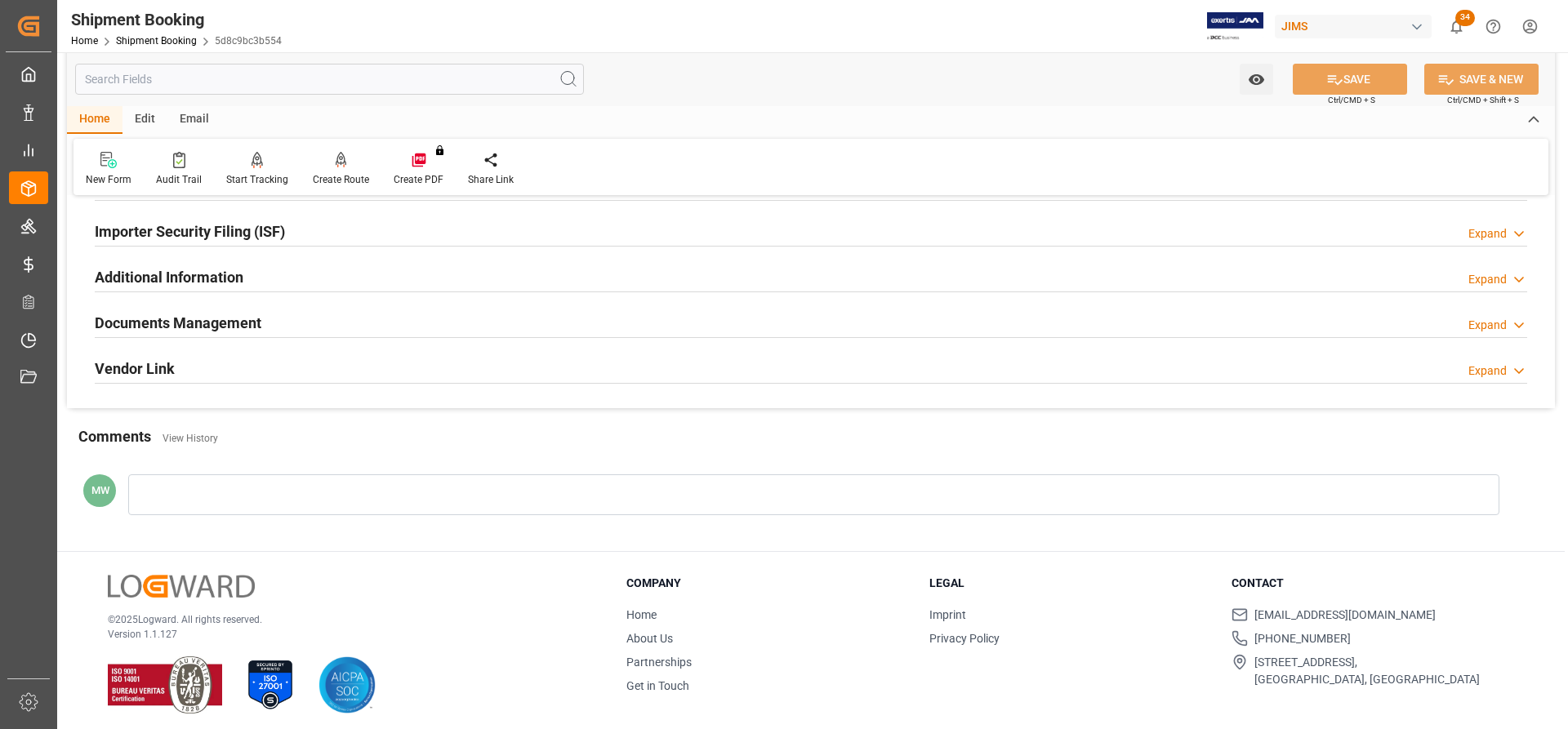
click at [183, 312] on h2 "Documents Management" at bounding box center [178, 322] width 167 height 22
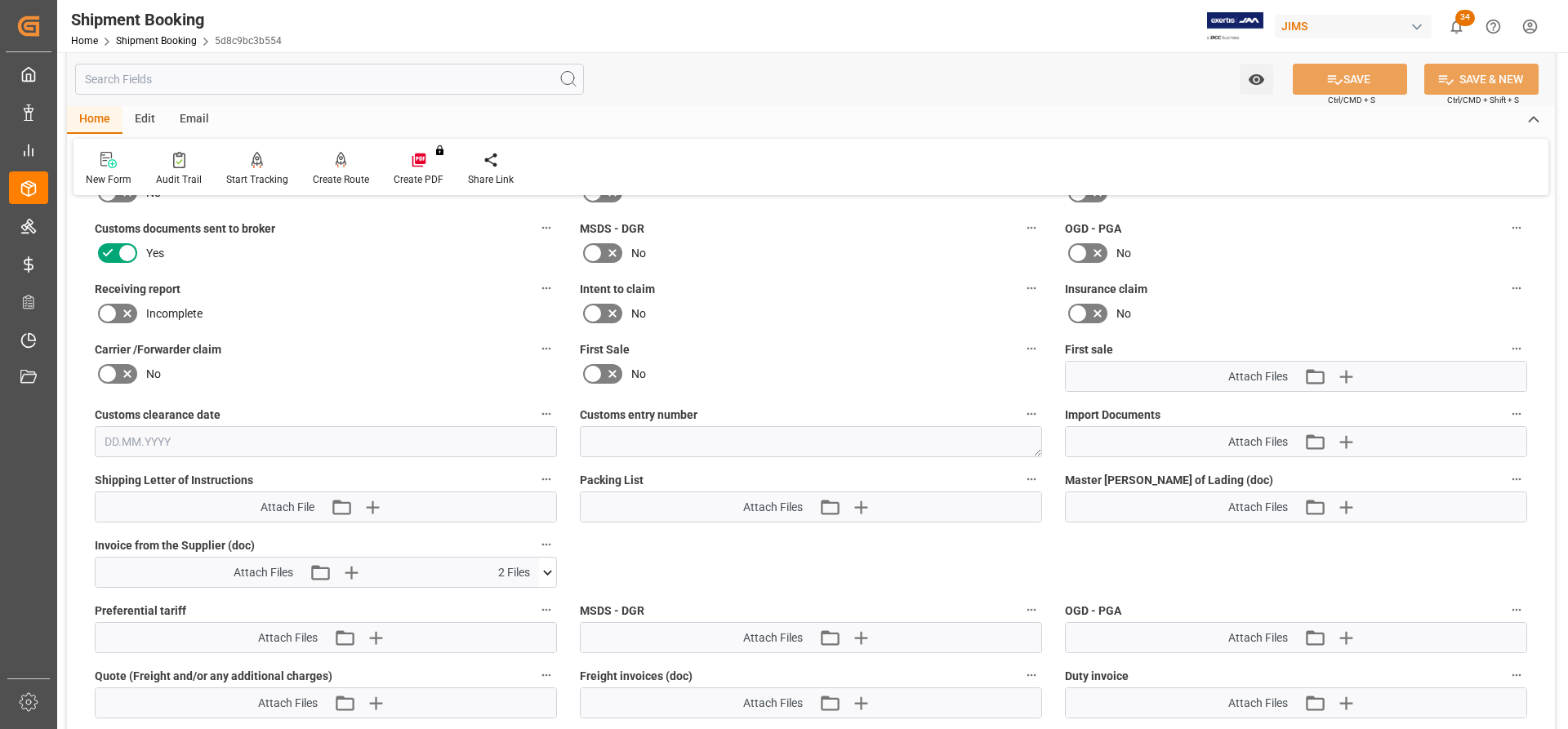
scroll to position [735, 0]
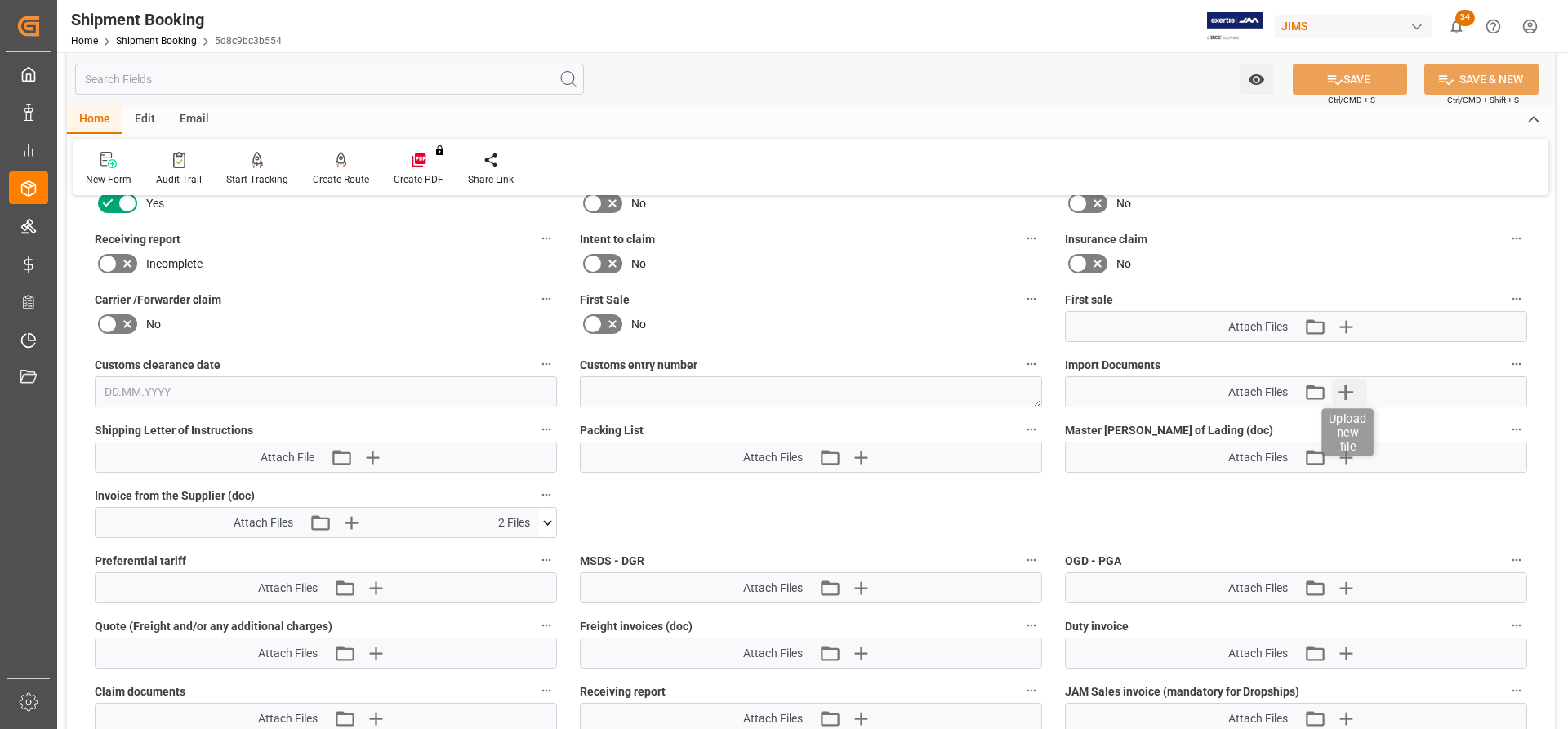
click at [1349, 388] on icon "button" at bounding box center [1345, 392] width 26 height 26
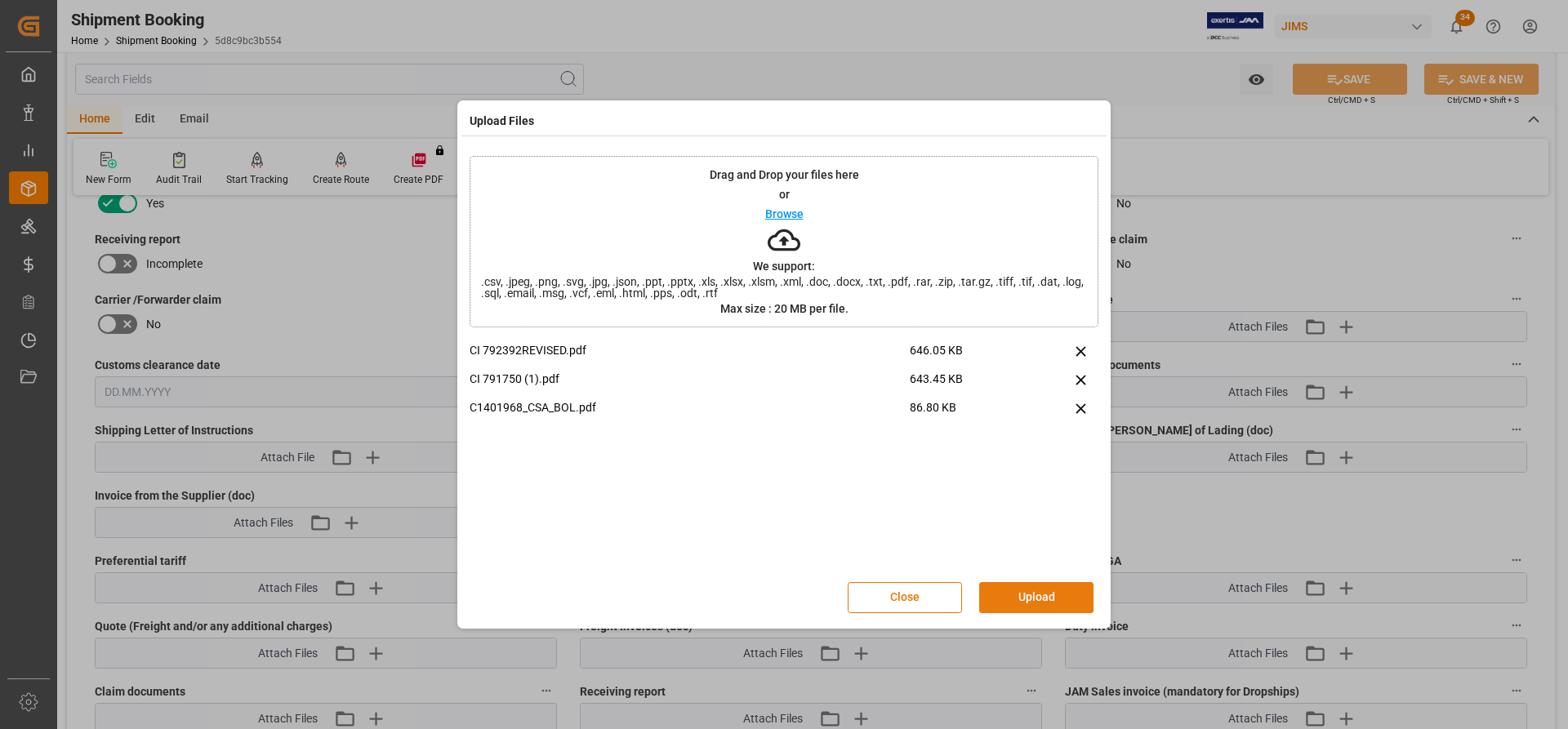
click at [1023, 597] on button "Upload" at bounding box center [1037, 598] width 115 height 31
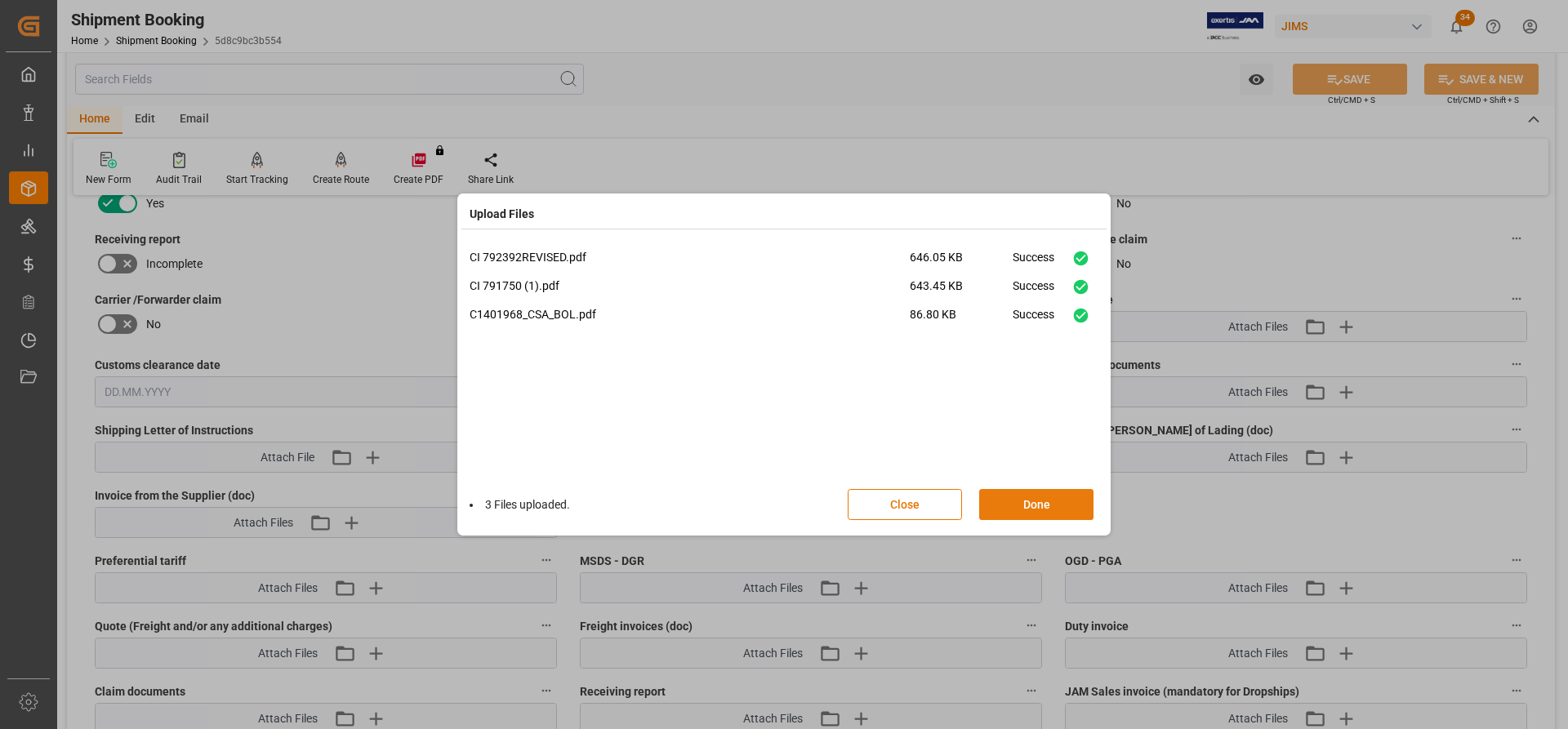
click at [1029, 506] on button "Done" at bounding box center [1037, 505] width 115 height 31
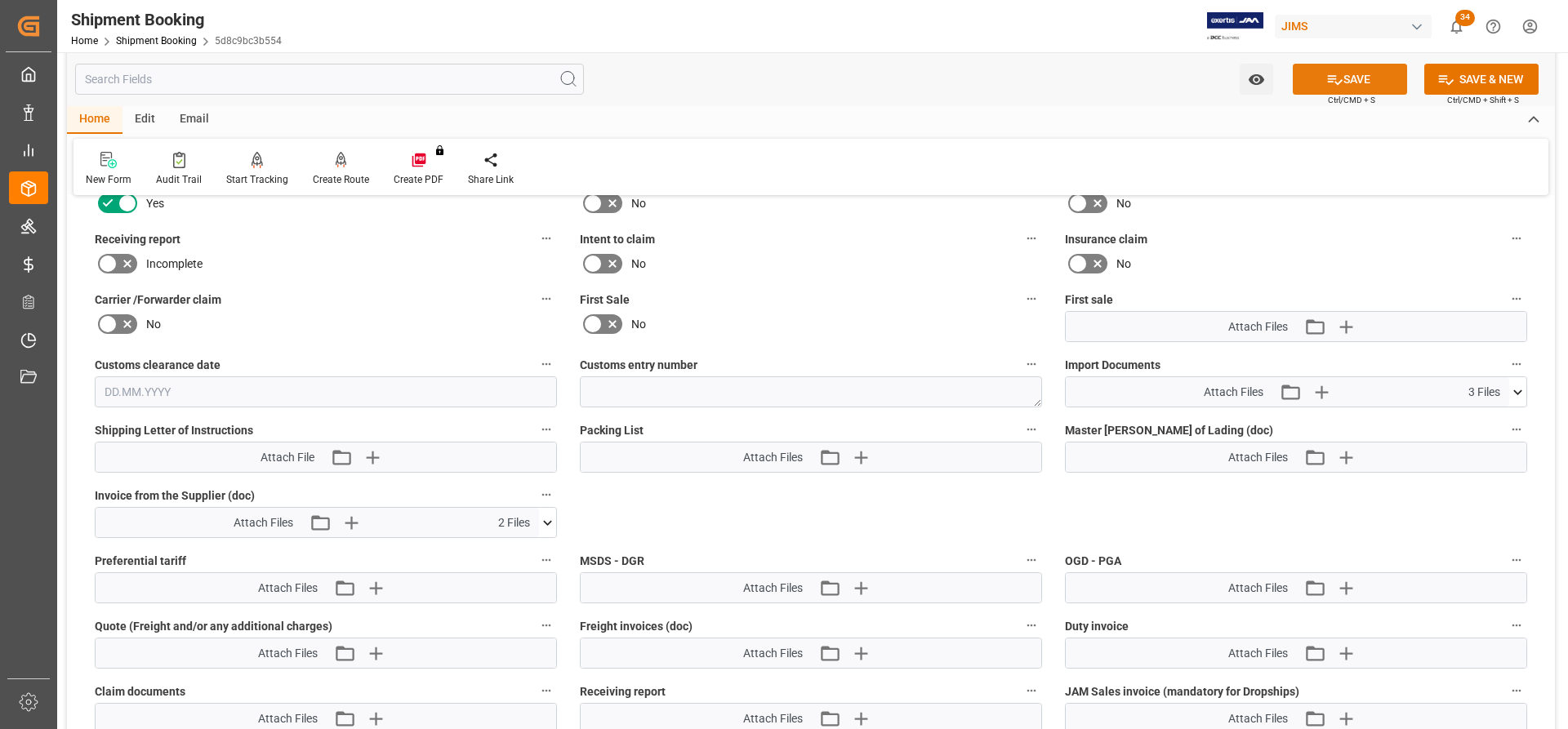
click at [1366, 85] on button "SAVE" at bounding box center [1350, 79] width 115 height 31
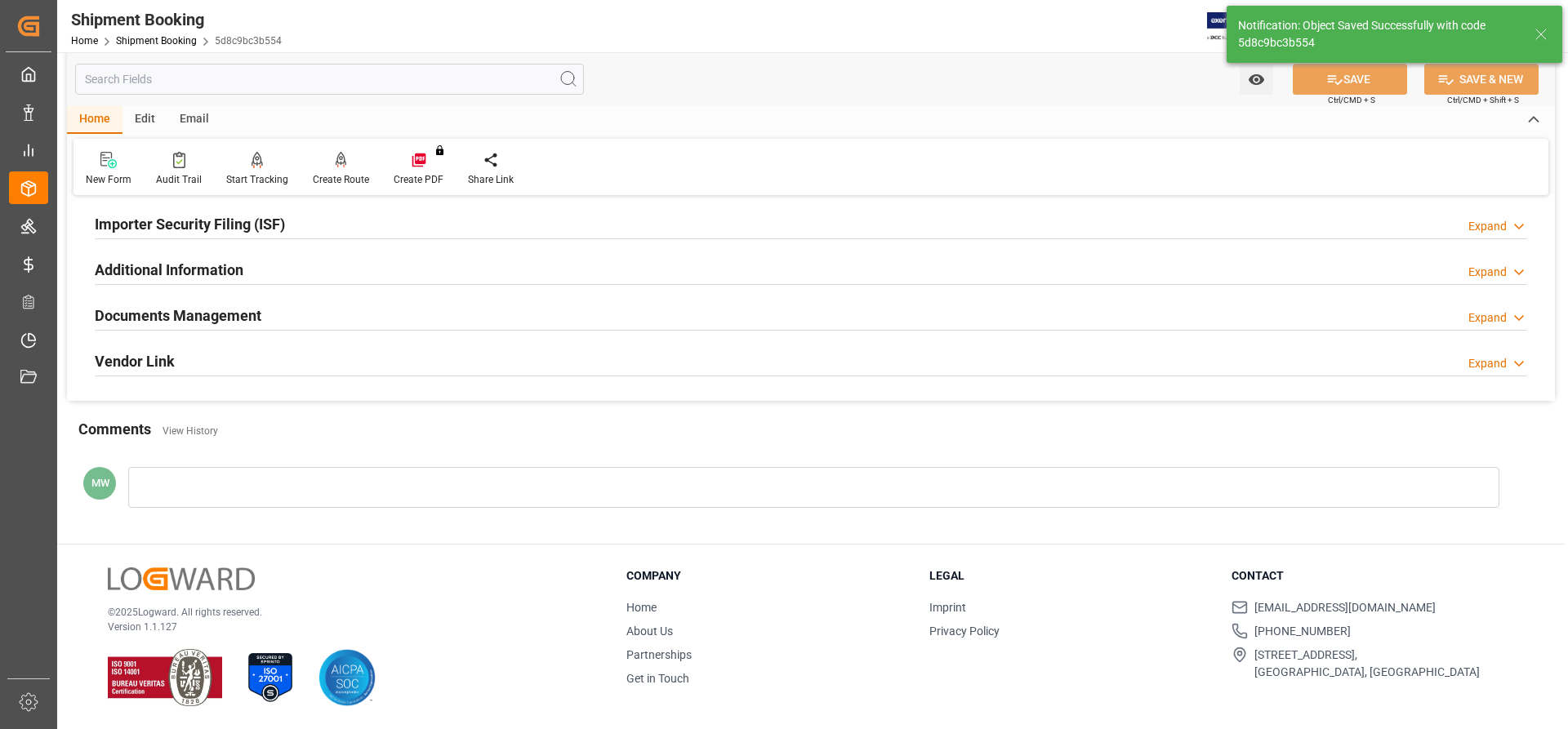
scroll to position [496, 0]
click at [188, 312] on h2 "Documents Management" at bounding box center [178, 315] width 167 height 22
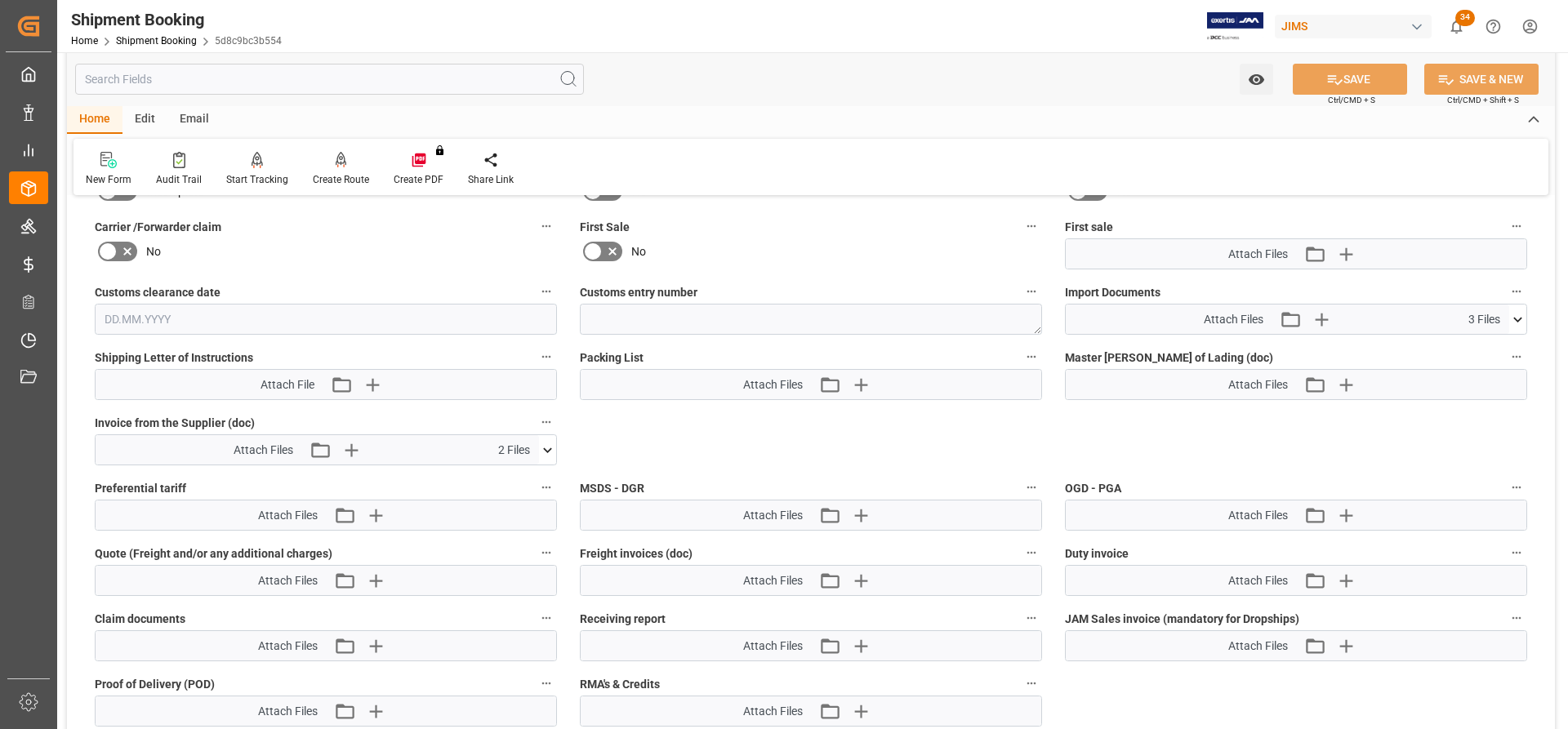
scroll to position [817, 0]
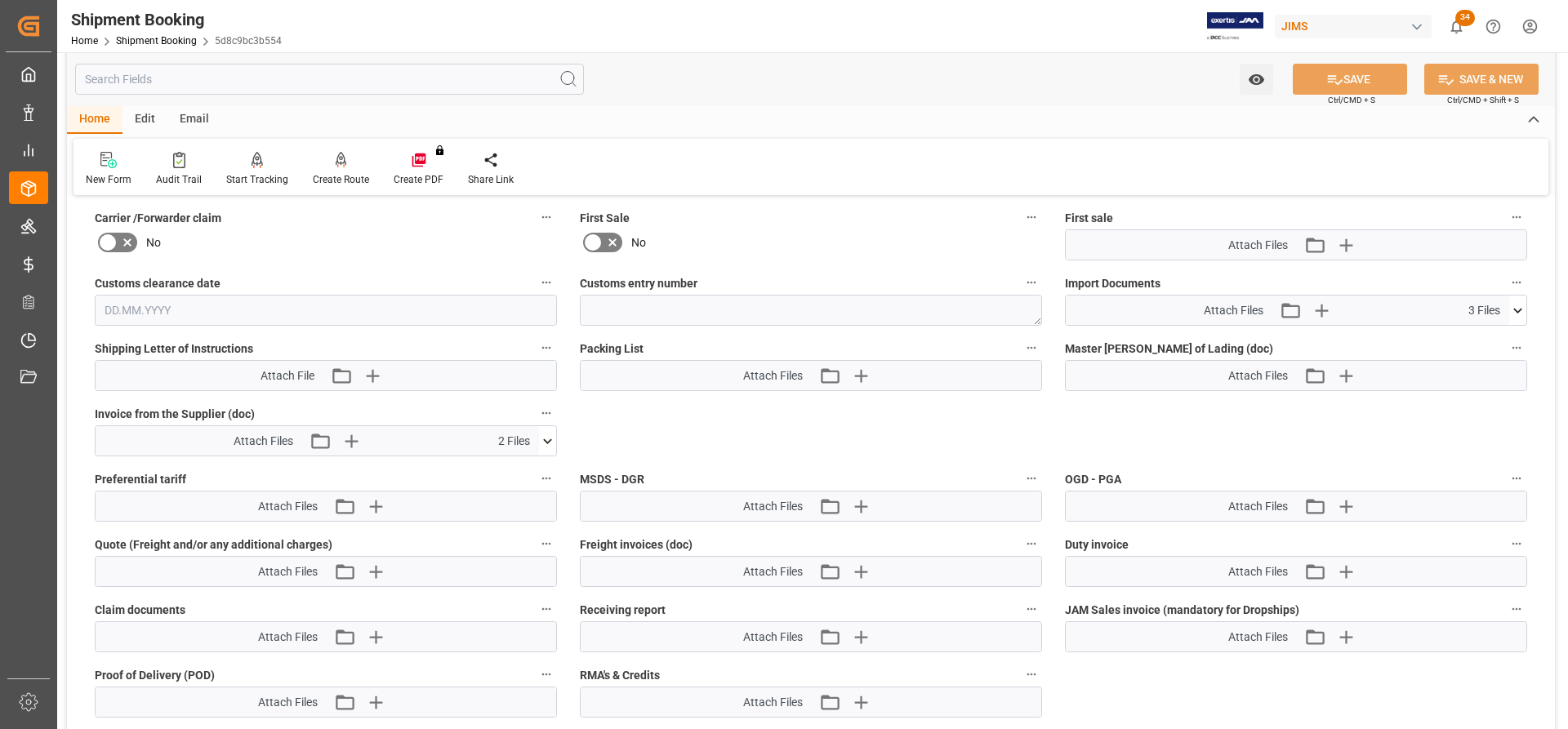
click at [552, 436] on icon at bounding box center [548, 441] width 17 height 17
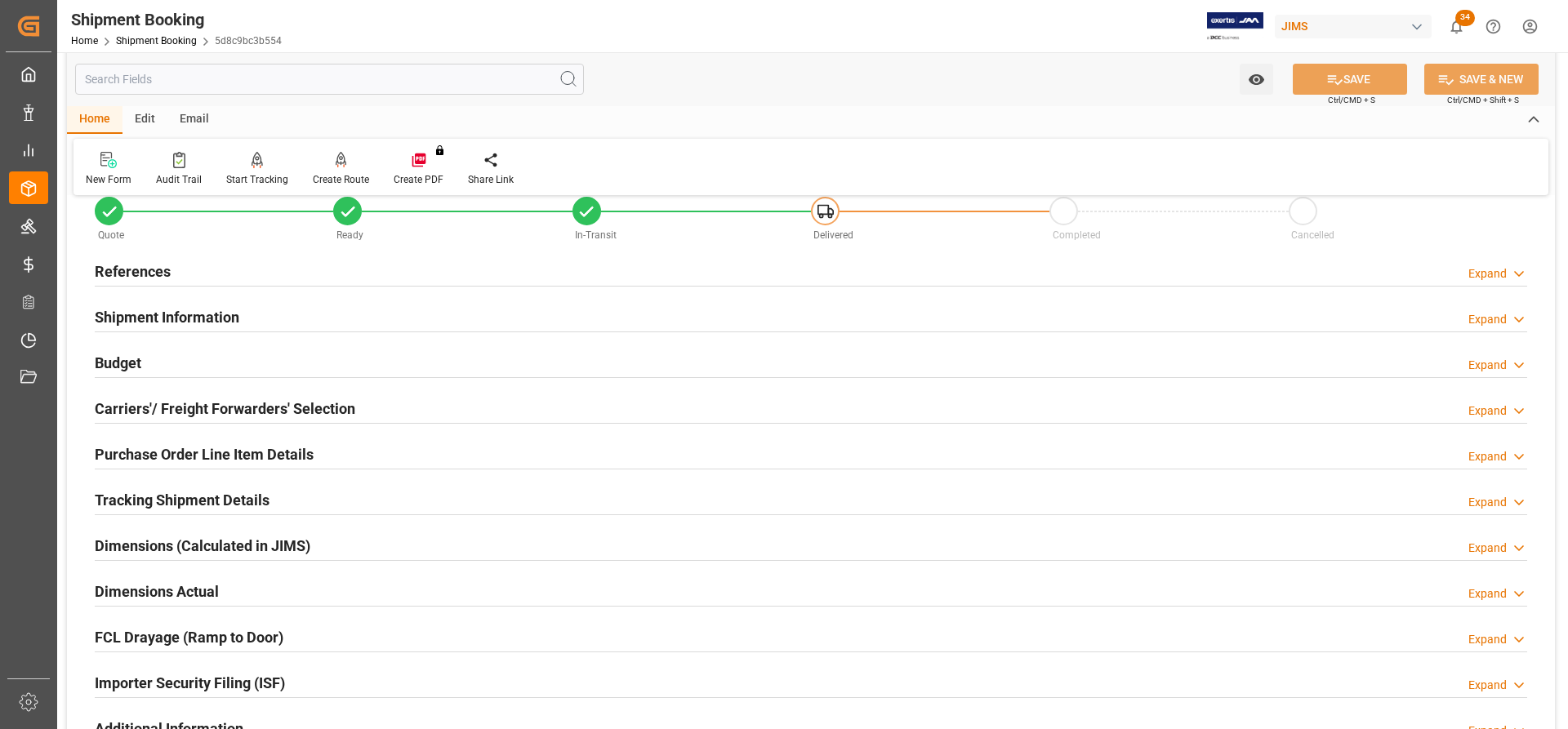
scroll to position [0, 0]
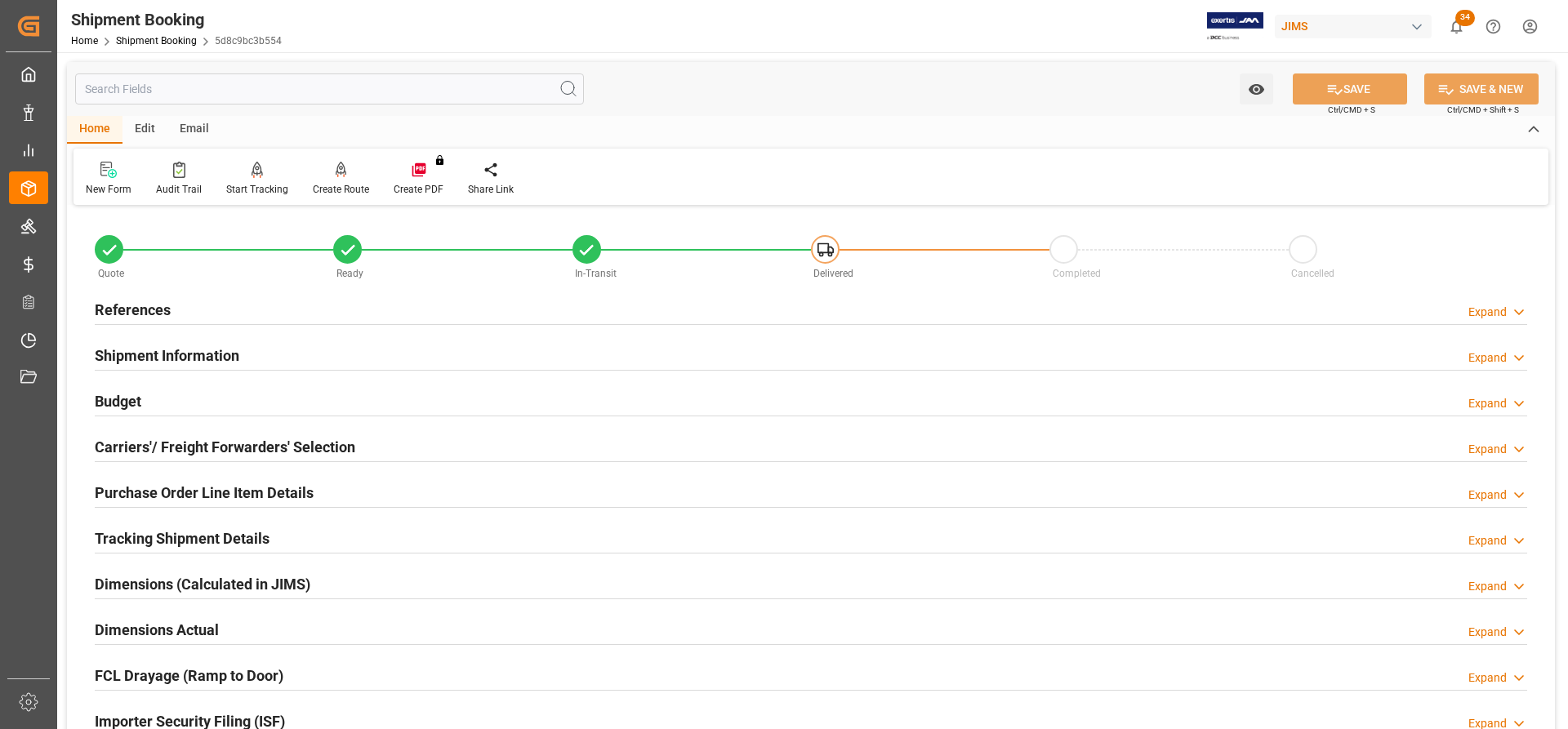
click at [122, 394] on h2 "Budget" at bounding box center [118, 401] width 47 height 22
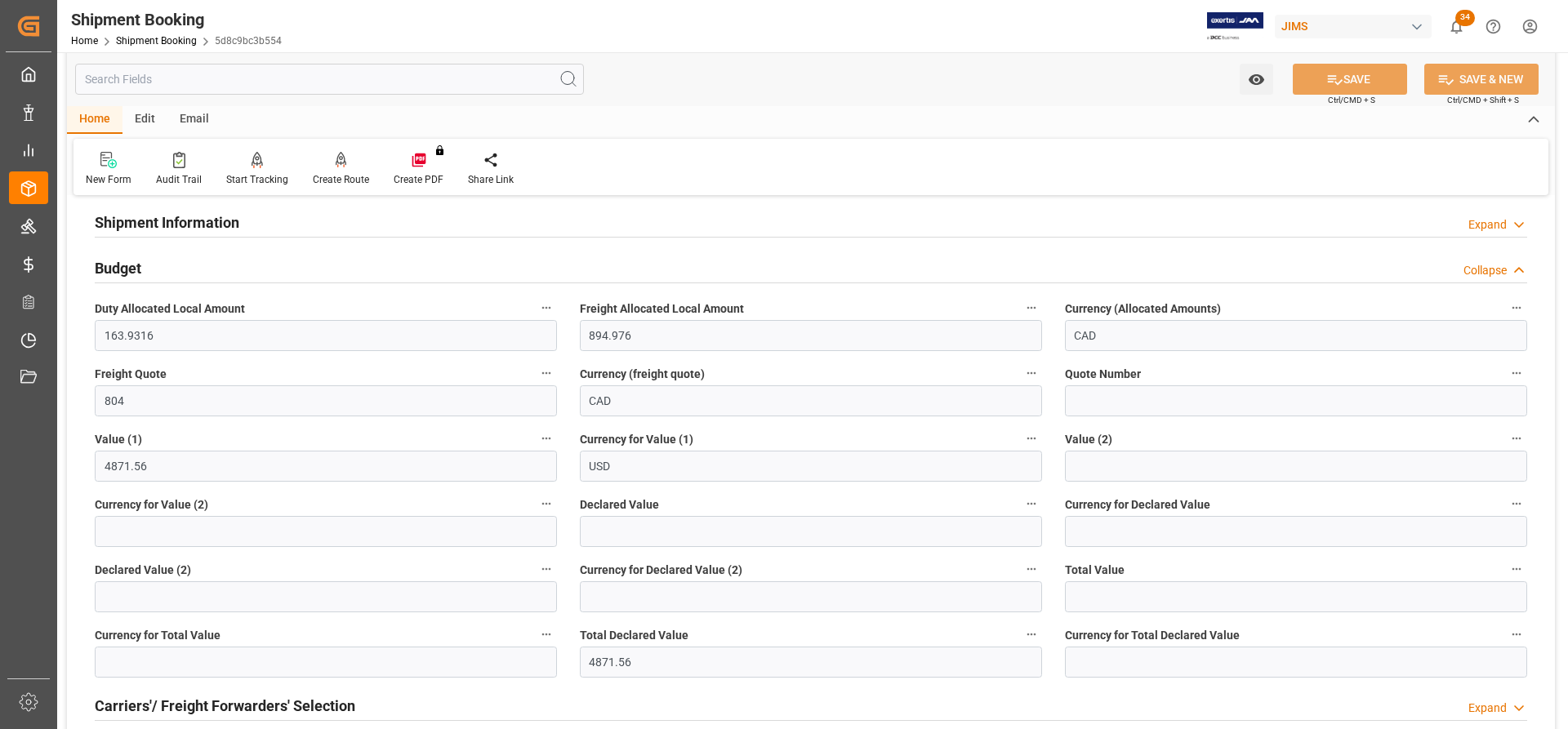
scroll to position [245, 0]
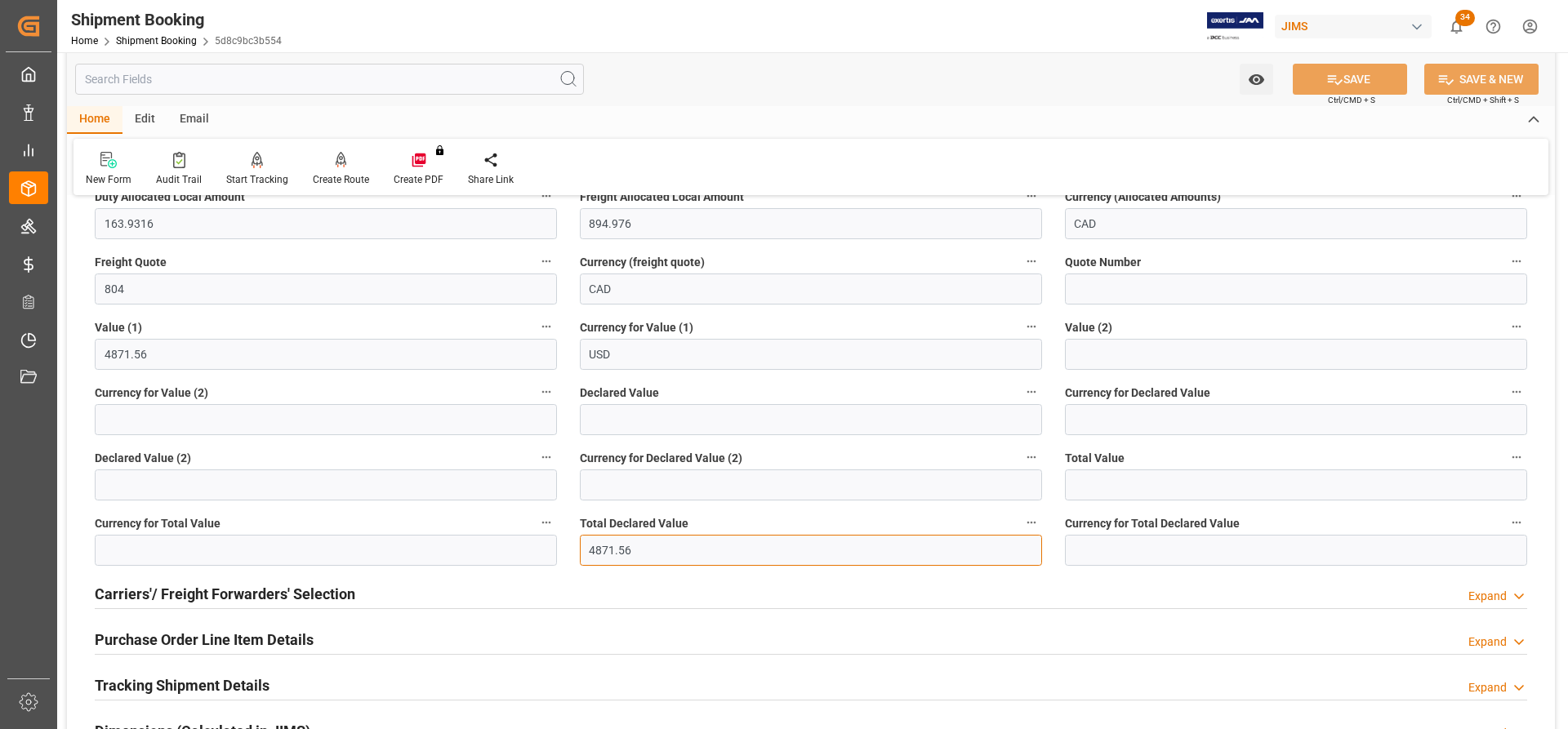
click at [657, 543] on input "4871.56" at bounding box center [811, 550] width 462 height 31
click at [157, 348] on input "4871.56" at bounding box center [326, 355] width 462 height 31
drag, startPoint x: 113, startPoint y: 351, endPoint x: 76, endPoint y: 351, distance: 37.0
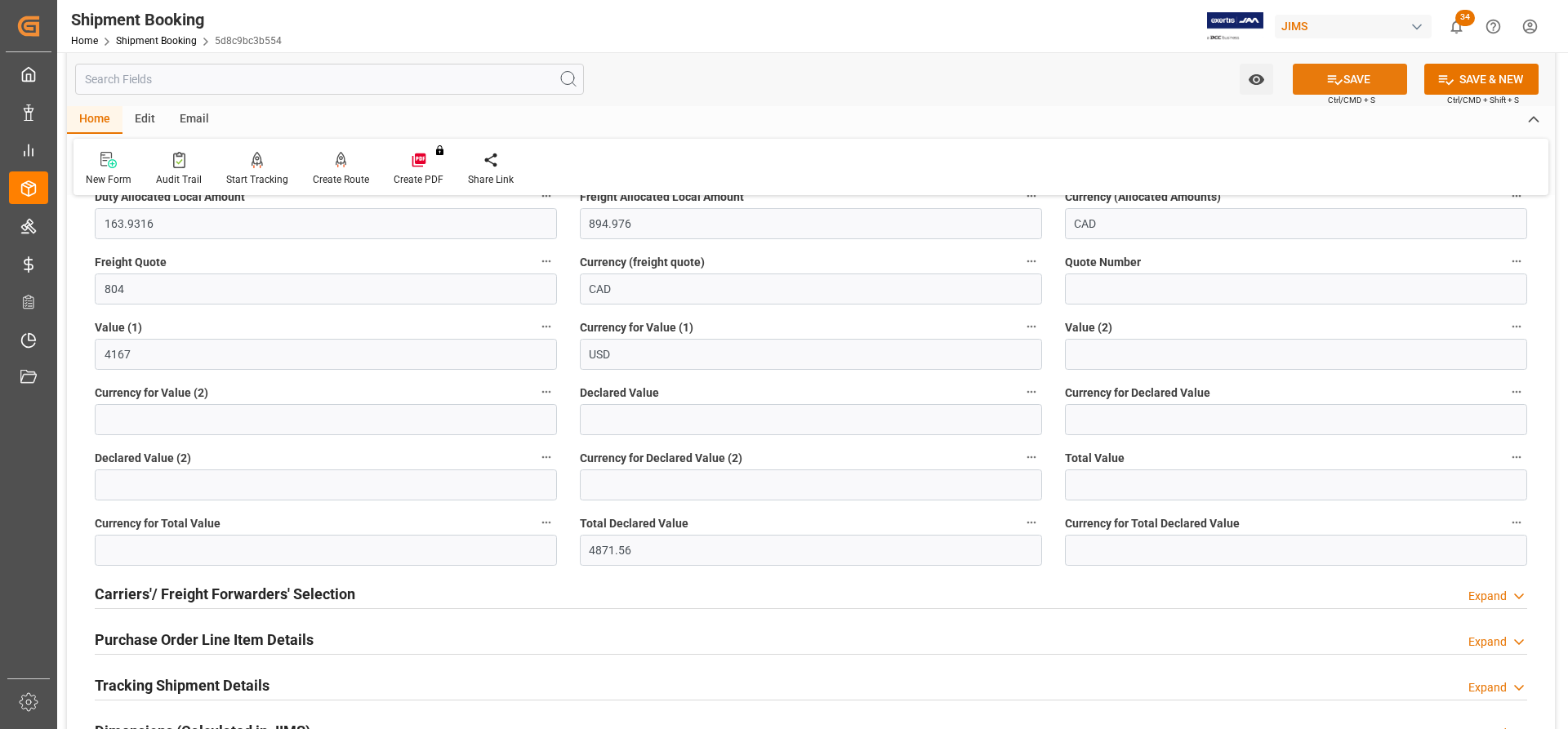
click at [1373, 88] on button "SAVE" at bounding box center [1350, 79] width 115 height 31
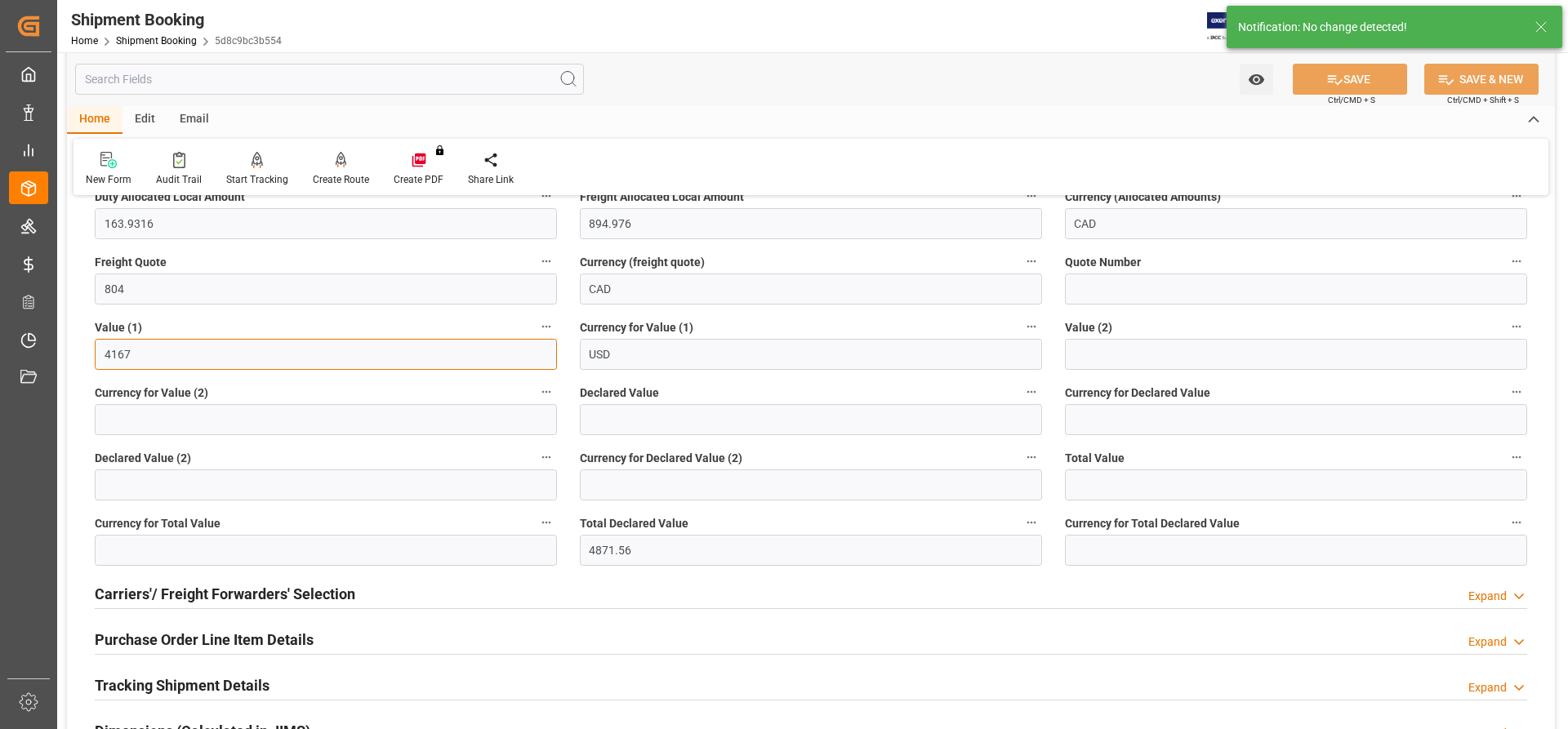
click at [137, 347] on input "4167" at bounding box center [326, 355] width 462 height 31
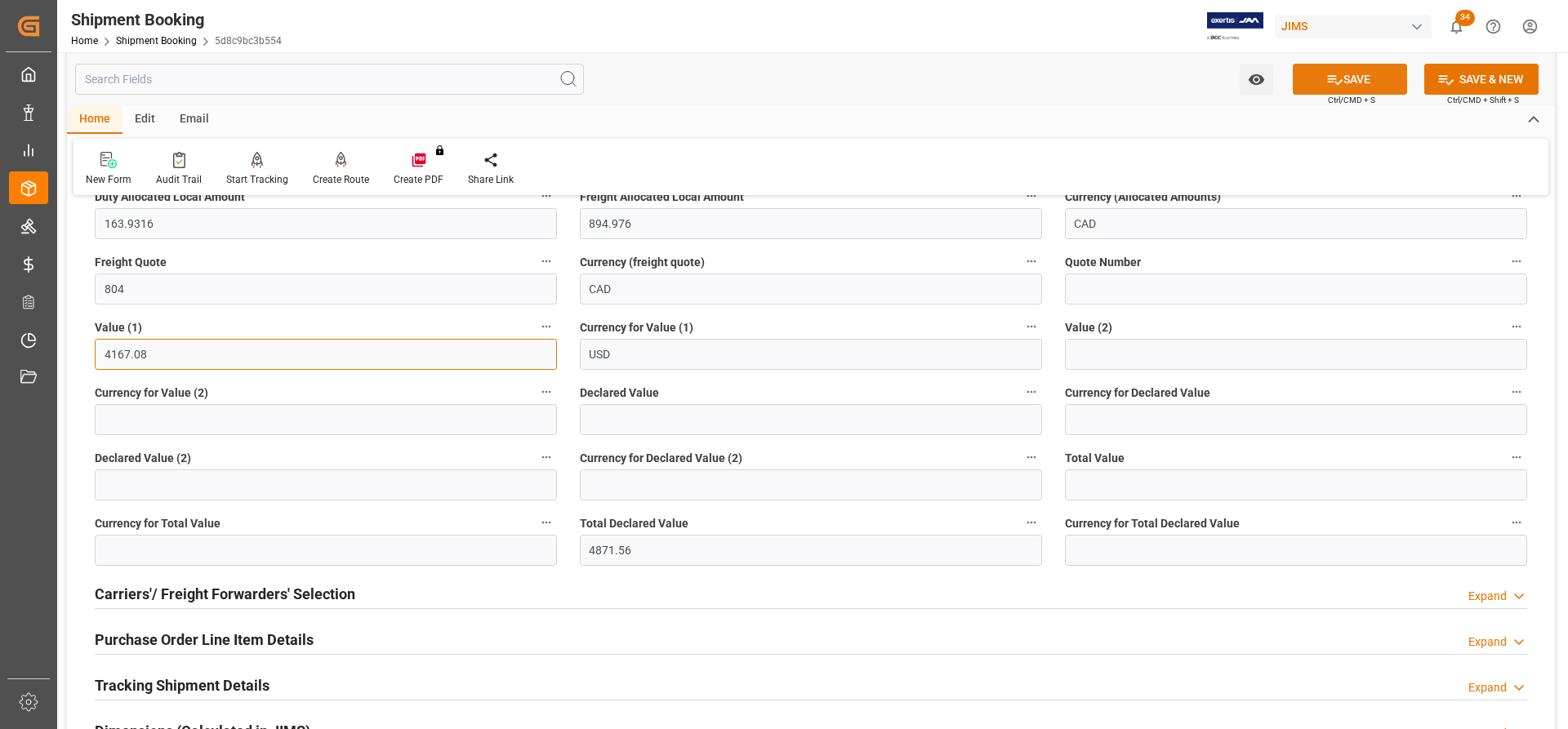
type input "4167.08"
click at [1385, 79] on button "SAVE" at bounding box center [1350, 79] width 115 height 31
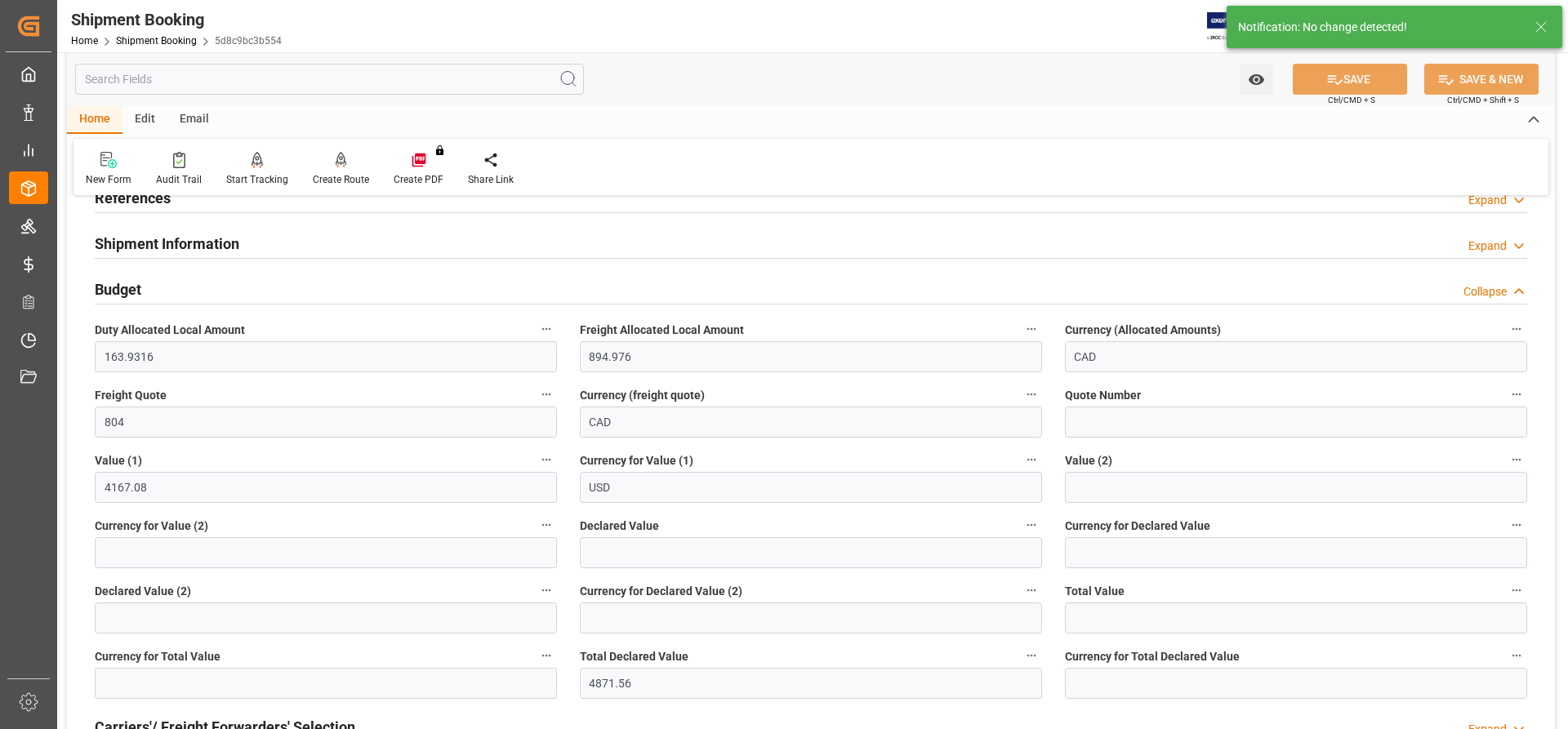
scroll to position [0, 0]
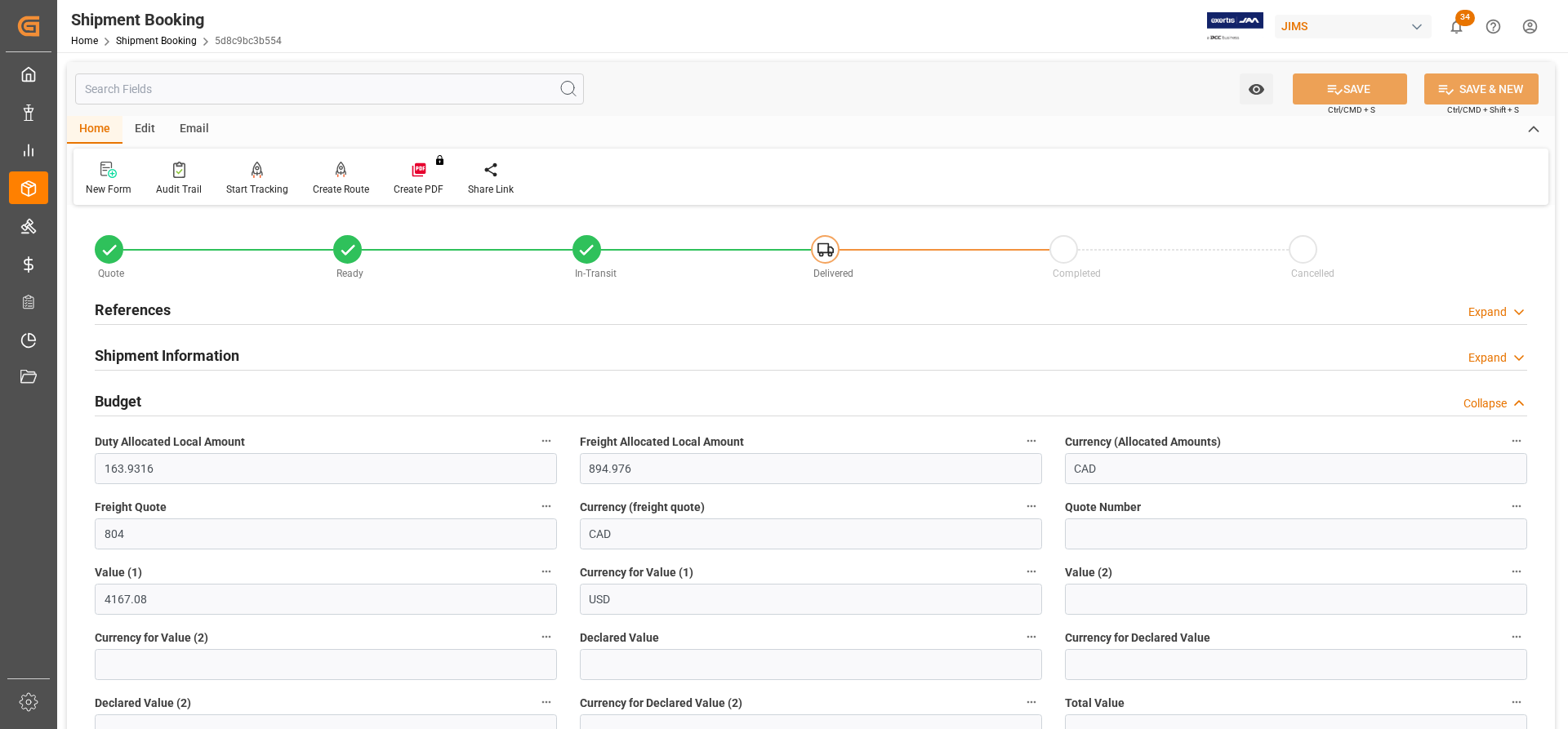
click at [129, 293] on div "References" at bounding box center [132, 308] width 76 height 31
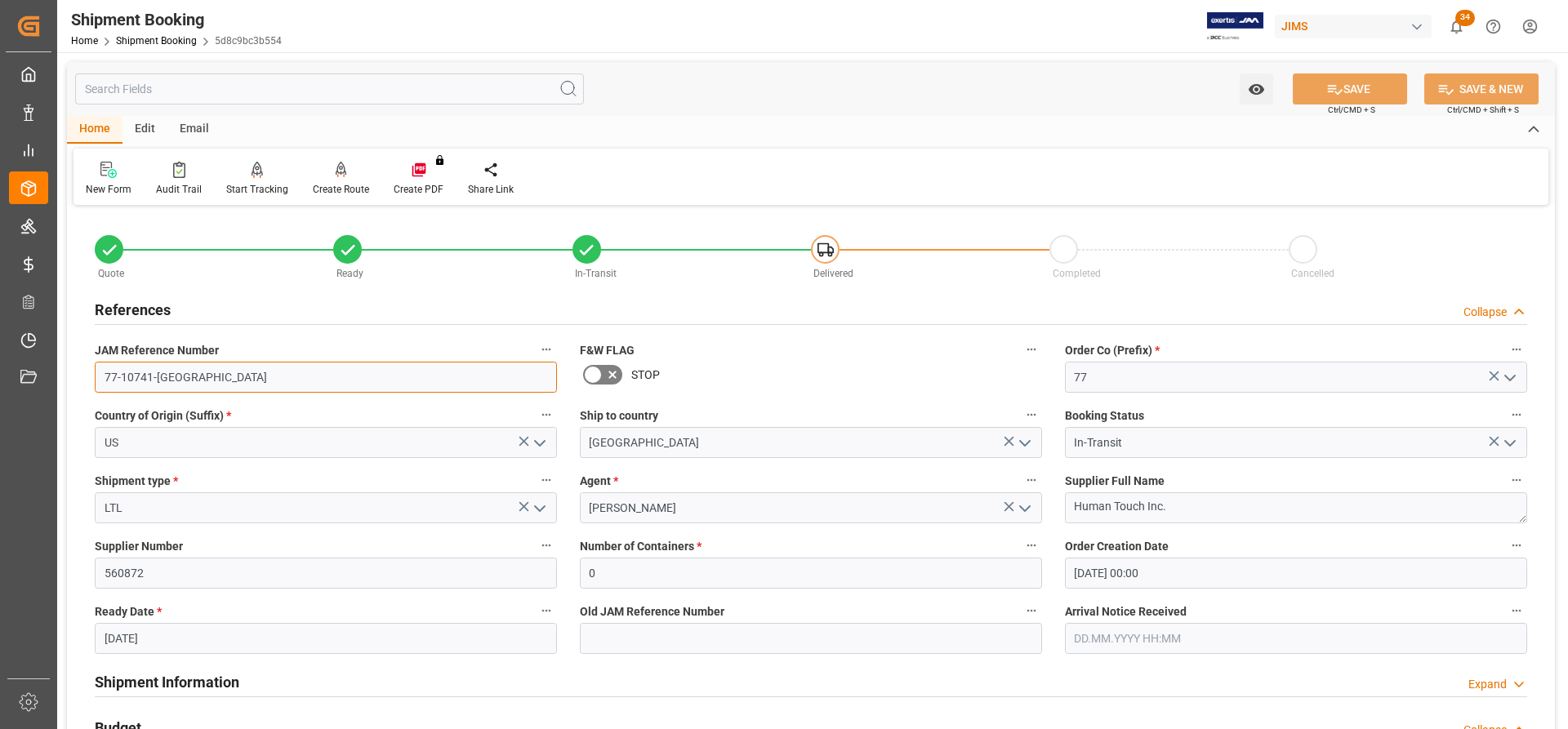
drag, startPoint x: 176, startPoint y: 379, endPoint x: 81, endPoint y: 363, distance: 96.3
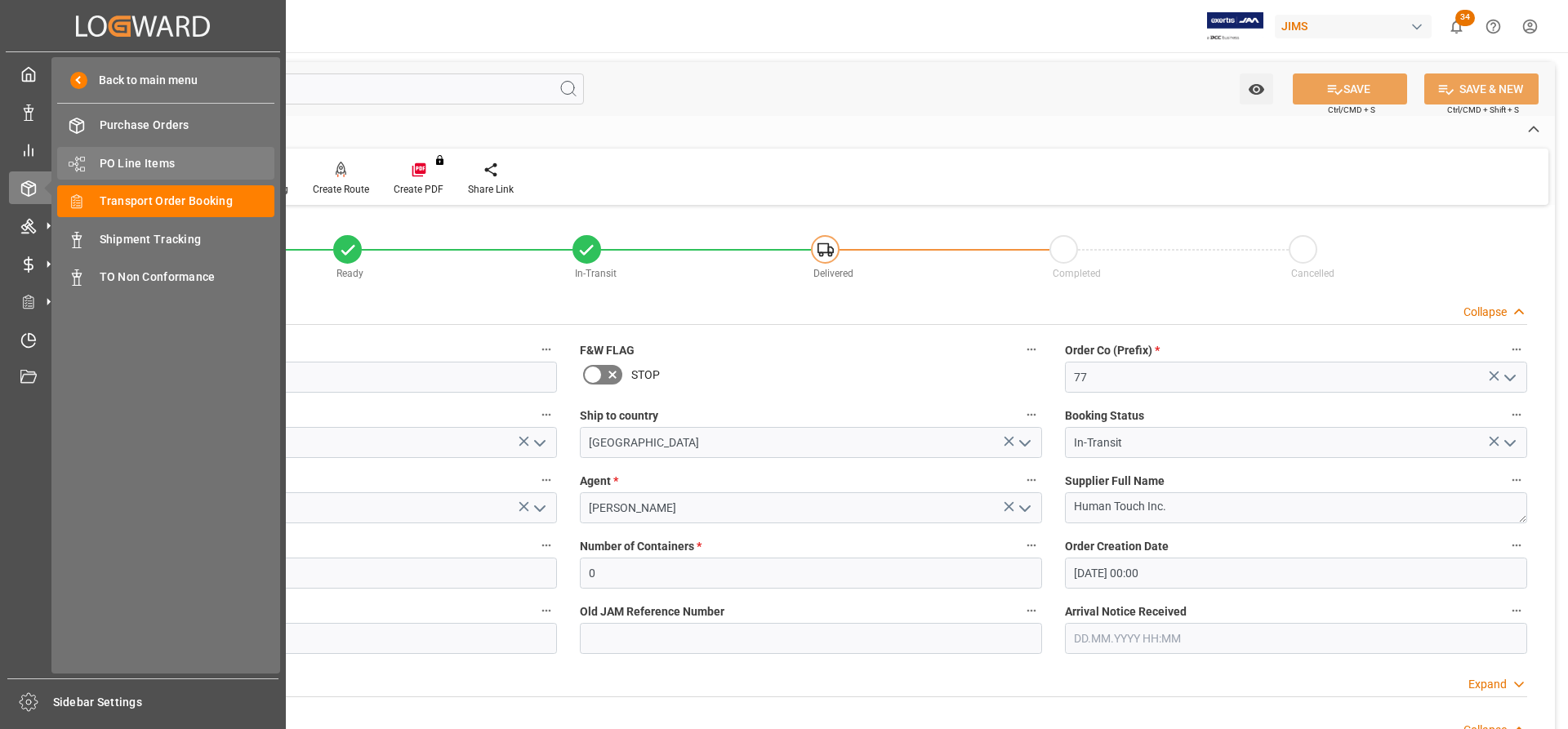
click at [144, 164] on span "PO Line Items" at bounding box center [188, 164] width 176 height 17
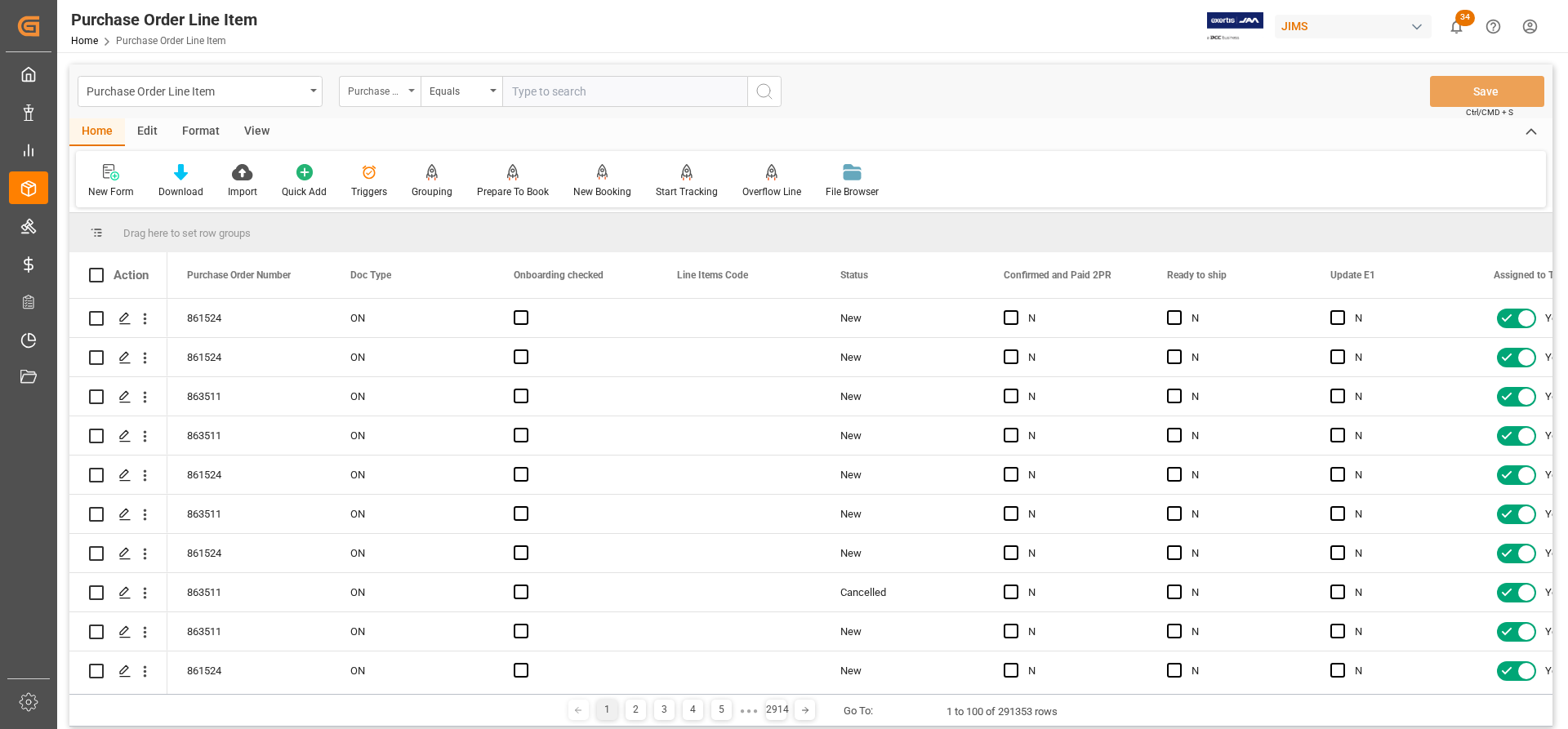
click at [416, 89] on div "Purchase Order Number" at bounding box center [380, 91] width 82 height 31
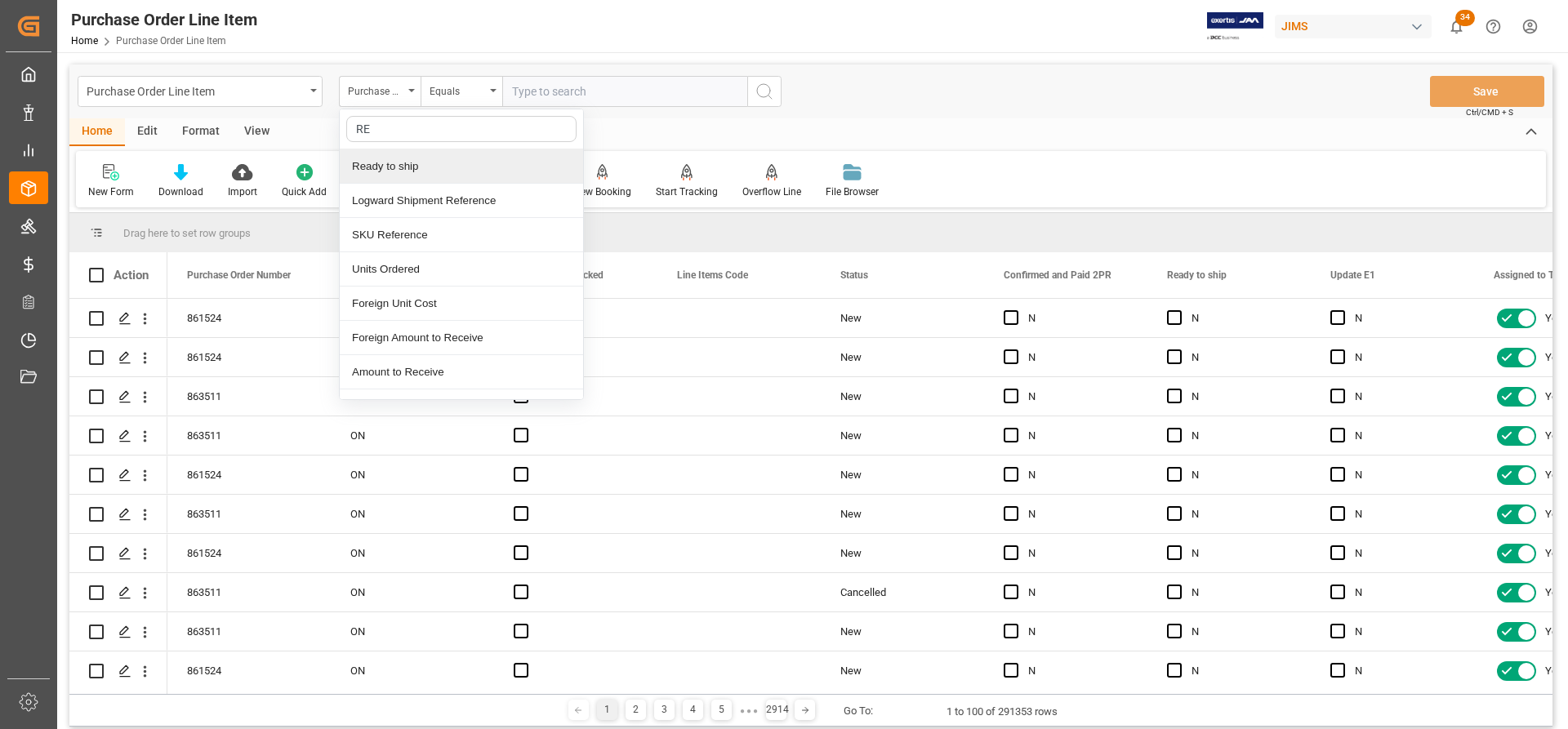
type input "REF"
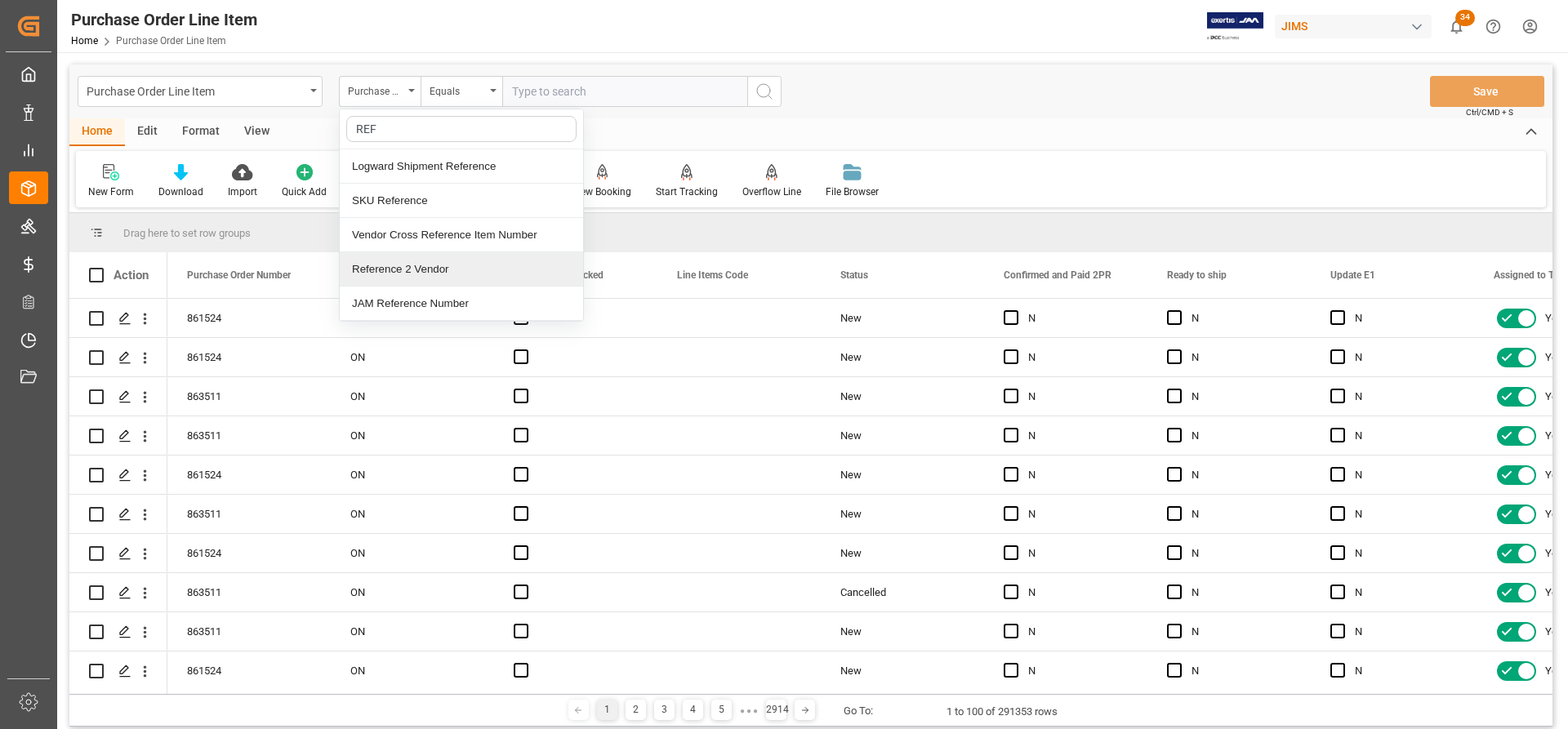
click at [397, 271] on div "Reference 2 Vendor" at bounding box center [462, 268] width 243 height 34
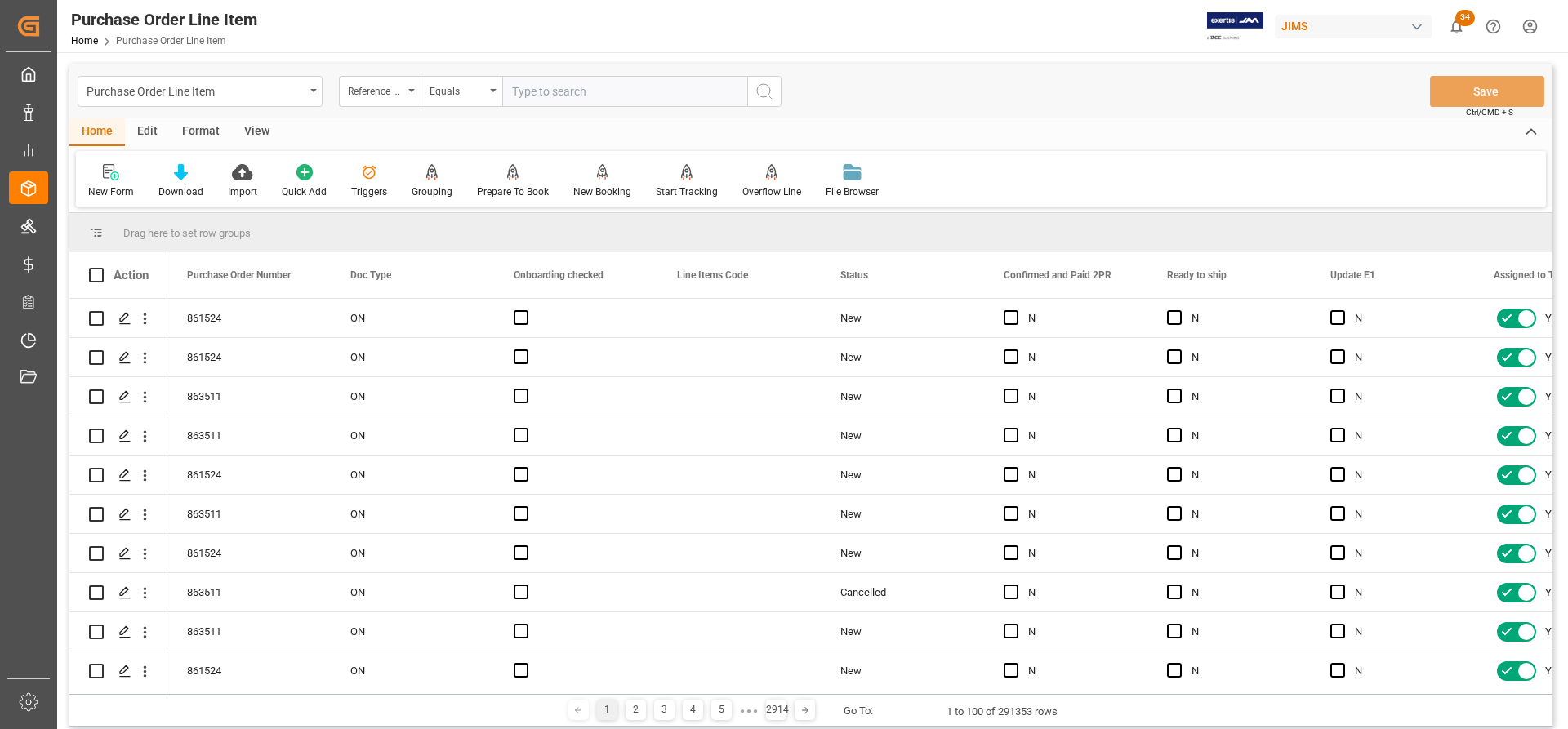
paste input "77-10741-[GEOGRAPHIC_DATA]"
type input "77-10741-[GEOGRAPHIC_DATA]"
click at [768, 88] on icon "search button" at bounding box center [764, 91] width 20 height 20
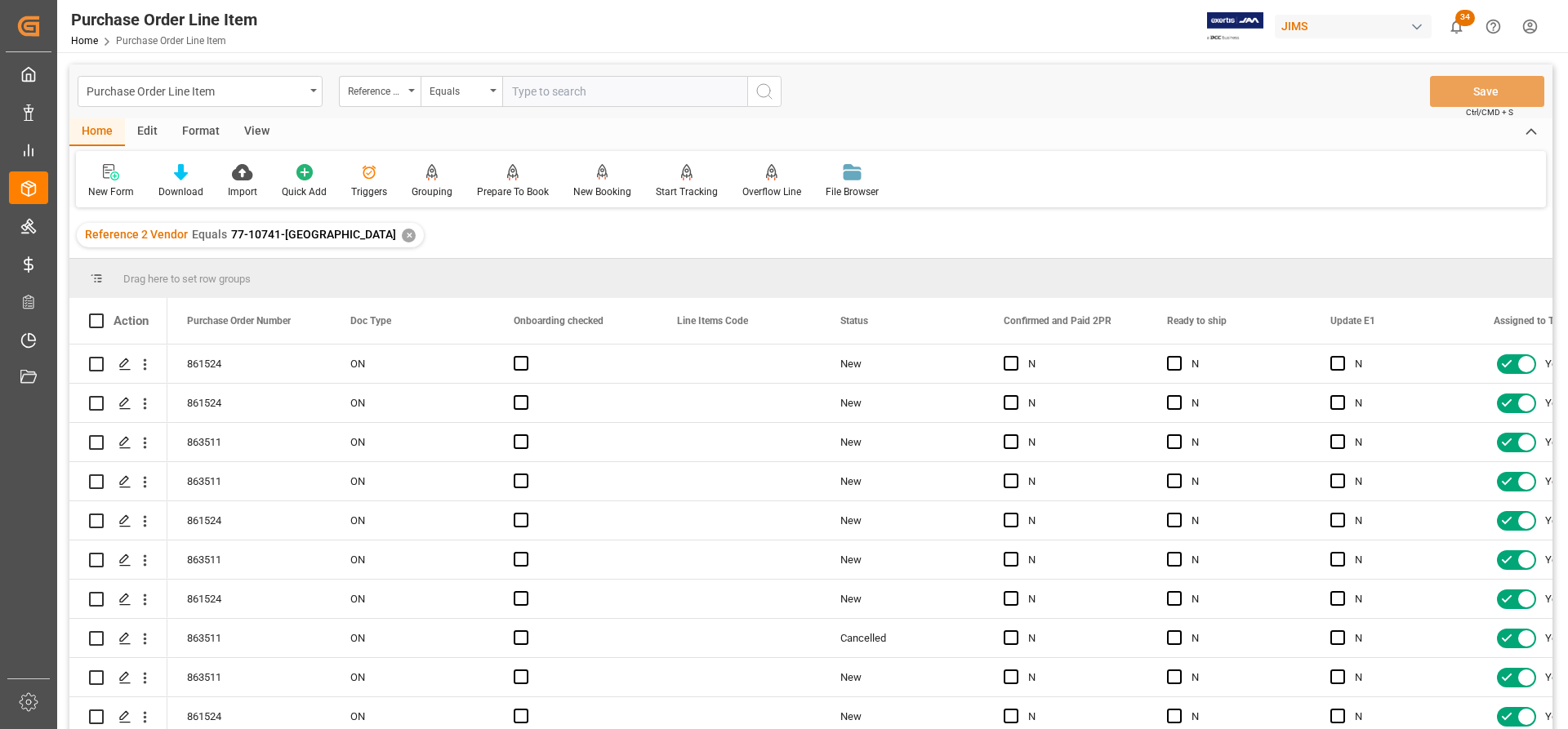
click at [272, 129] on div "View" at bounding box center [256, 132] width 50 height 28
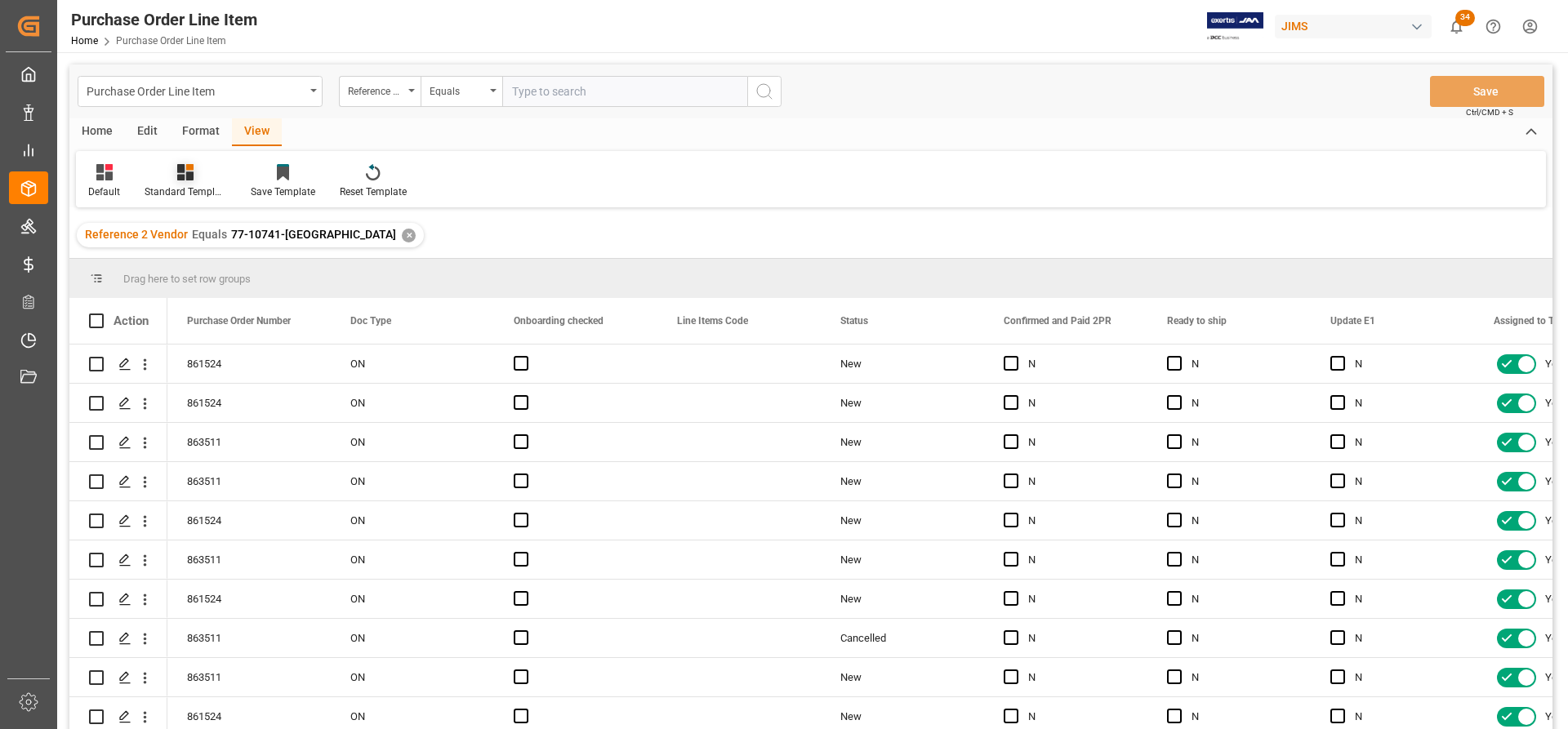
click at [175, 188] on div "Standard Templates" at bounding box center [185, 191] width 82 height 15
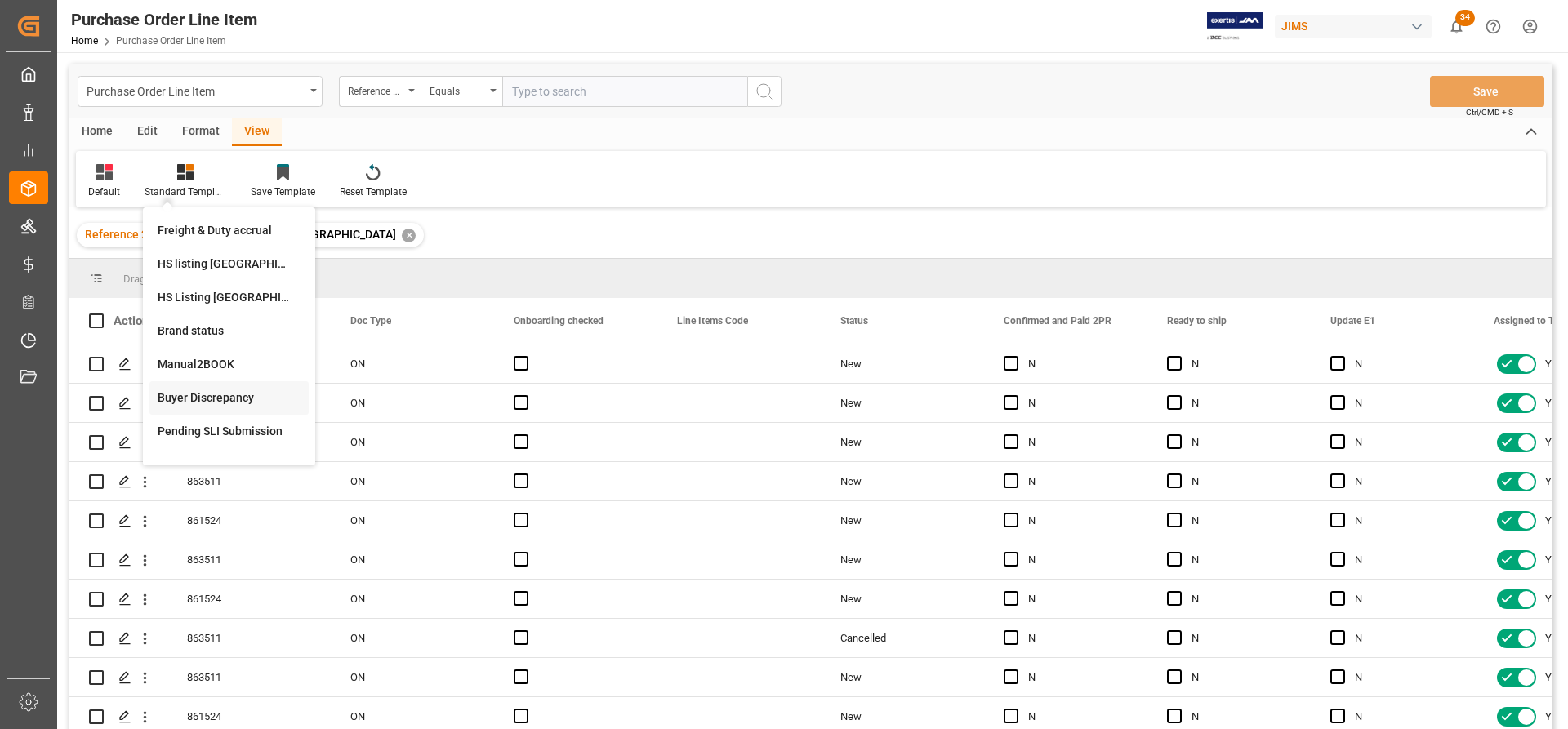
click at [209, 393] on div "Buyer Discrepancy" at bounding box center [229, 398] width 143 height 17
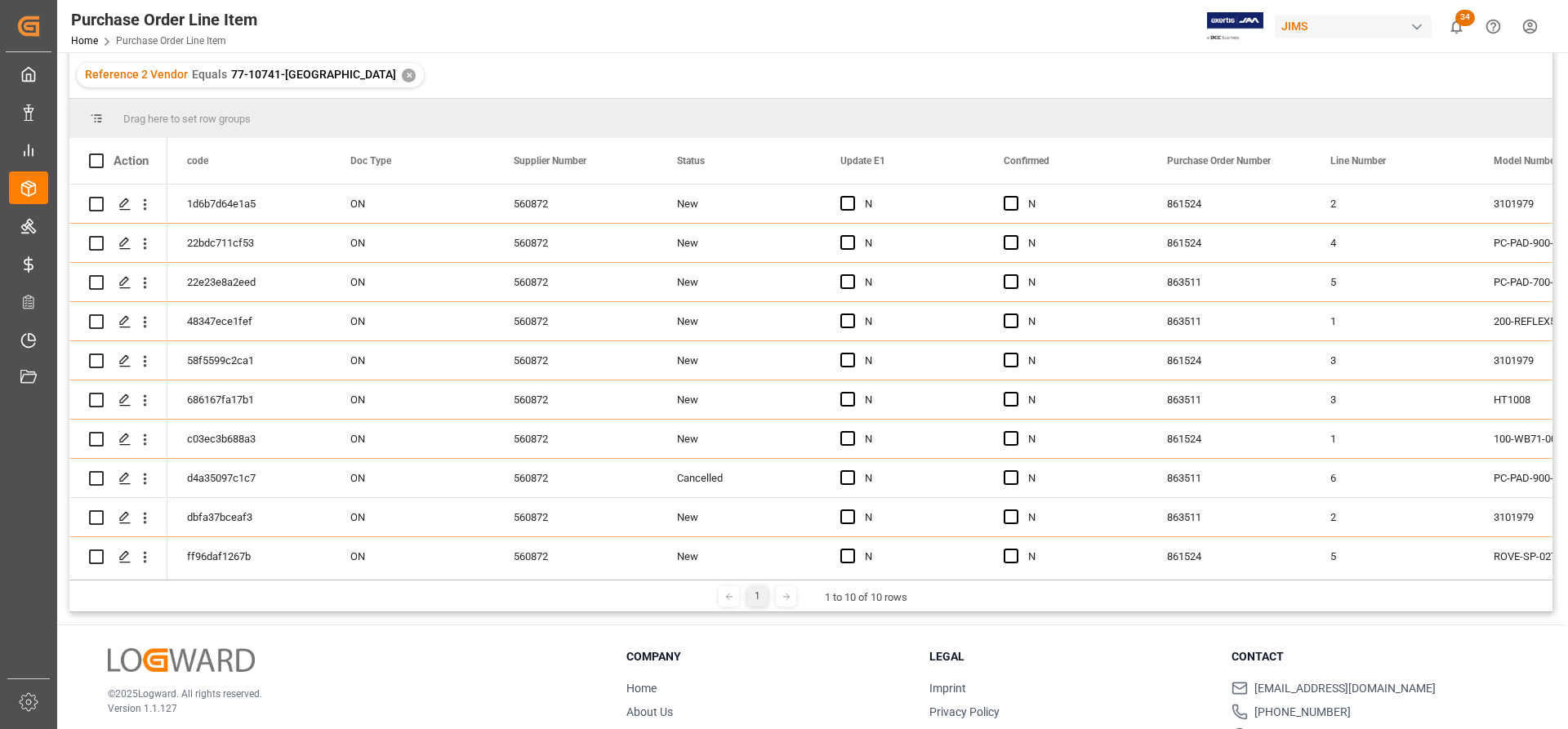
click at [402, 73] on div "✕" at bounding box center [409, 76] width 14 height 14
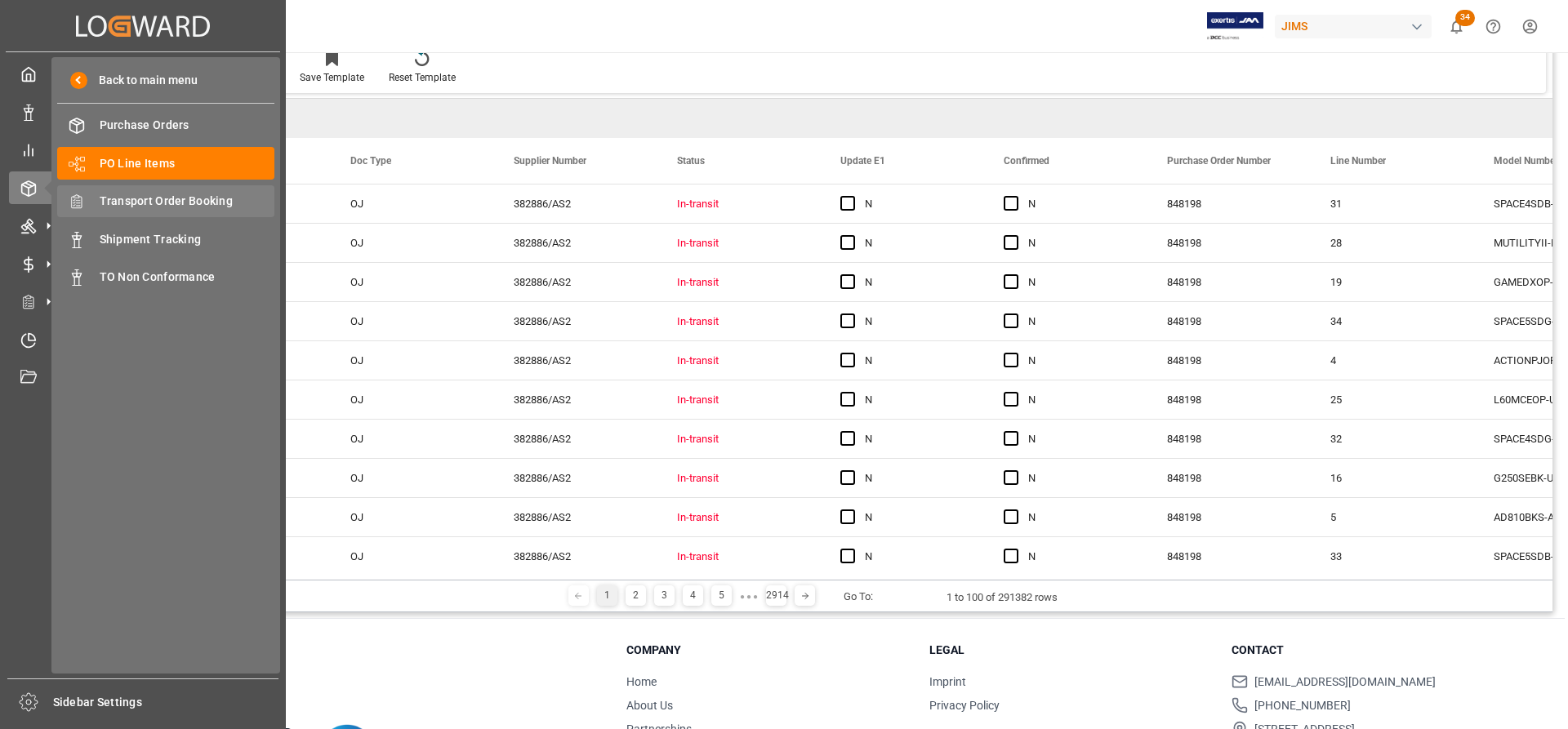
click at [137, 201] on span "Transport Order Booking" at bounding box center [188, 202] width 176 height 17
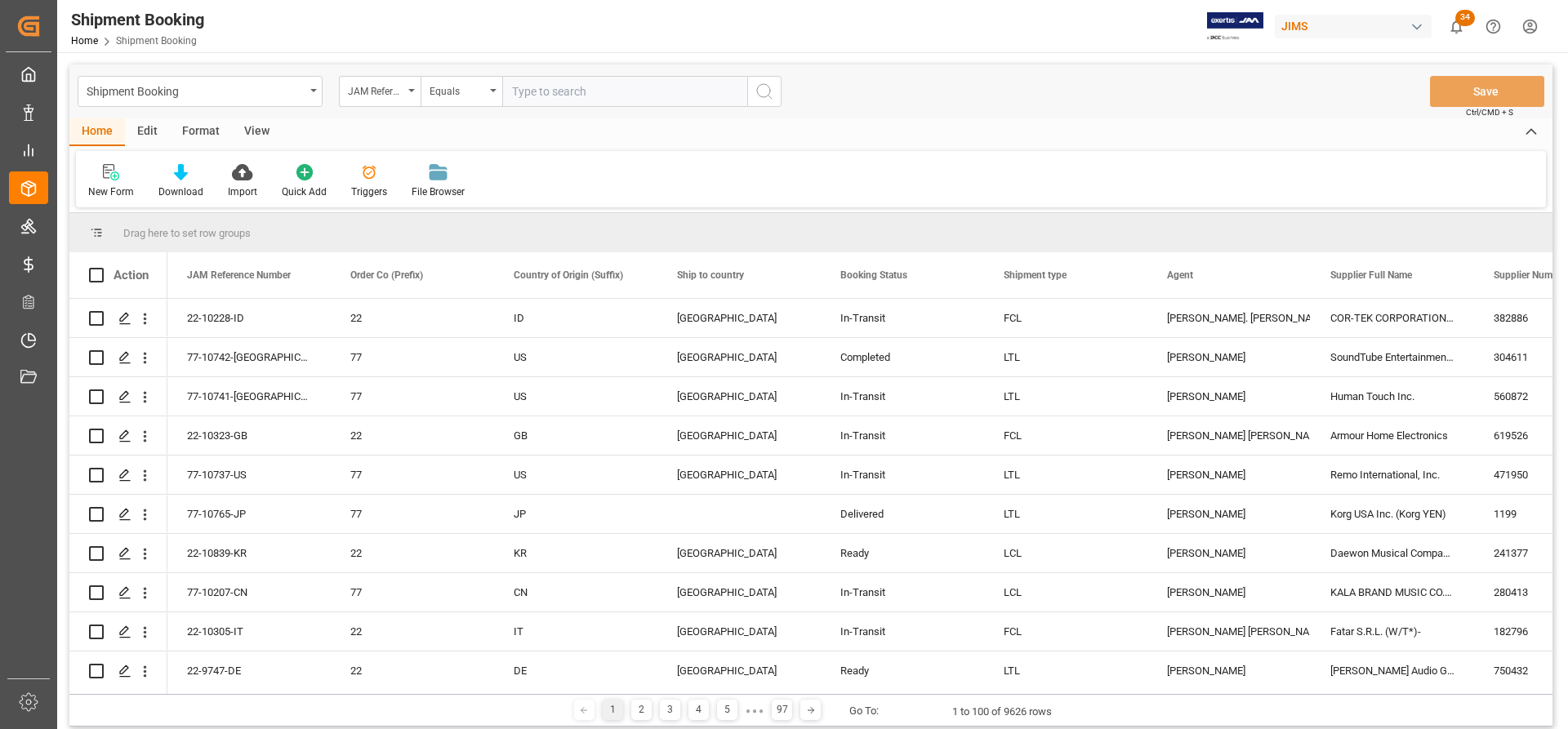
paste input "77-10741-[GEOGRAPHIC_DATA]"
type input "77-10741-[GEOGRAPHIC_DATA]"
click at [770, 94] on icon "search button" at bounding box center [764, 91] width 20 height 20
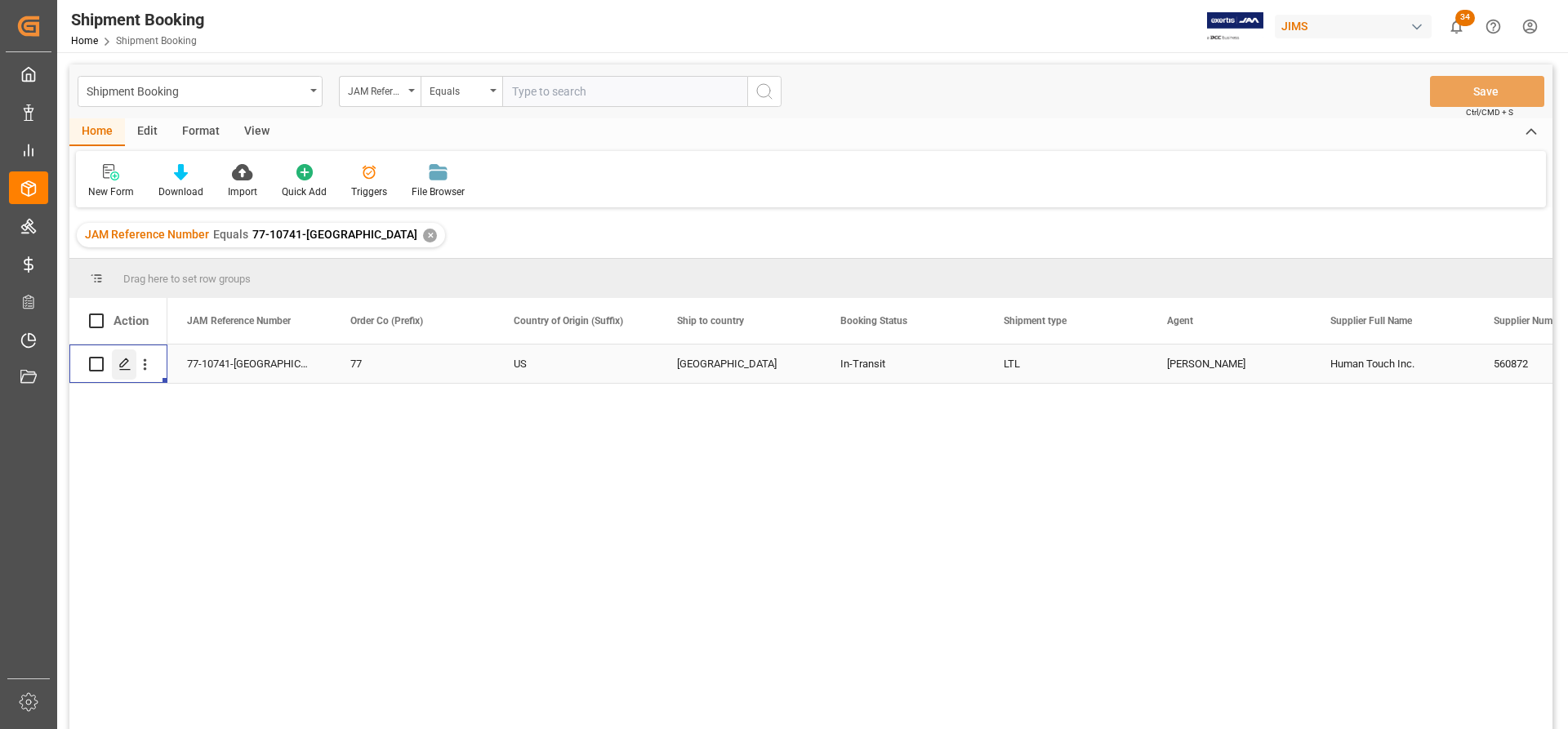
click at [123, 372] on div "Press SPACE to select this row." at bounding box center [124, 364] width 24 height 30
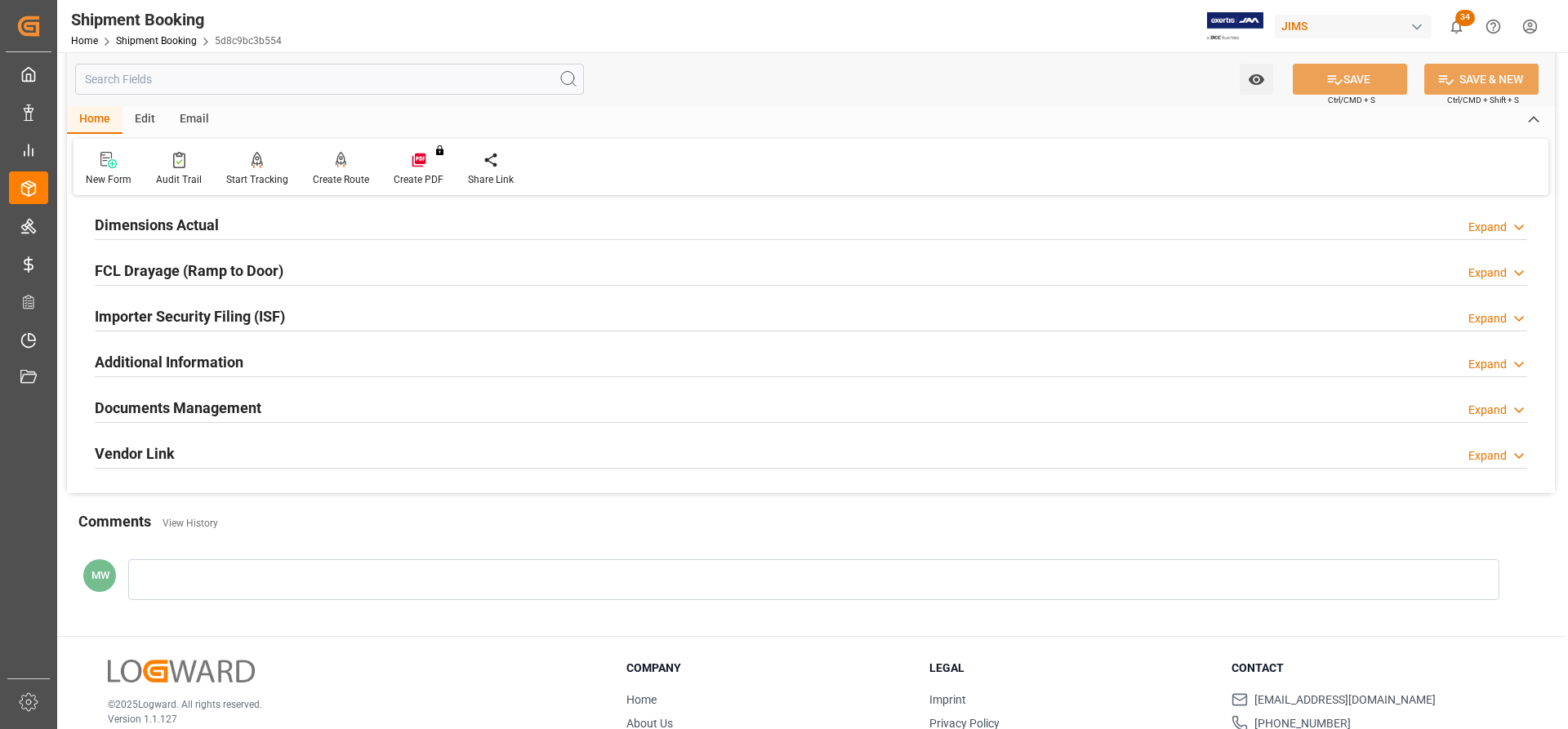
scroll to position [408, 0]
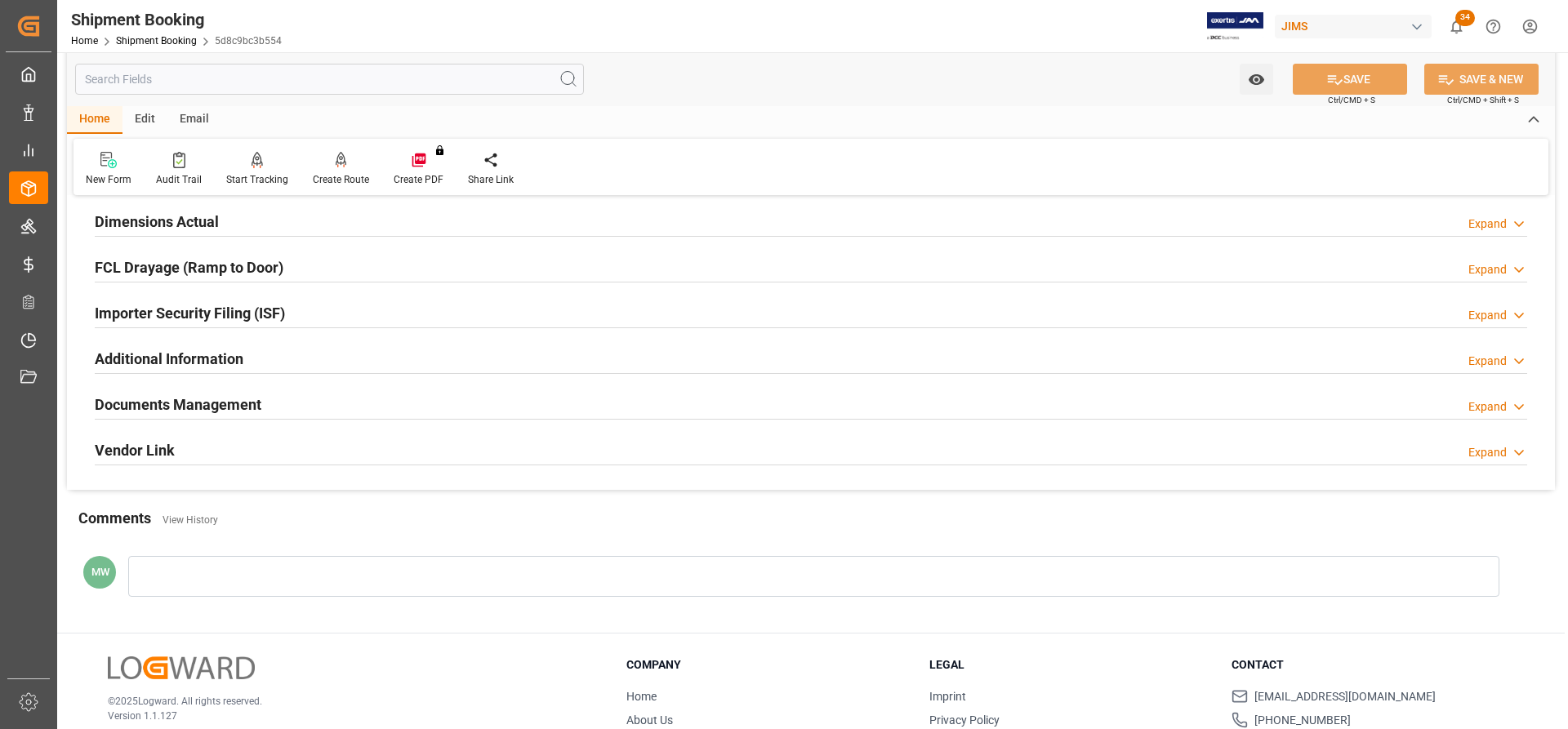
click at [189, 398] on h2 "Documents Management" at bounding box center [178, 404] width 167 height 22
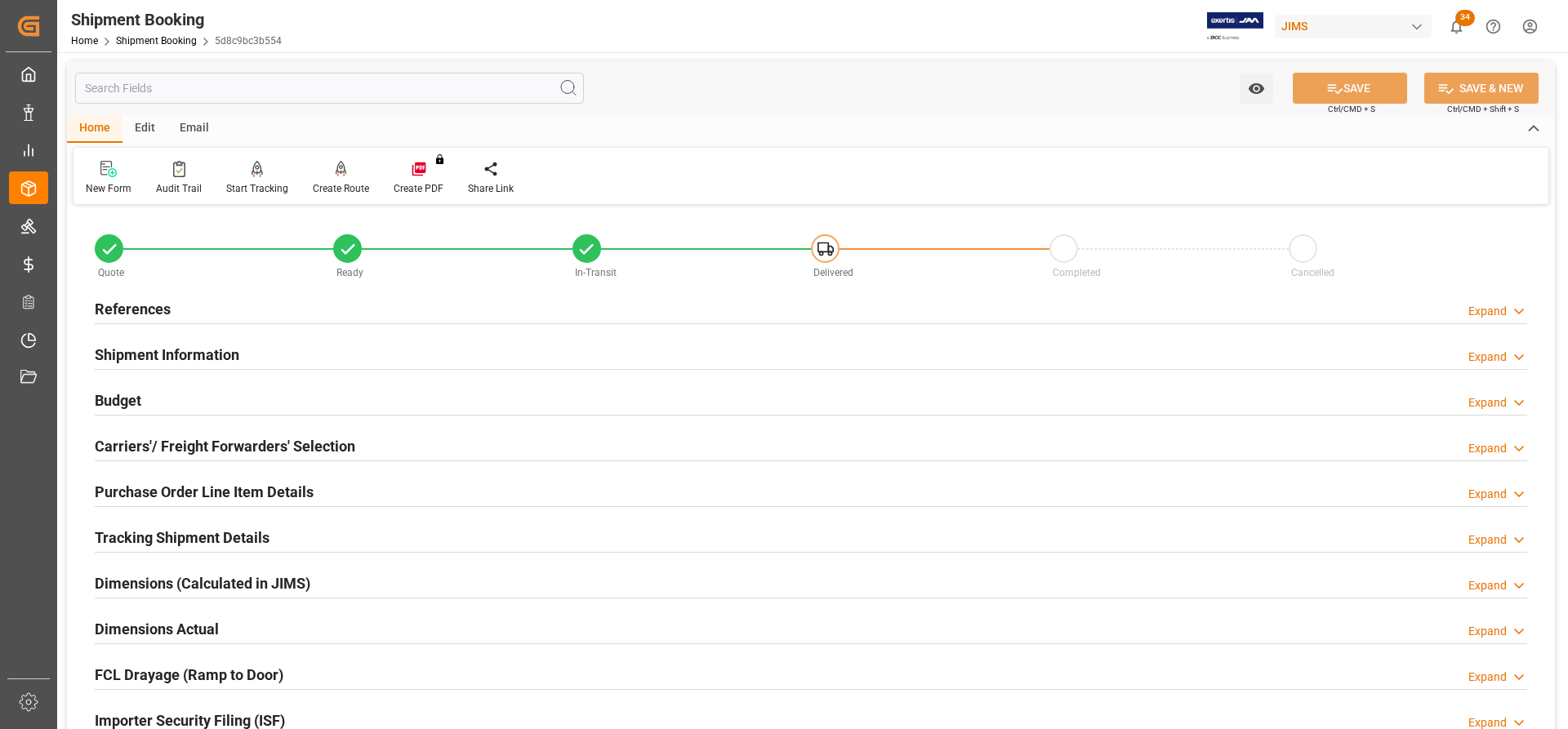
scroll to position [0, 0]
click at [131, 305] on h2 "References" at bounding box center [132, 309] width 76 height 22
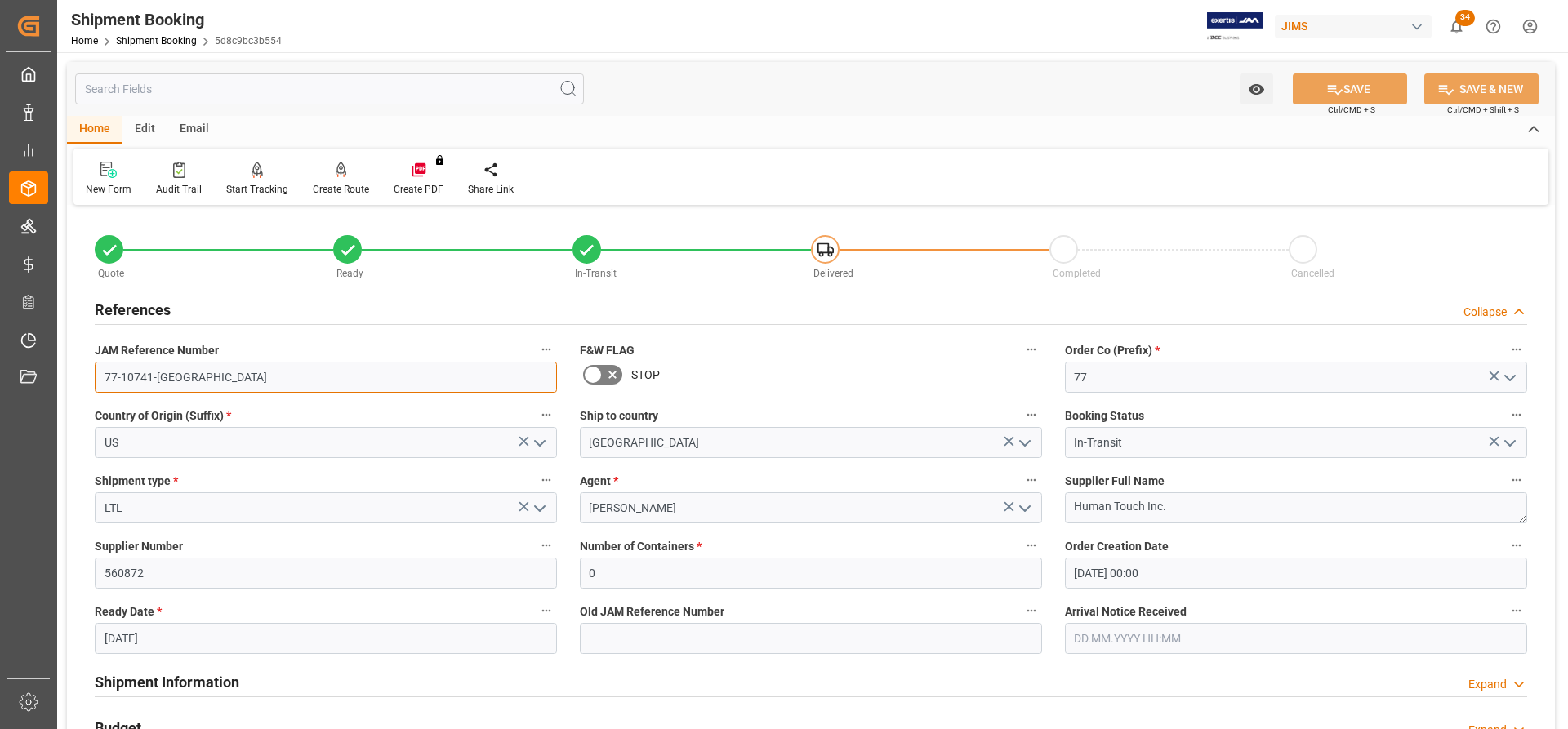
drag, startPoint x: 96, startPoint y: 374, endPoint x: 83, endPoint y: 375, distance: 13.0
